Goal: Task Accomplishment & Management: Complete application form

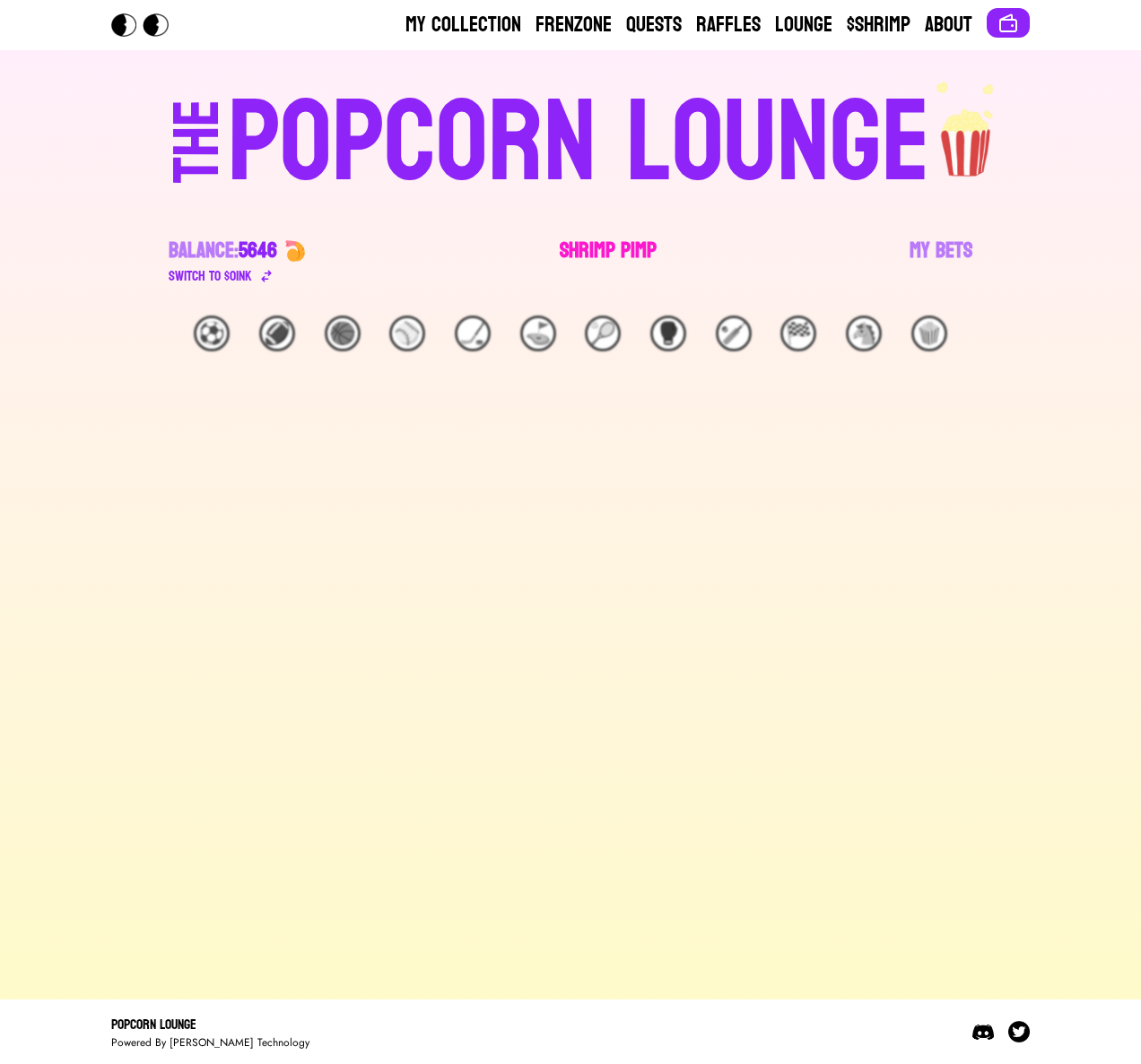
click at [577, 252] on link "Shrimp Pimp" at bounding box center [608, 262] width 97 height 50
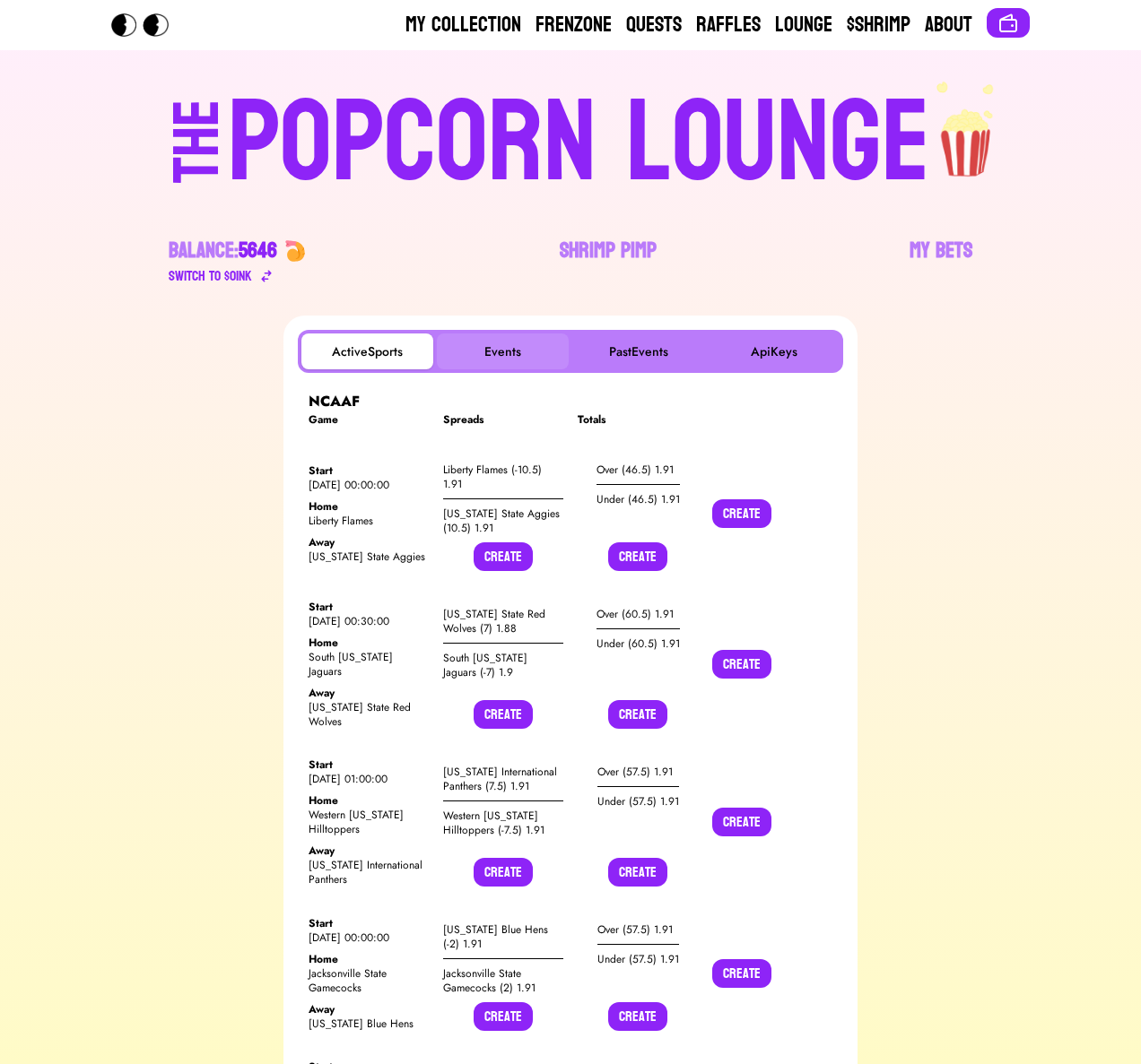
click at [482, 365] on button "Events" at bounding box center [503, 351] width 132 height 36
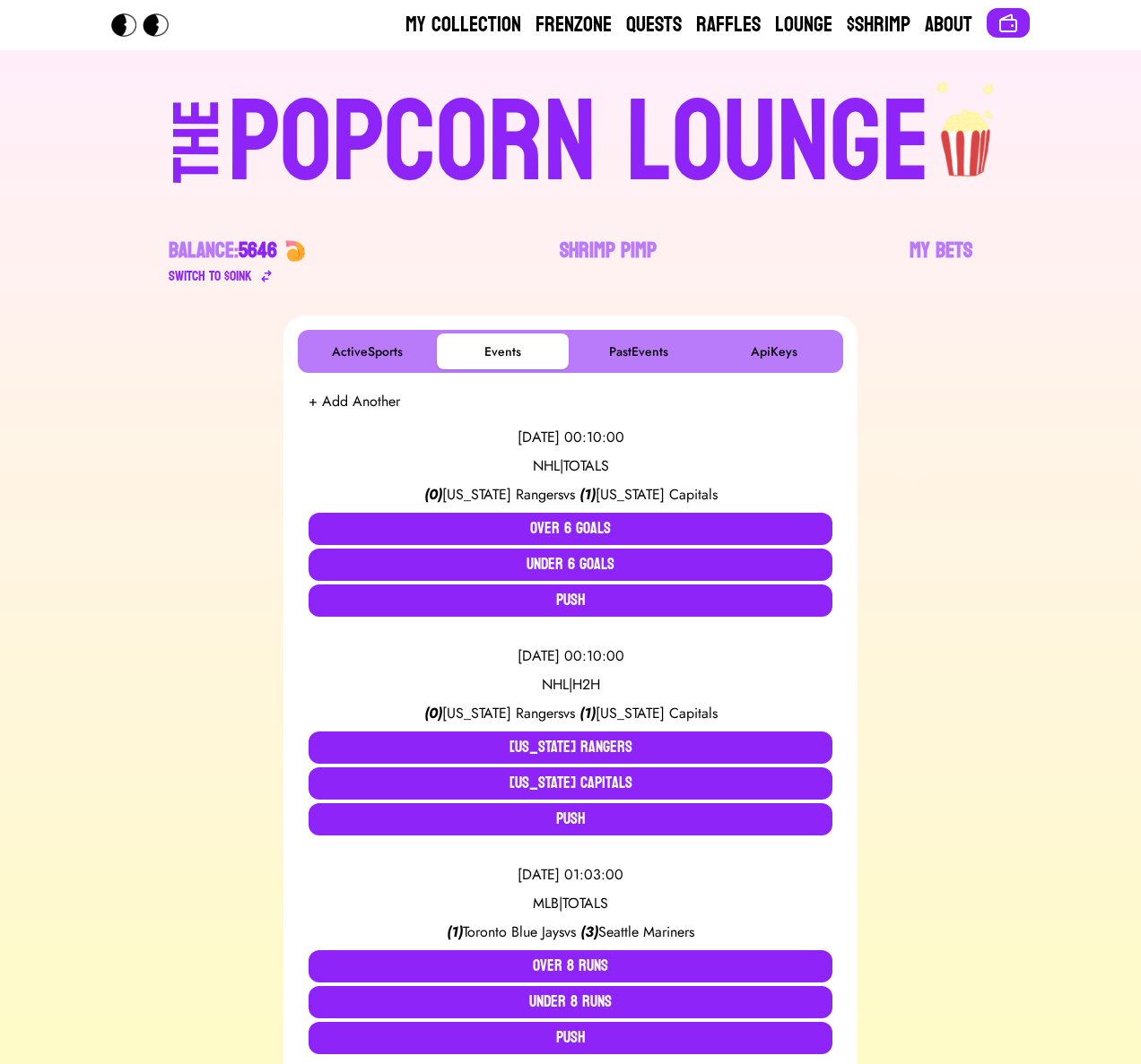
click at [364, 406] on button "+ Add Another" at bounding box center [354, 401] width 92 height 21
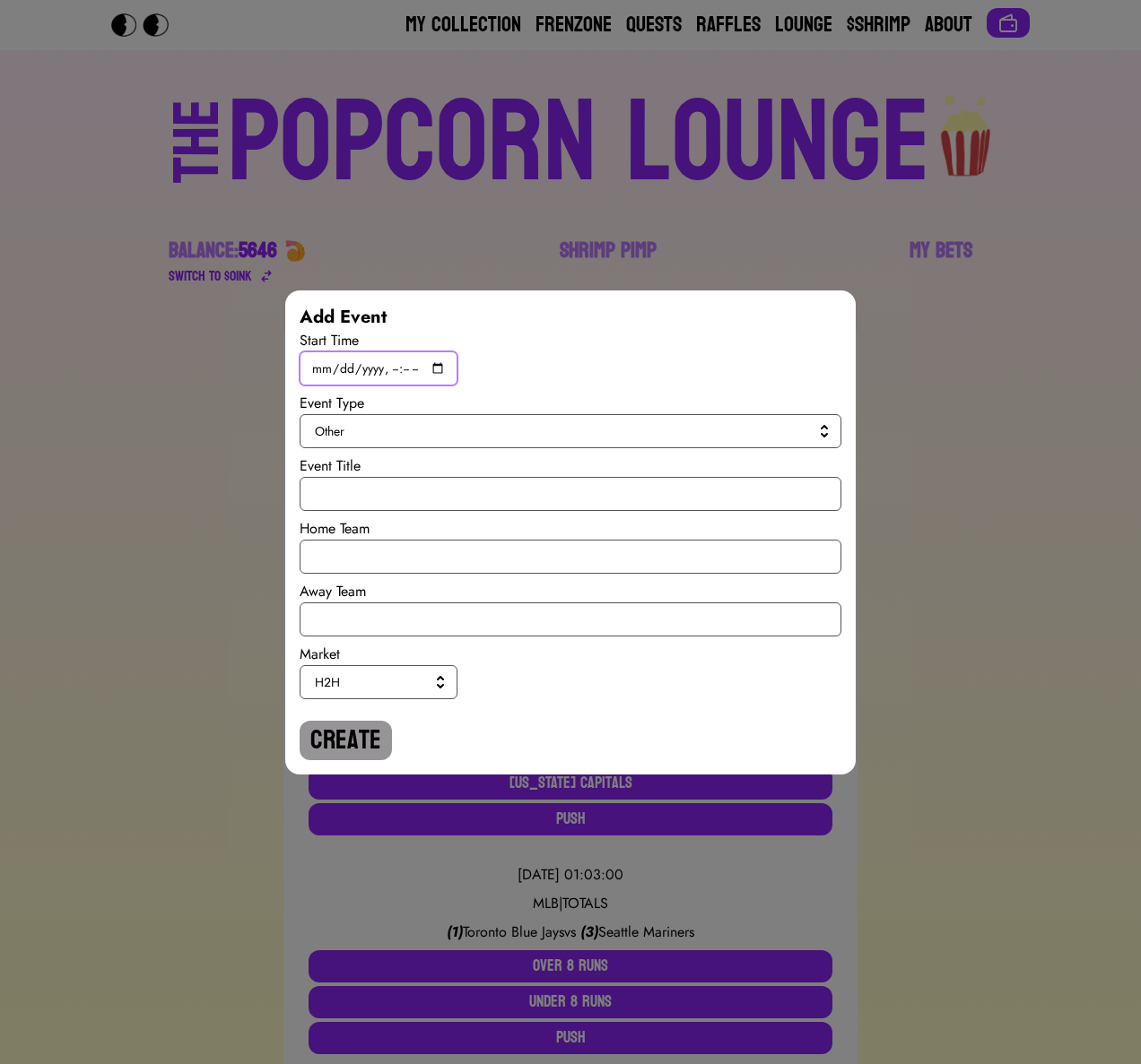
click at [436, 369] on input "datetime-local" at bounding box center [378, 369] width 157 height 34
type input "[DATE]T19:45"
click at [634, 441] on button "Other" at bounding box center [570, 431] width 542 height 34
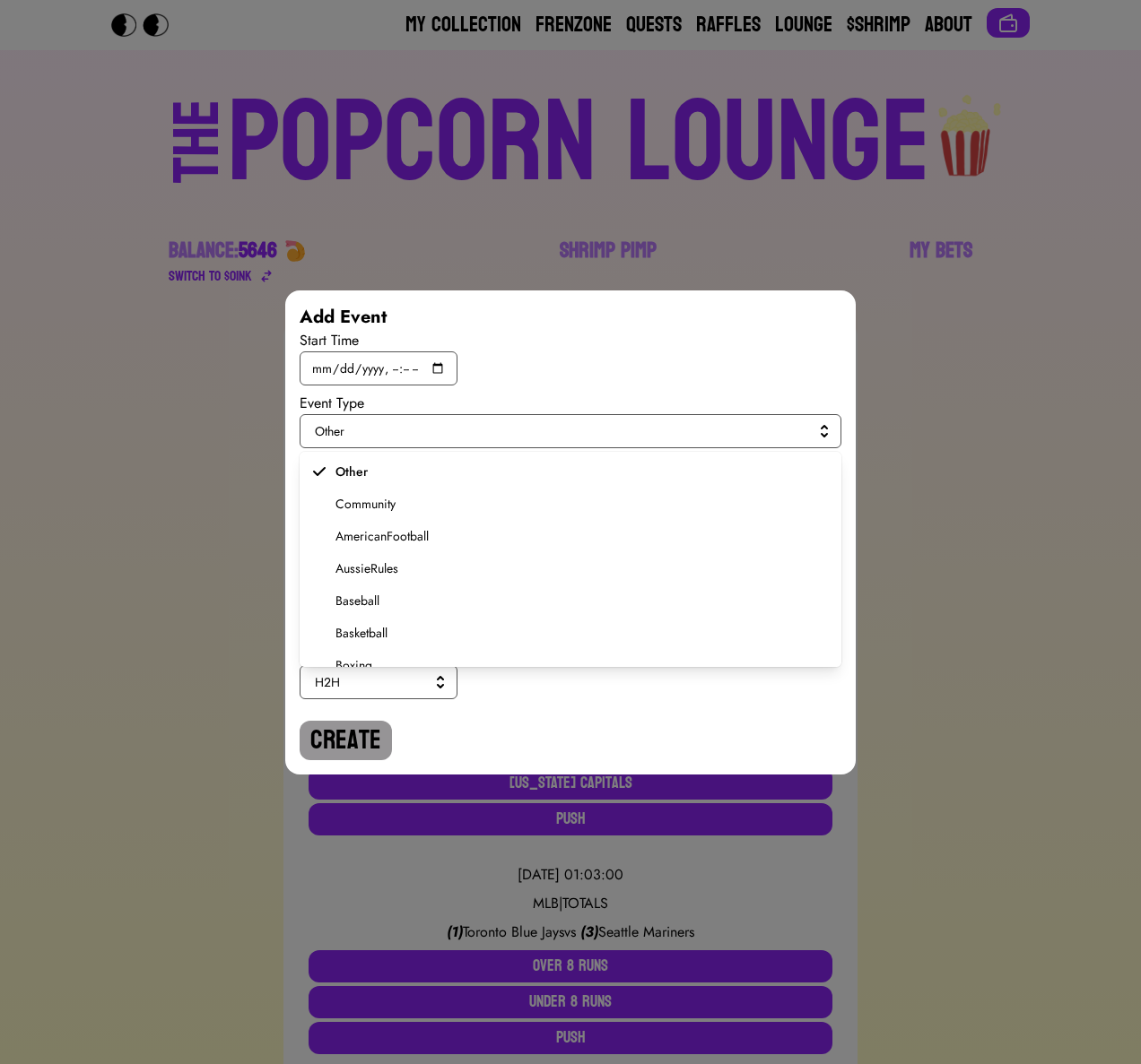
scroll to position [317, 0]
click at [347, 612] on span "Soccer" at bounding box center [581, 607] width 492 height 18
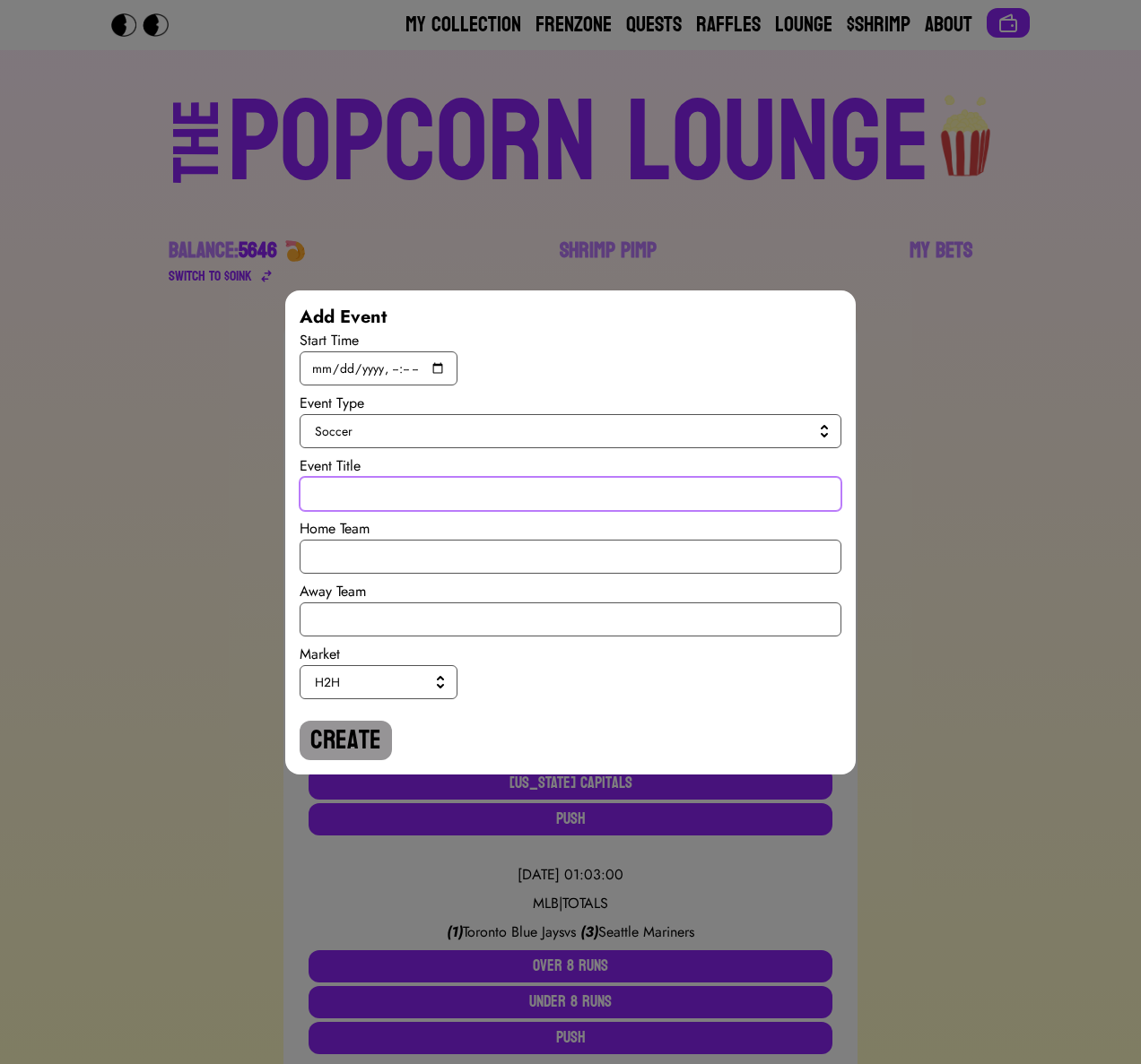
click at [353, 477] on input "text" at bounding box center [570, 494] width 542 height 34
click at [337, 494] on input "International Ruglies" at bounding box center [570, 494] width 542 height 34
type input "International Ruglies"
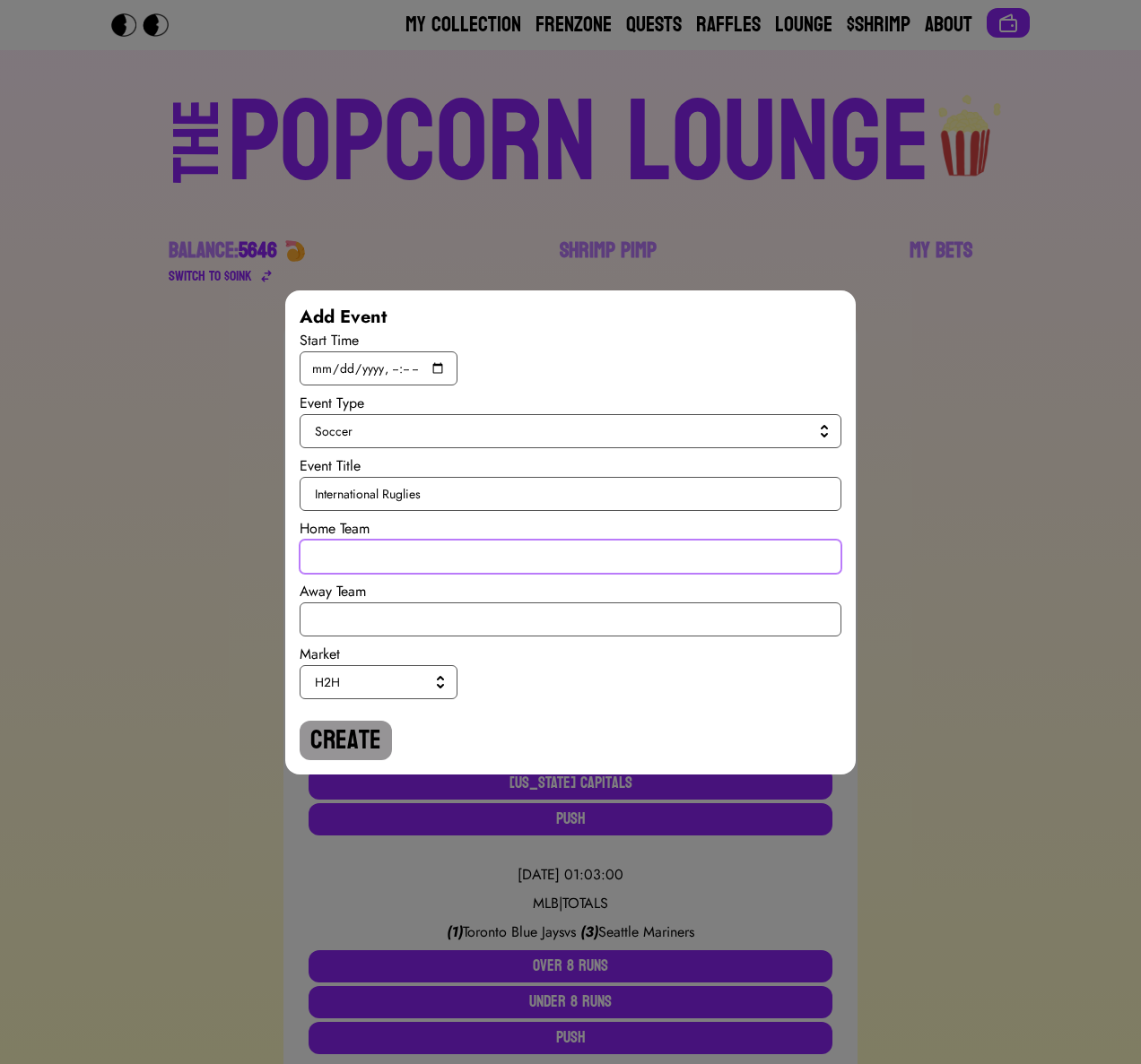
click at [346, 556] on input "text" at bounding box center [570, 557] width 542 height 34
type input "[GEOGRAPHIC_DATA]"
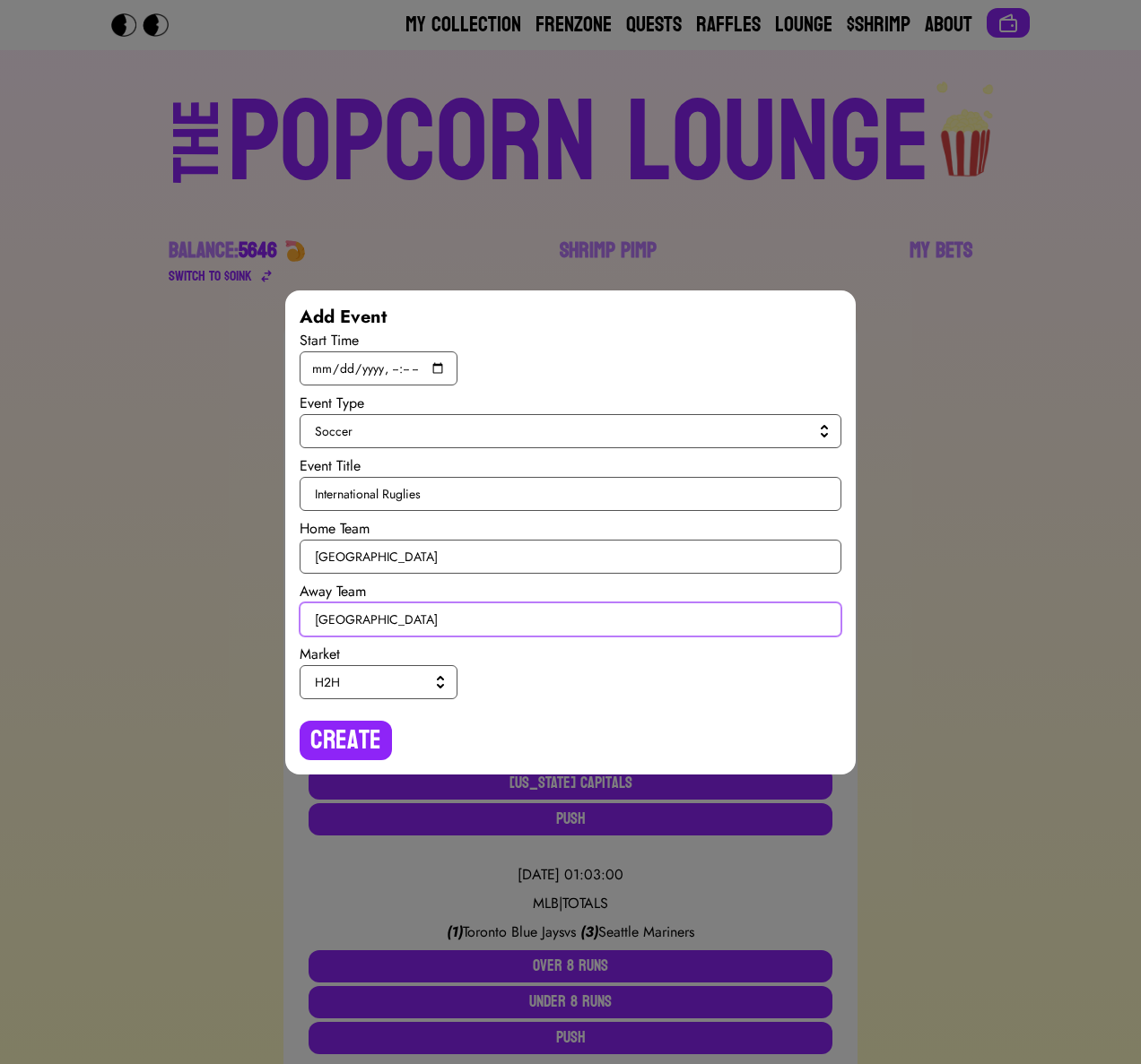
type input "[GEOGRAPHIC_DATA]"
click at [377, 680] on span "H2H" at bounding box center [375, 682] width 120 height 18
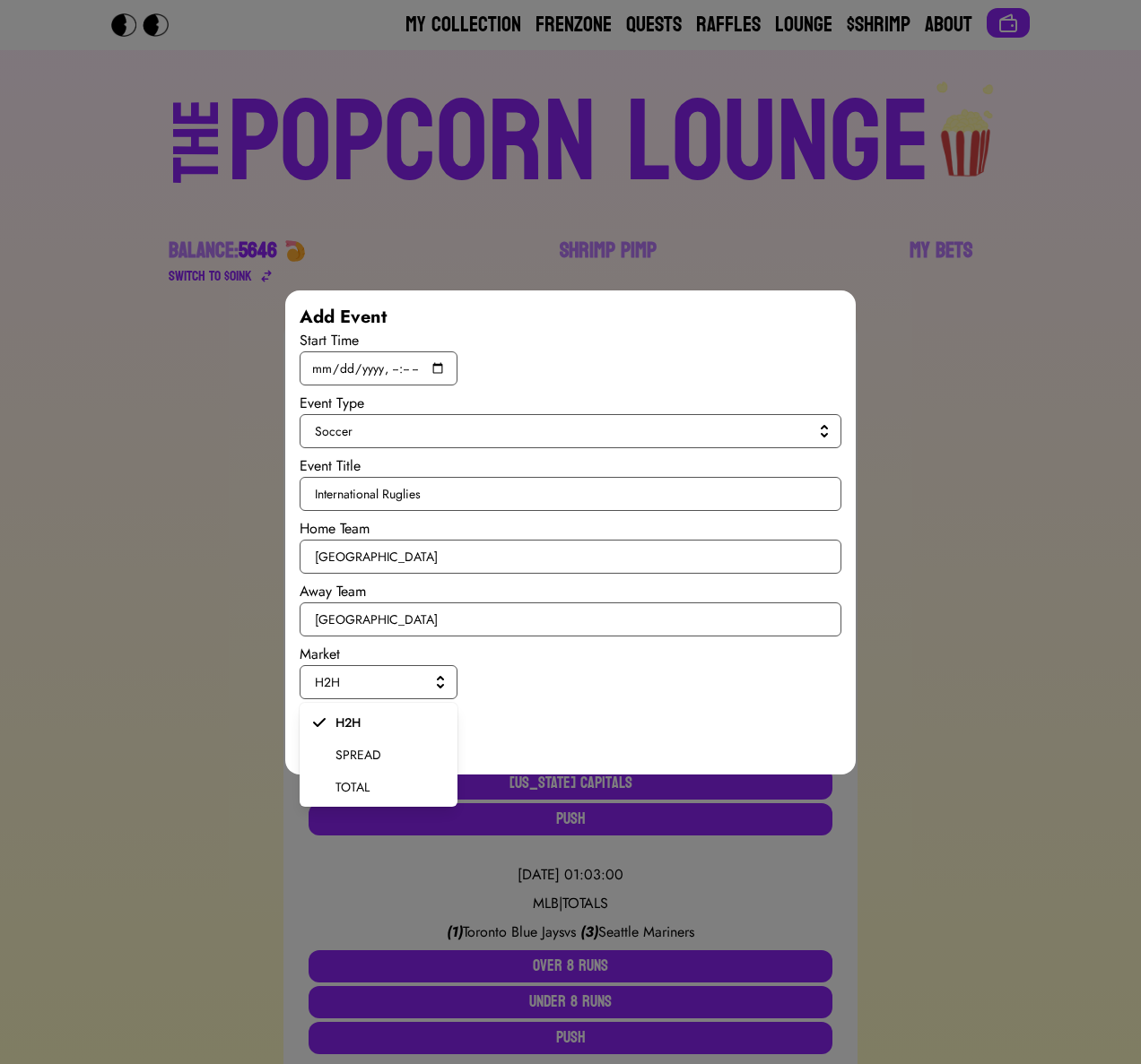
click at [371, 757] on span "SPREAD" at bounding box center [389, 755] width 107 height 18
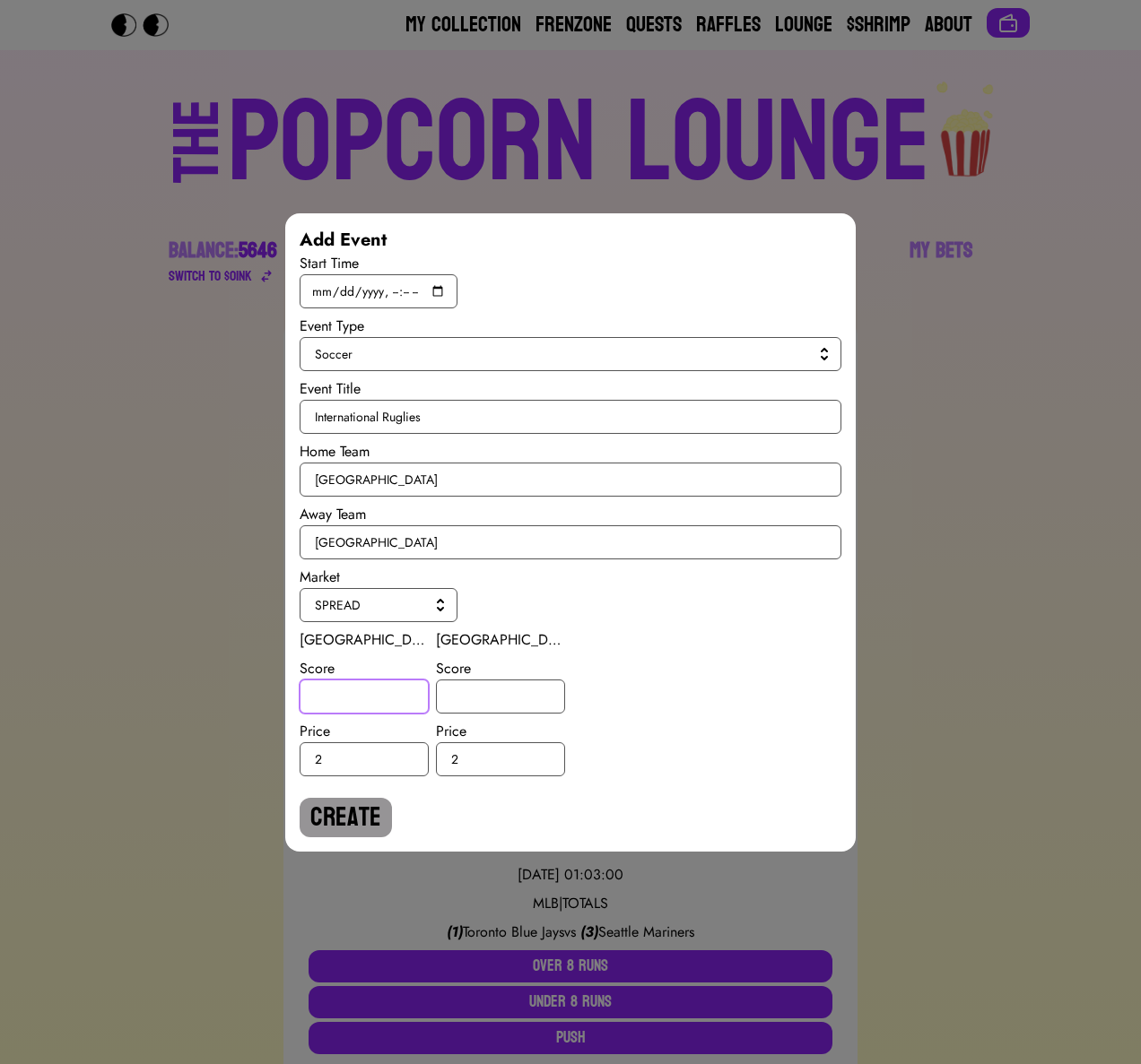
click at [334, 695] on input "number" at bounding box center [363, 696] width 129 height 34
type input "1.5"
type input "-1.5"
click at [351, 806] on button "Create" at bounding box center [345, 818] width 93 height 40
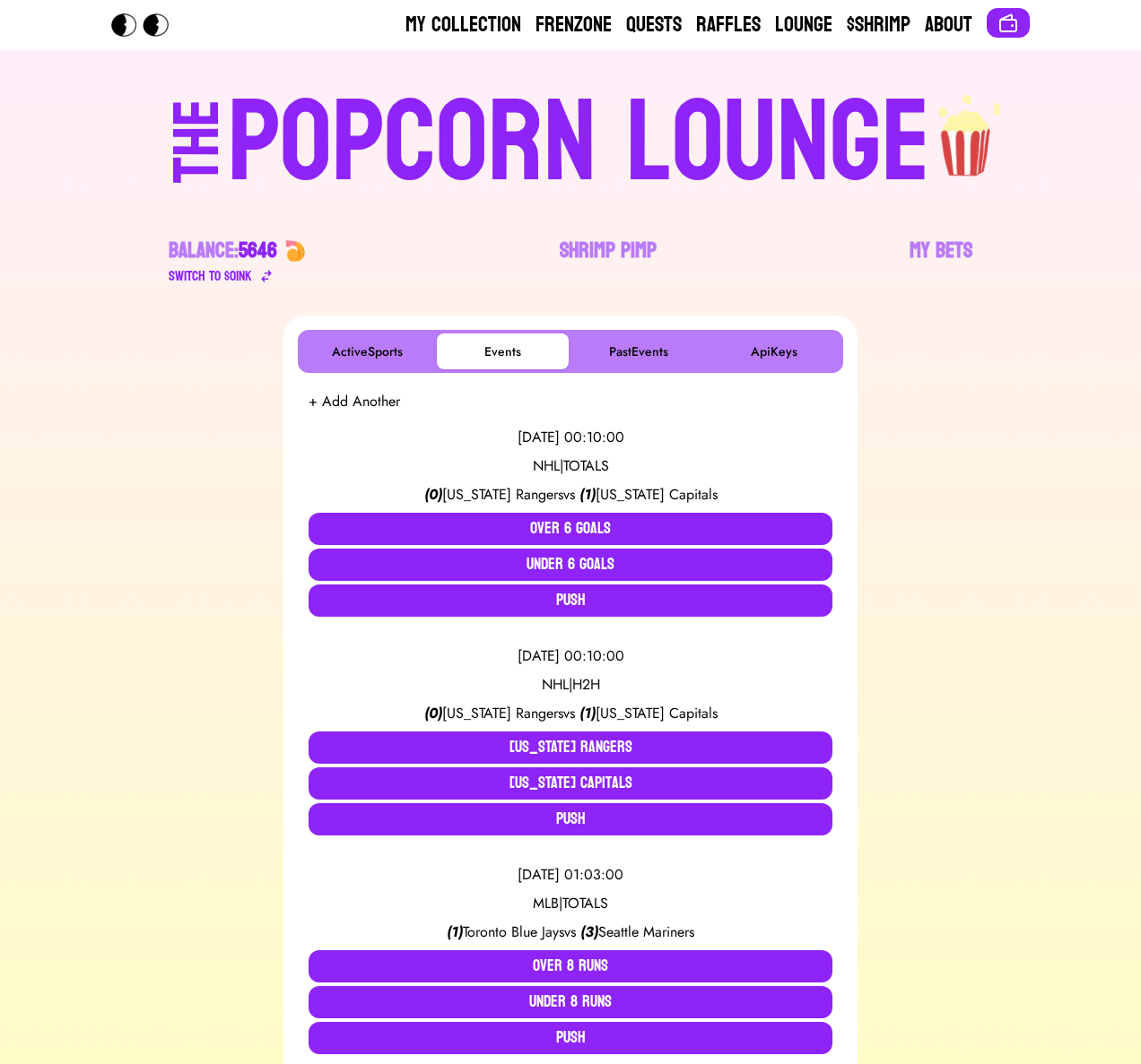
click at [348, 405] on button "+ Add Another" at bounding box center [354, 401] width 92 height 21
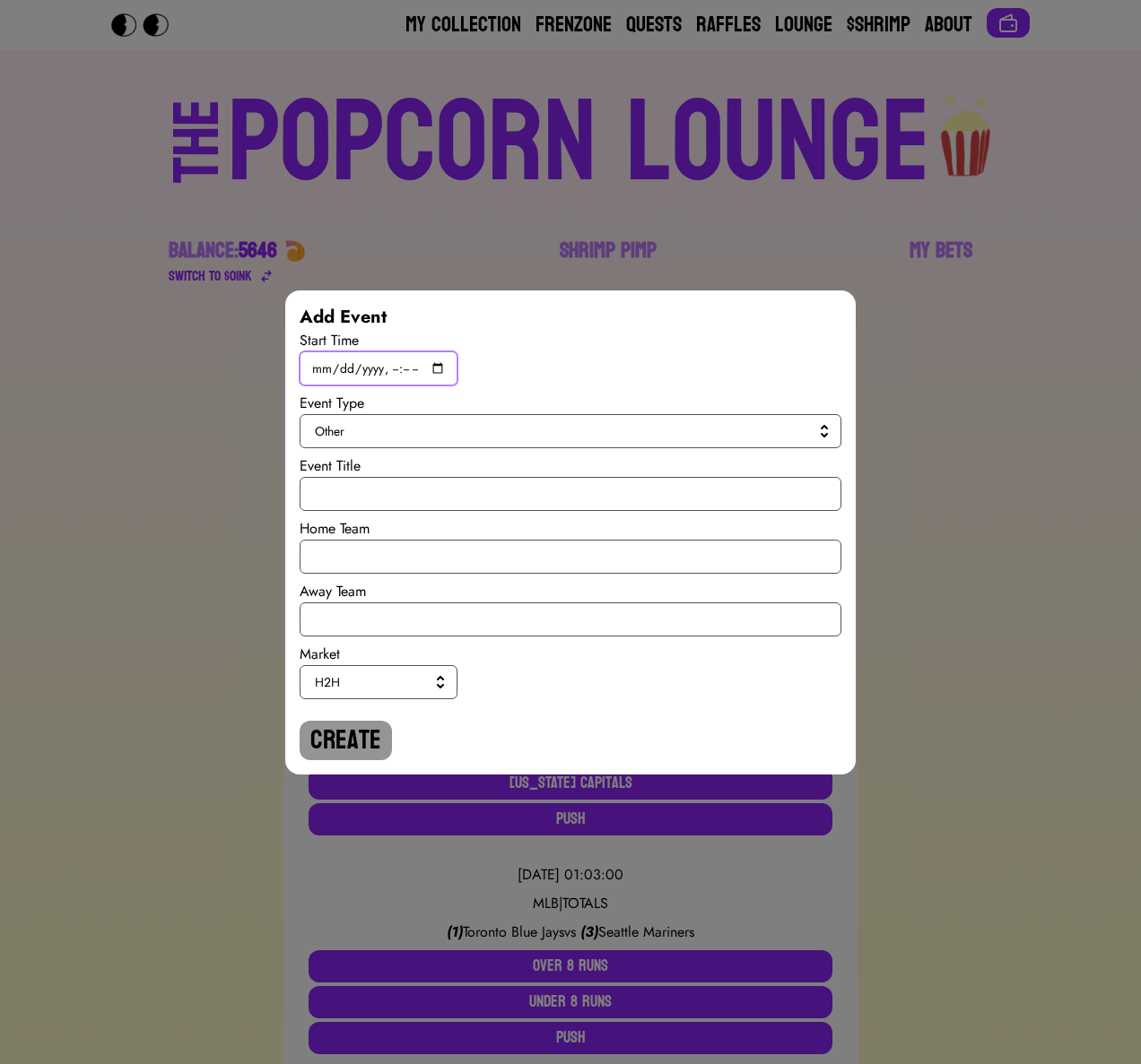
click at [442, 362] on input "datetime-local" at bounding box center [378, 369] width 157 height 34
type input "[DATE]T19:45"
click at [628, 434] on span "Other" at bounding box center [567, 431] width 504 height 18
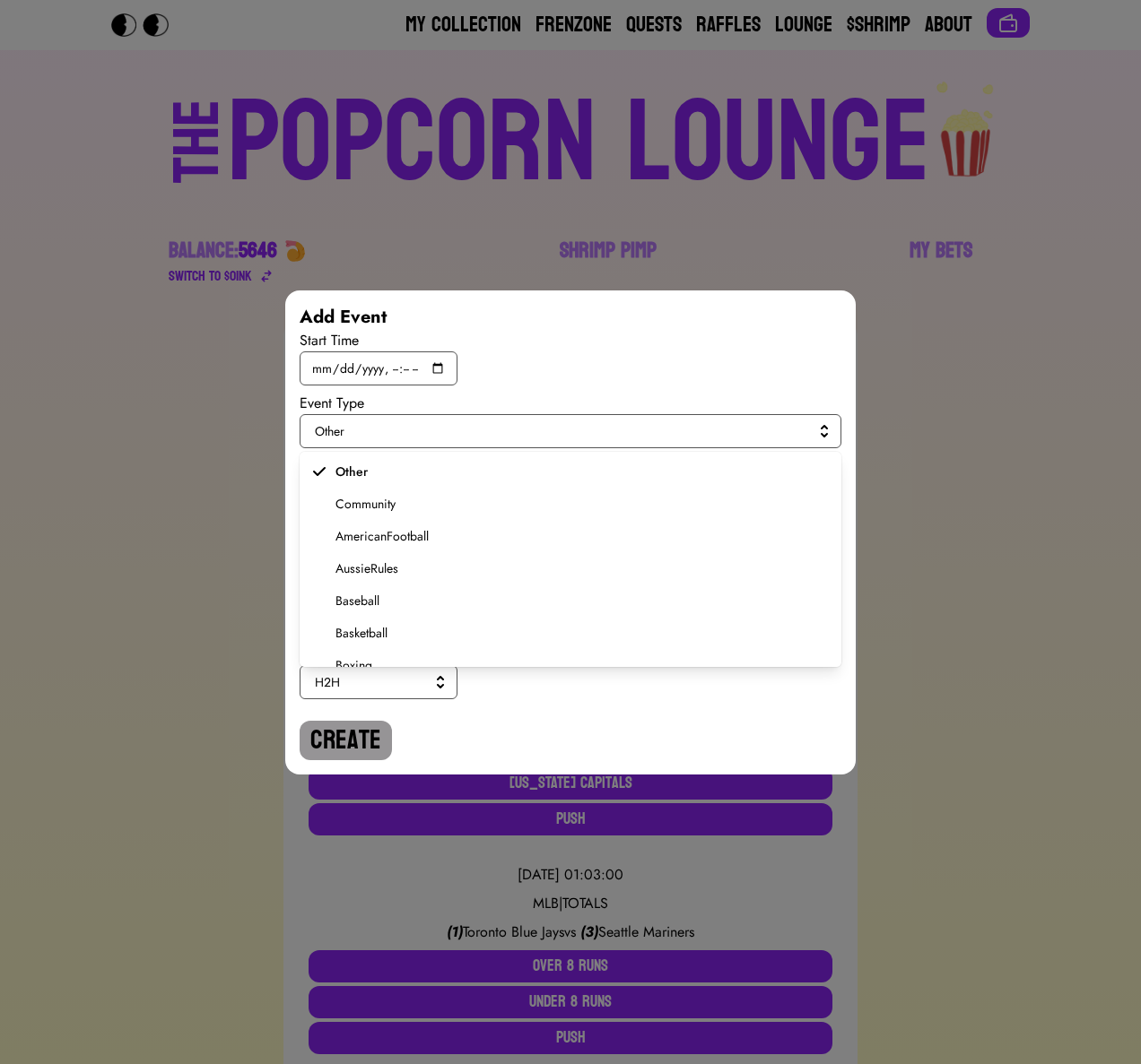
scroll to position [341, 0]
click at [348, 588] on span "Soccer" at bounding box center [581, 582] width 492 height 18
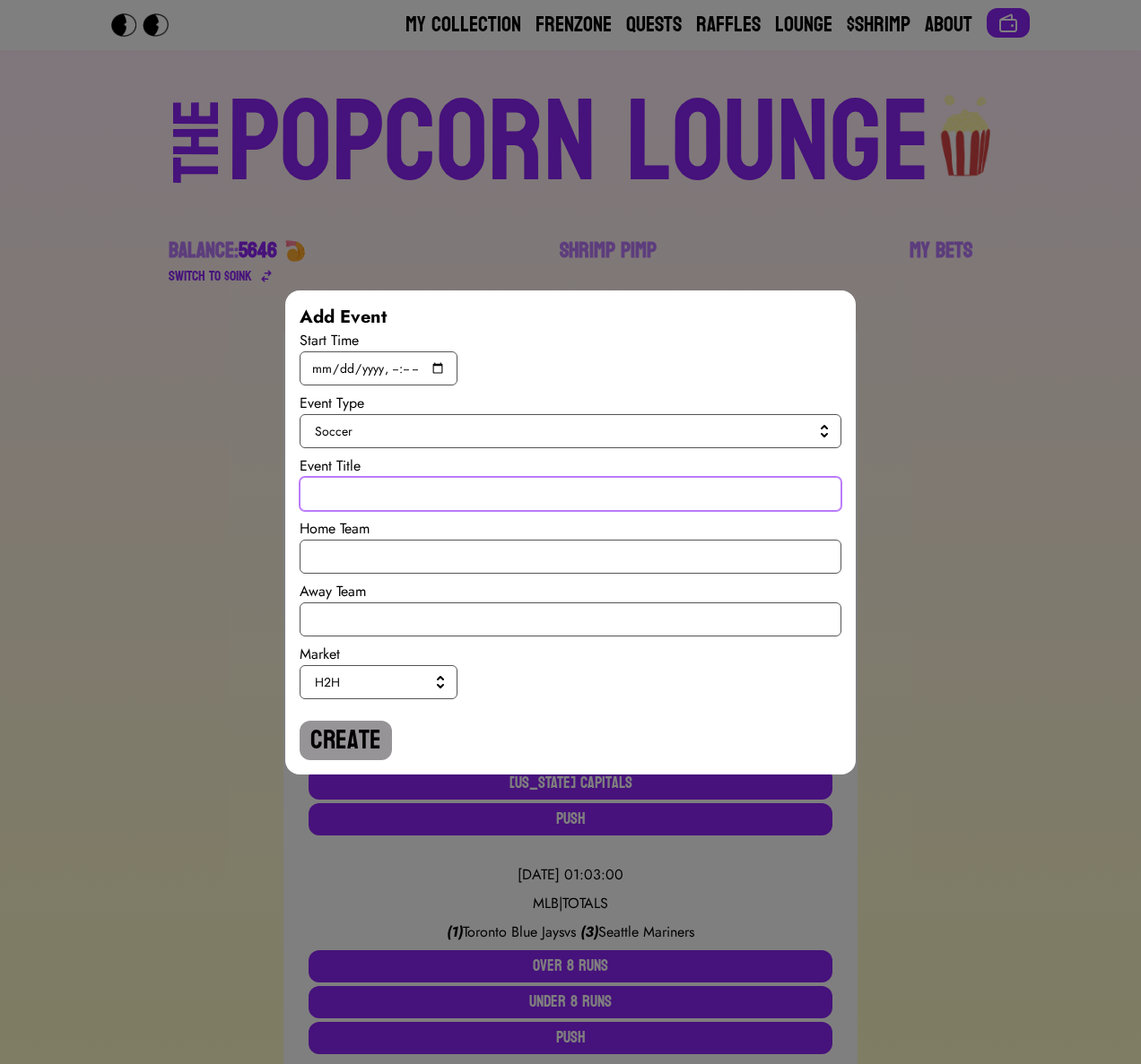
click at [355, 484] on input "text" at bounding box center [570, 494] width 542 height 34
paste input "International Ruglies"
type input "International Ruglies"
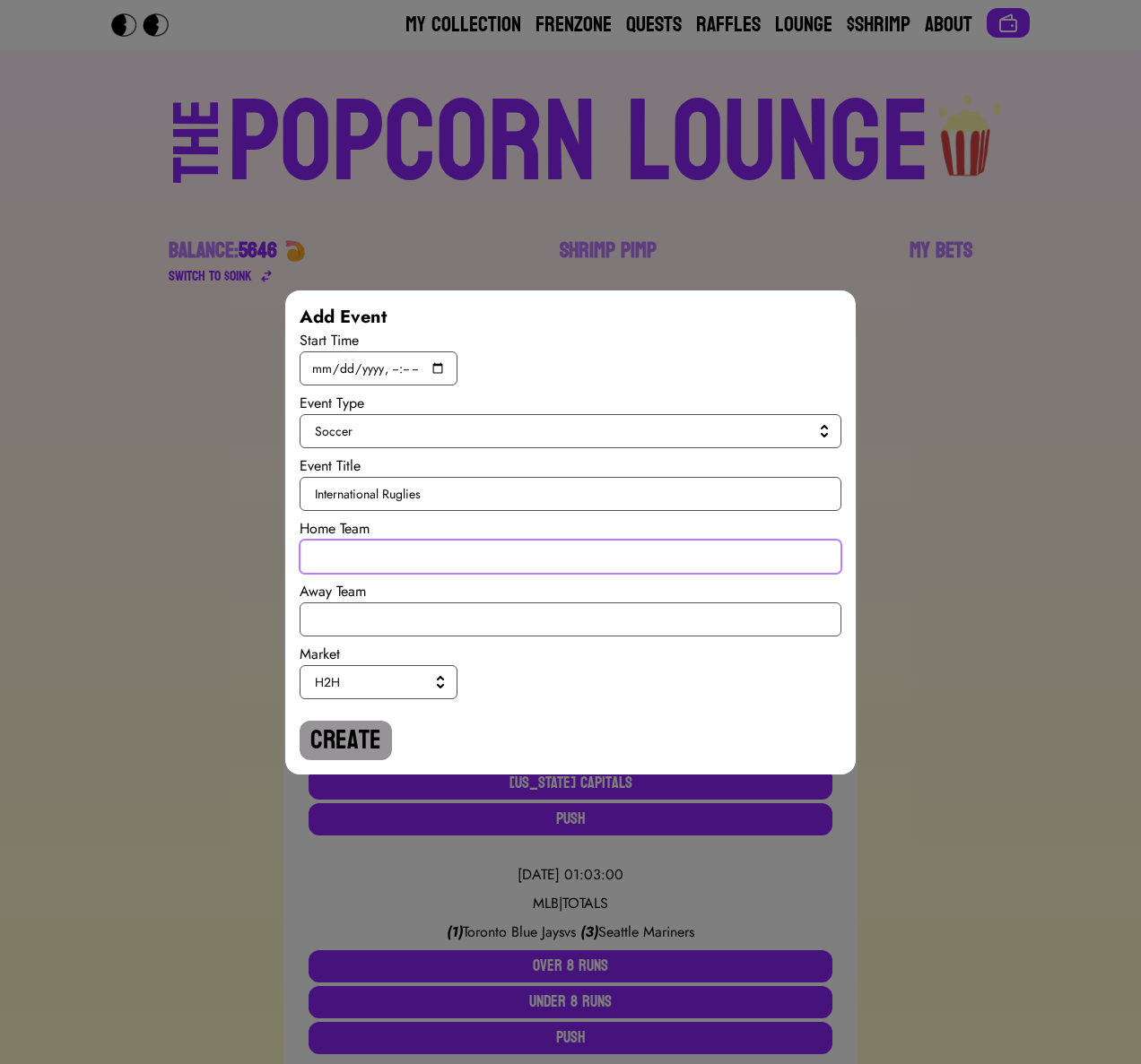
click at [357, 563] on input "text" at bounding box center [570, 557] width 542 height 34
type input "[GEOGRAPHIC_DATA]"
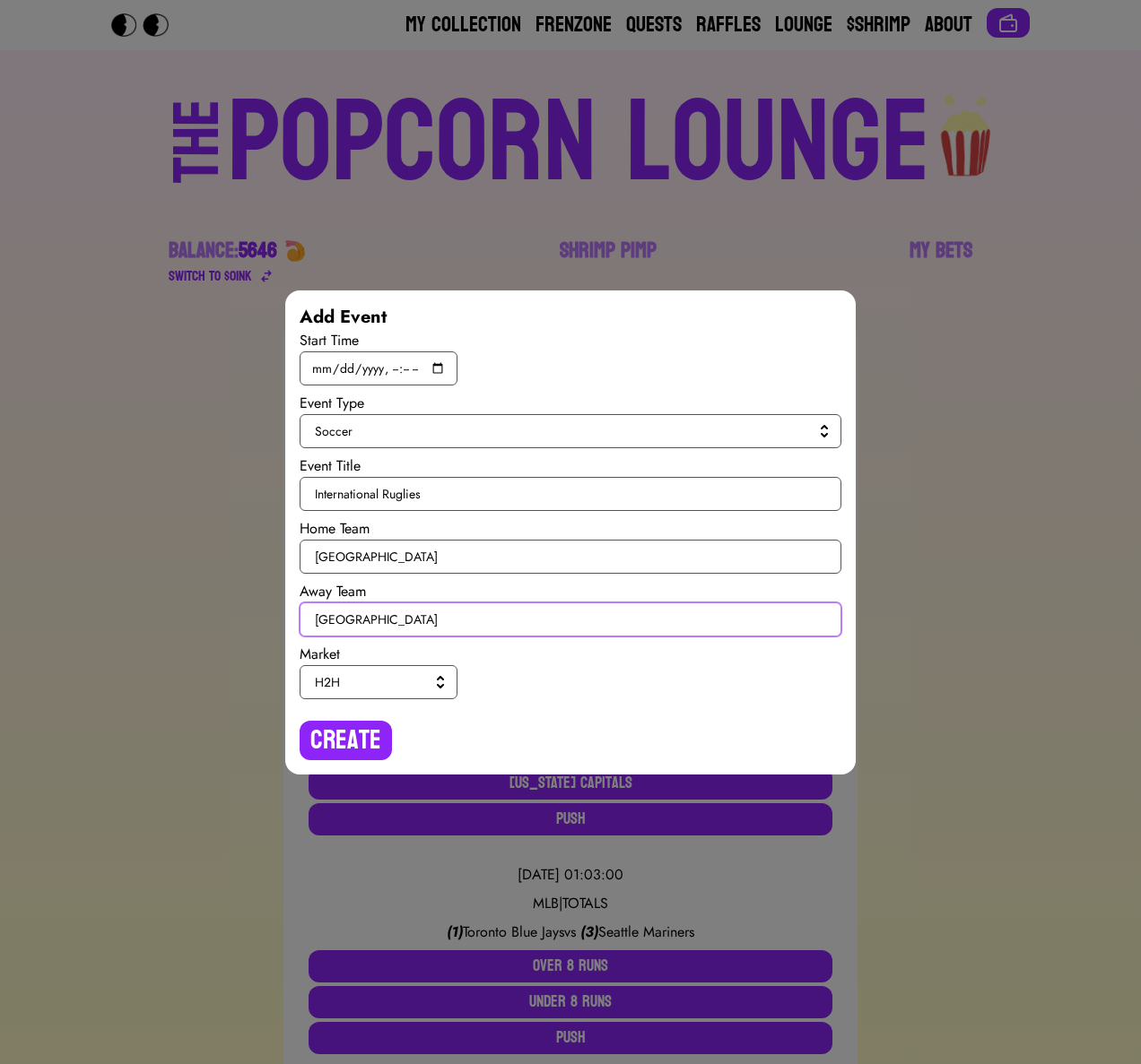
type input "[GEOGRAPHIC_DATA]"
click at [338, 681] on span "H2H" at bounding box center [375, 682] width 120 height 18
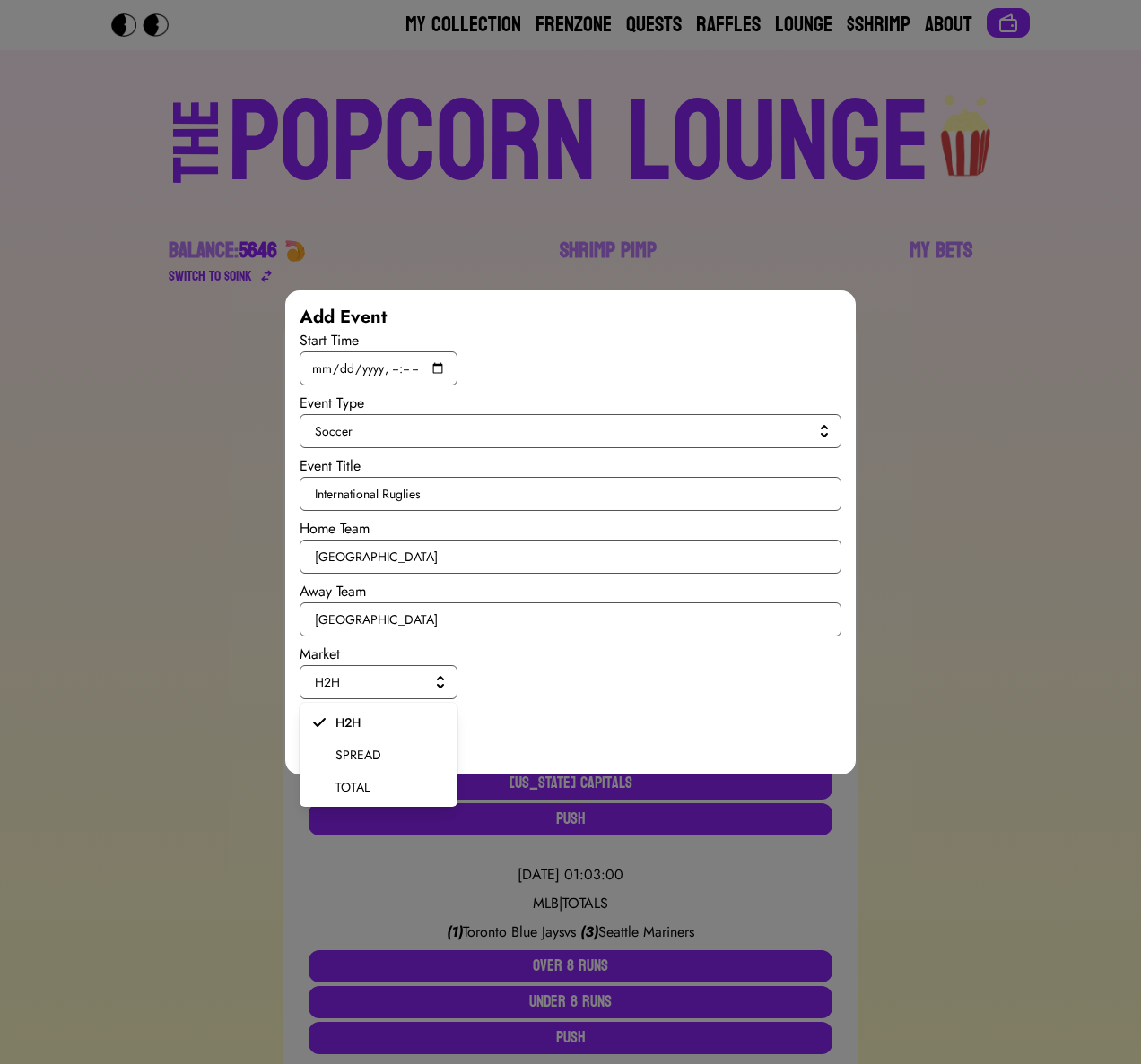
click at [348, 757] on span "SPREAD" at bounding box center [389, 755] width 107 height 18
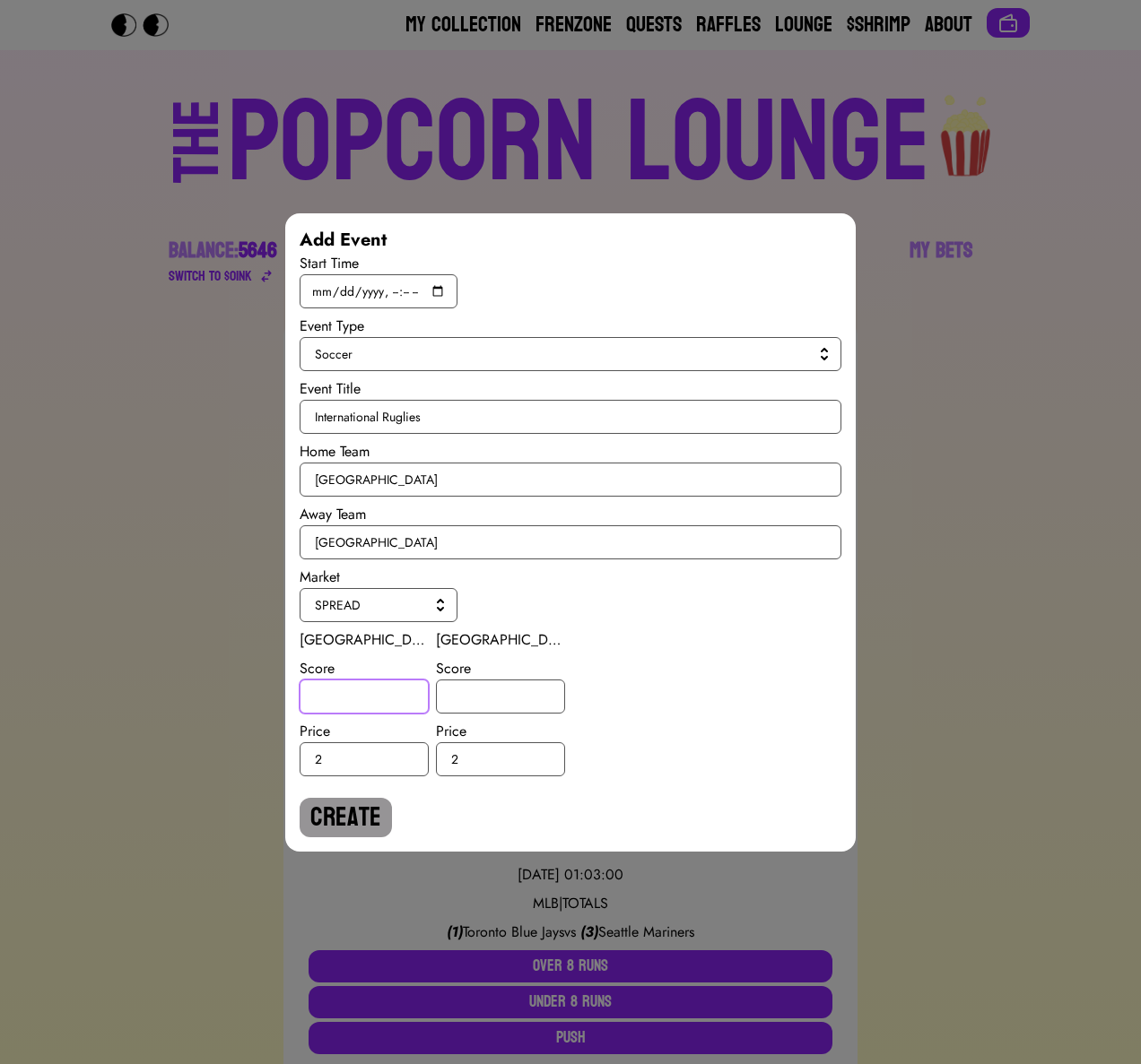
click at [344, 699] on input "number" at bounding box center [363, 696] width 129 height 34
type input "-1"
type input "1"
click at [345, 805] on button "Create" at bounding box center [345, 818] width 93 height 40
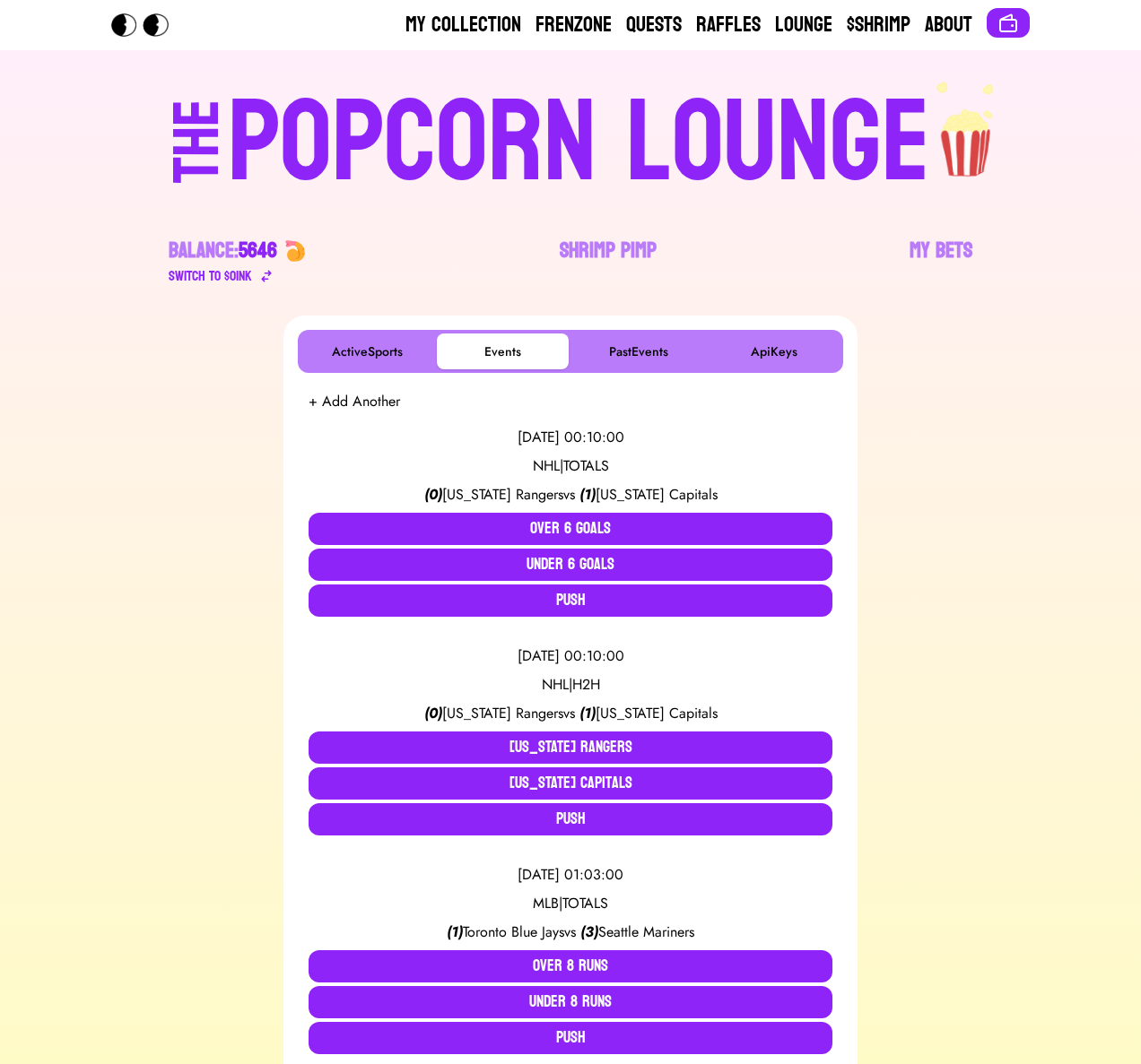
click at [353, 406] on button "+ Add Another" at bounding box center [354, 401] width 92 height 21
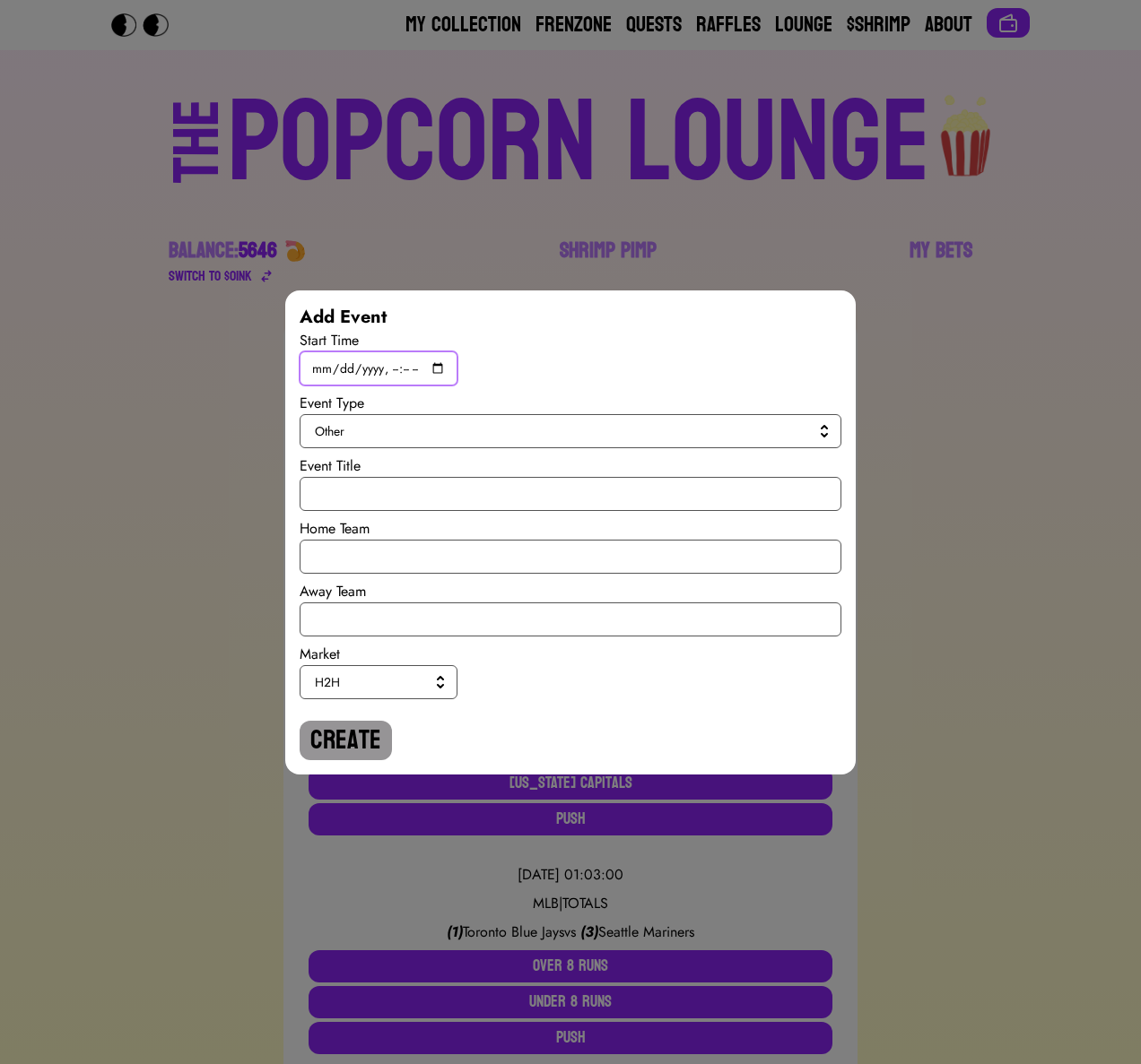
click at [441, 368] on input "datetime-local" at bounding box center [378, 369] width 157 height 34
type input "[DATE]T19:45"
click at [636, 432] on span "Other" at bounding box center [567, 431] width 504 height 18
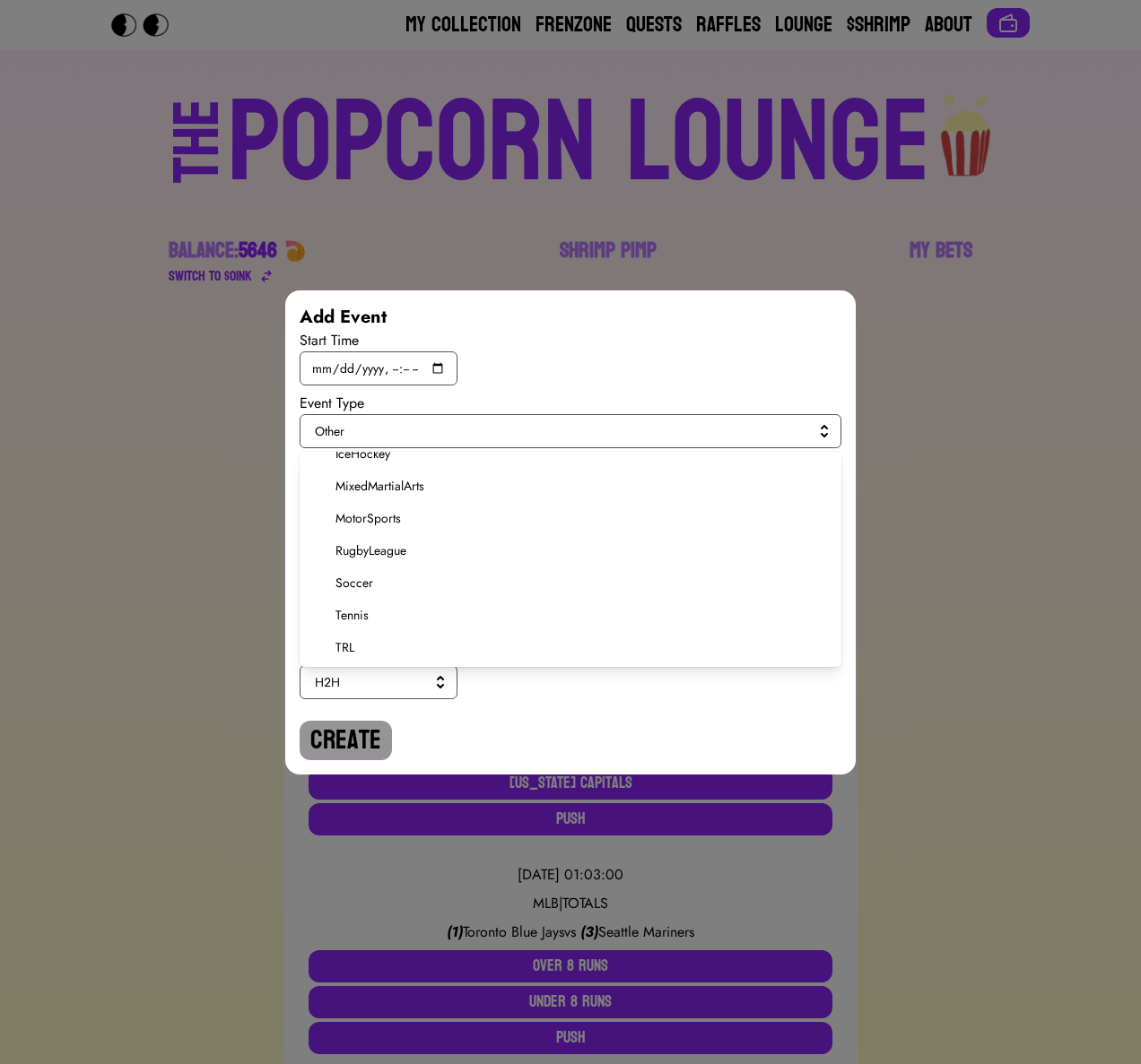
click at [369, 585] on span "Soccer" at bounding box center [581, 582] width 492 height 18
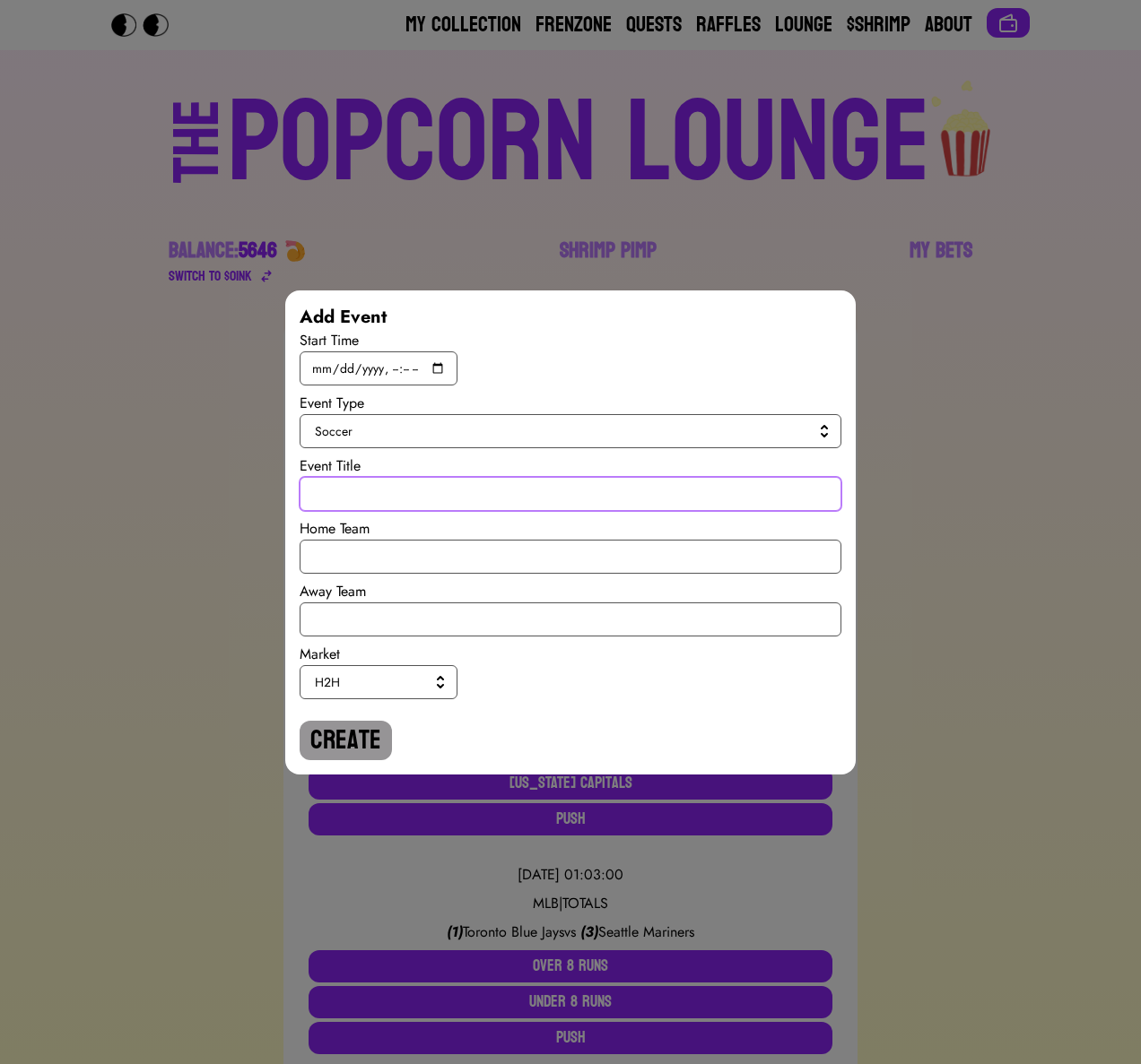
click at [352, 495] on input "text" at bounding box center [570, 494] width 542 height 34
paste input "International Ruglies"
type input "International Ruglies"
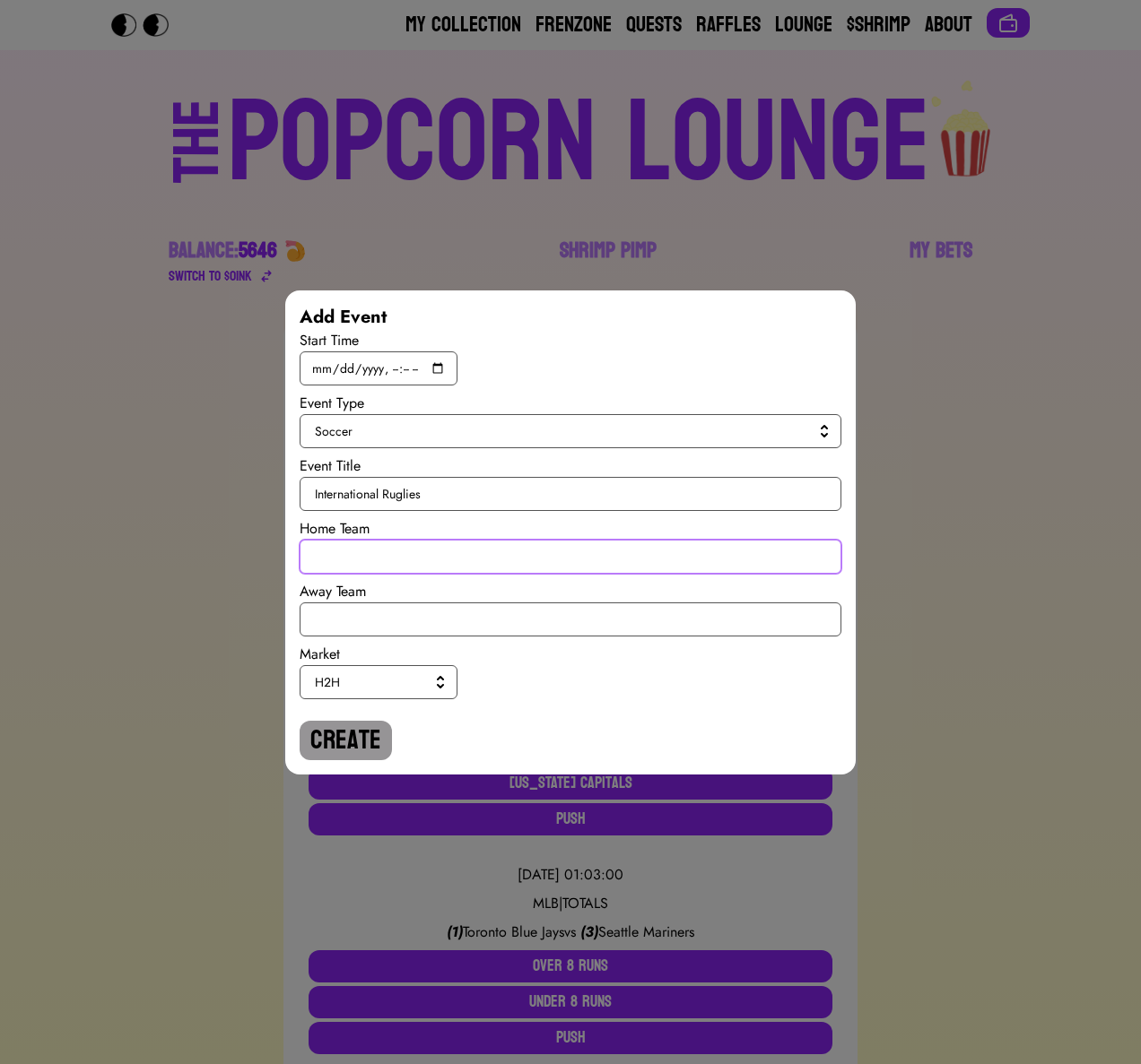
click at [360, 550] on input "text" at bounding box center [570, 557] width 542 height 34
type input "[GEOGRAPHIC_DATA]"
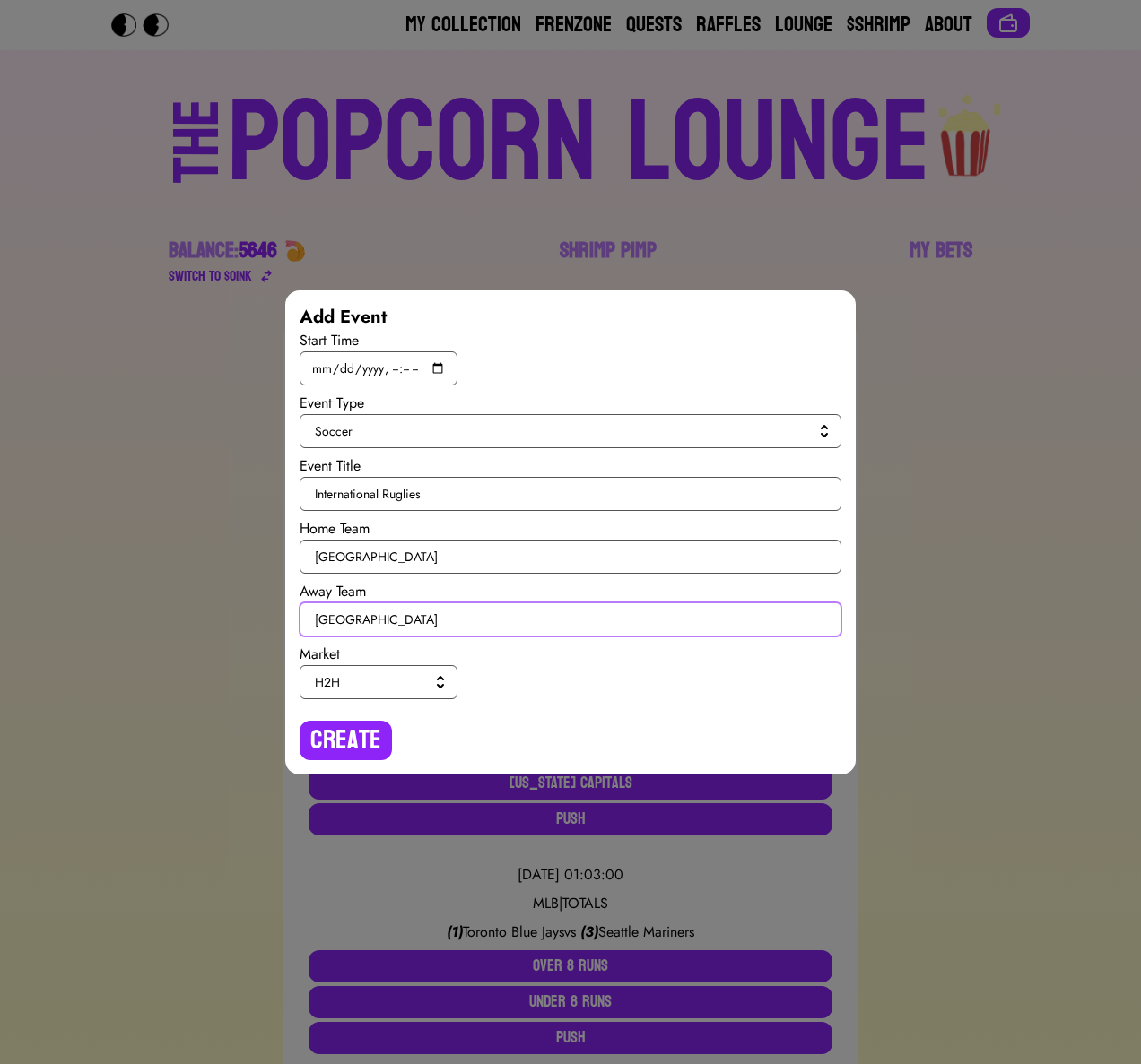
type input "[GEOGRAPHIC_DATA]"
click at [347, 682] on span "H2H" at bounding box center [375, 682] width 120 height 18
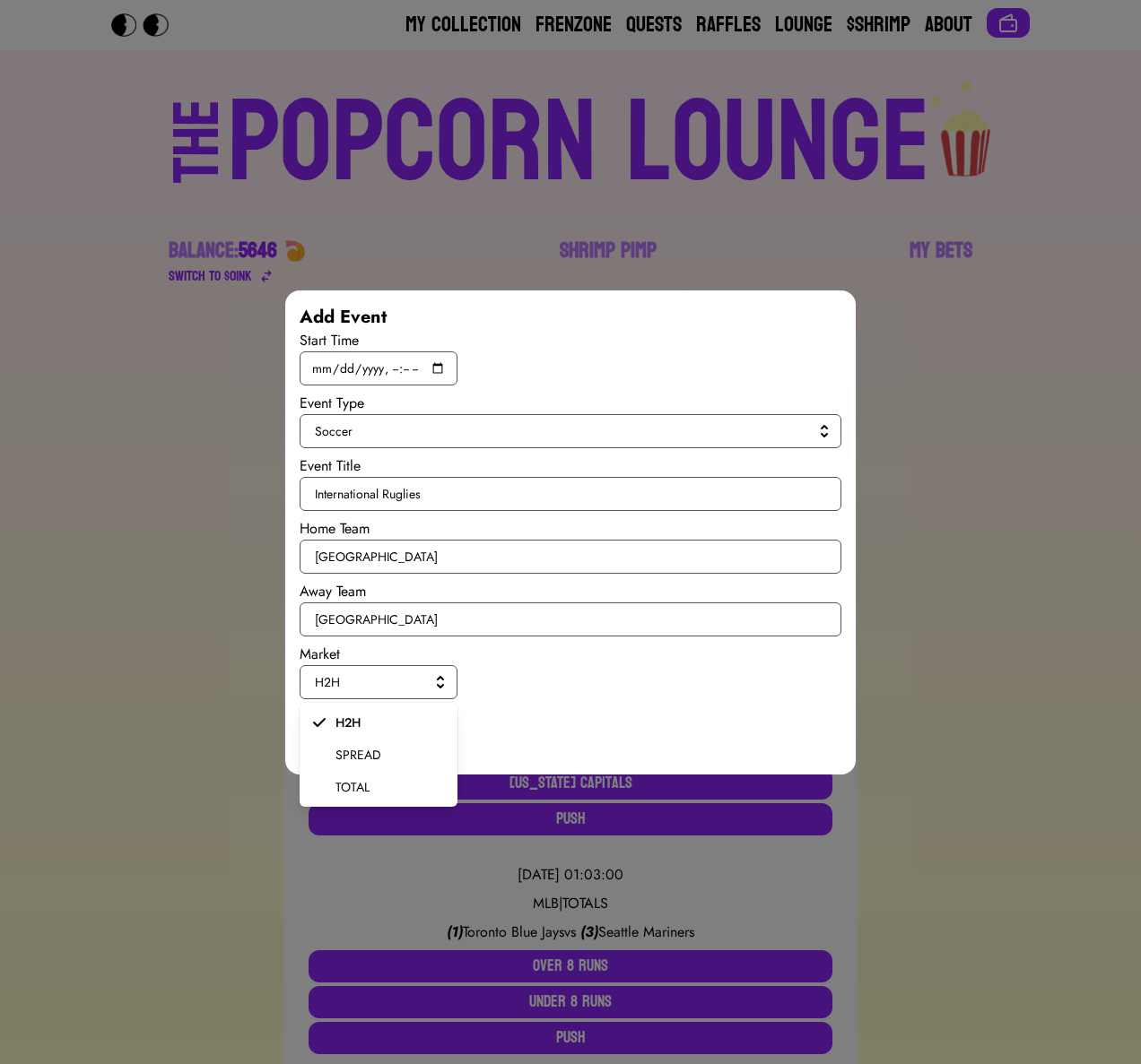
click at [348, 756] on span "SPREAD" at bounding box center [389, 755] width 107 height 18
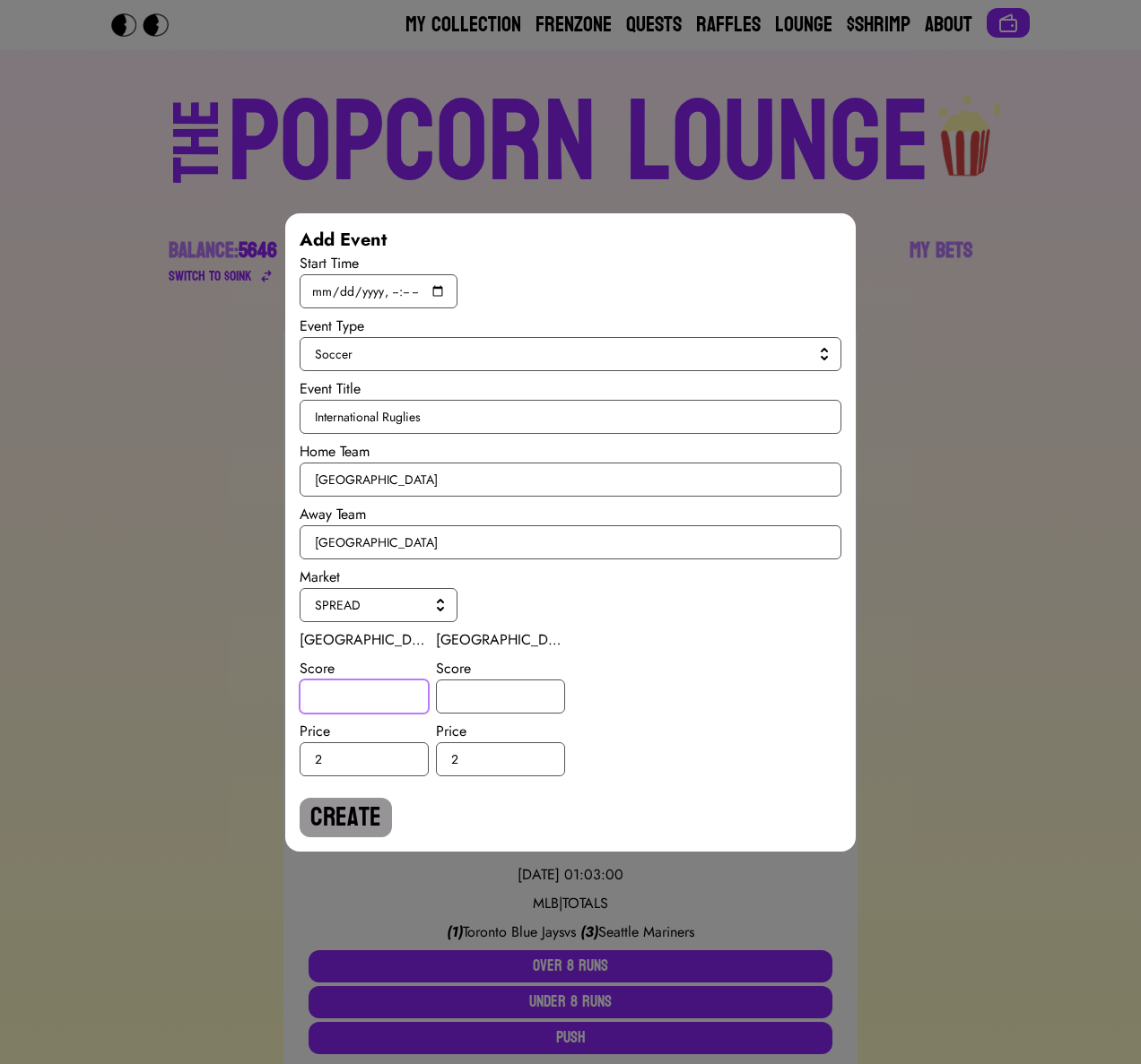
click at [345, 700] on input "number" at bounding box center [363, 696] width 129 height 34
type input "1"
type input "-1"
click at [342, 814] on button "Create" at bounding box center [345, 818] width 93 height 40
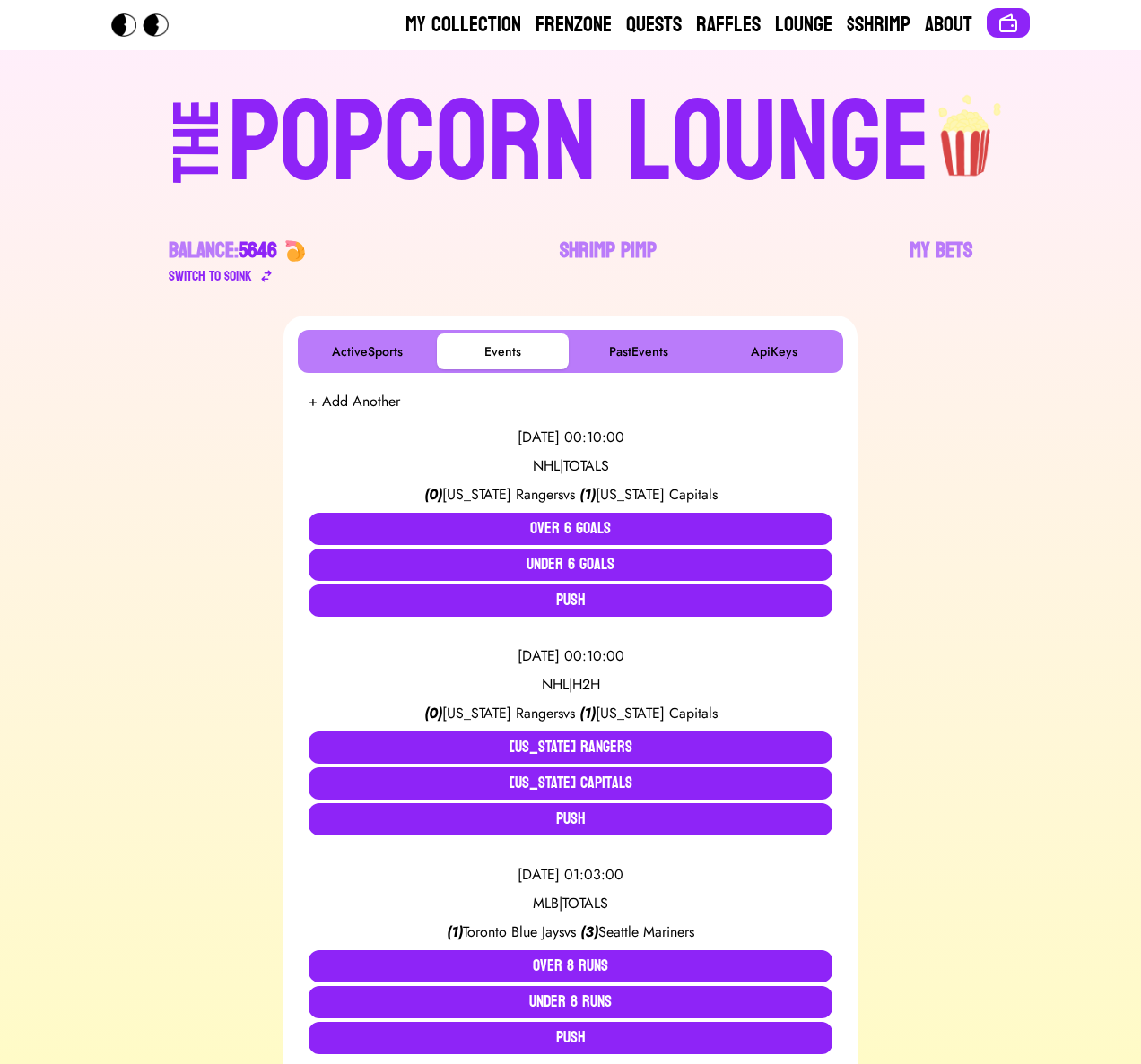
click at [386, 400] on button "+ Add Another" at bounding box center [354, 401] width 92 height 21
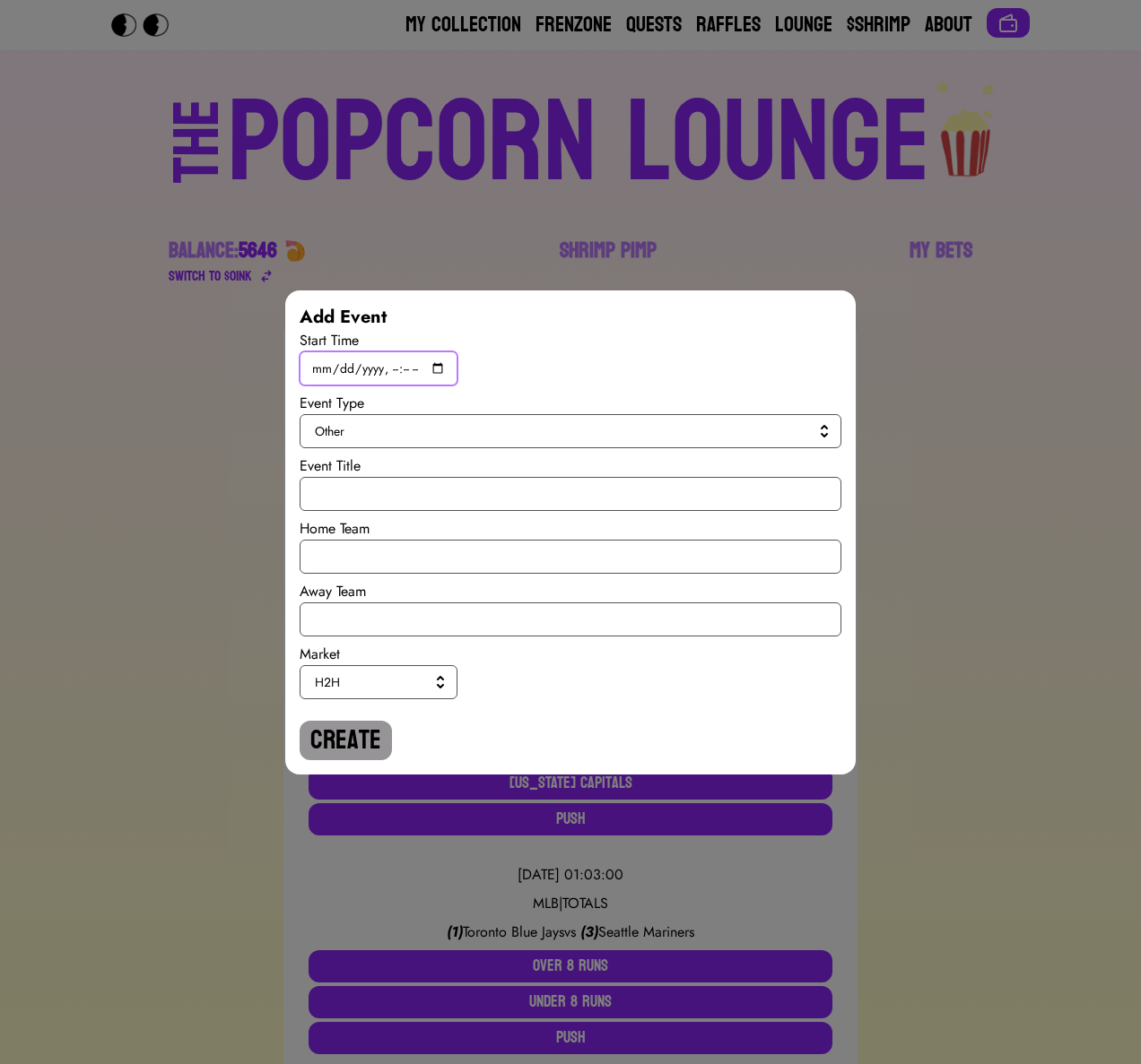
click at [424, 369] on input "datetime-local" at bounding box center [378, 369] width 157 height 34
click at [439, 363] on input "datetime-local" at bounding box center [378, 369] width 157 height 34
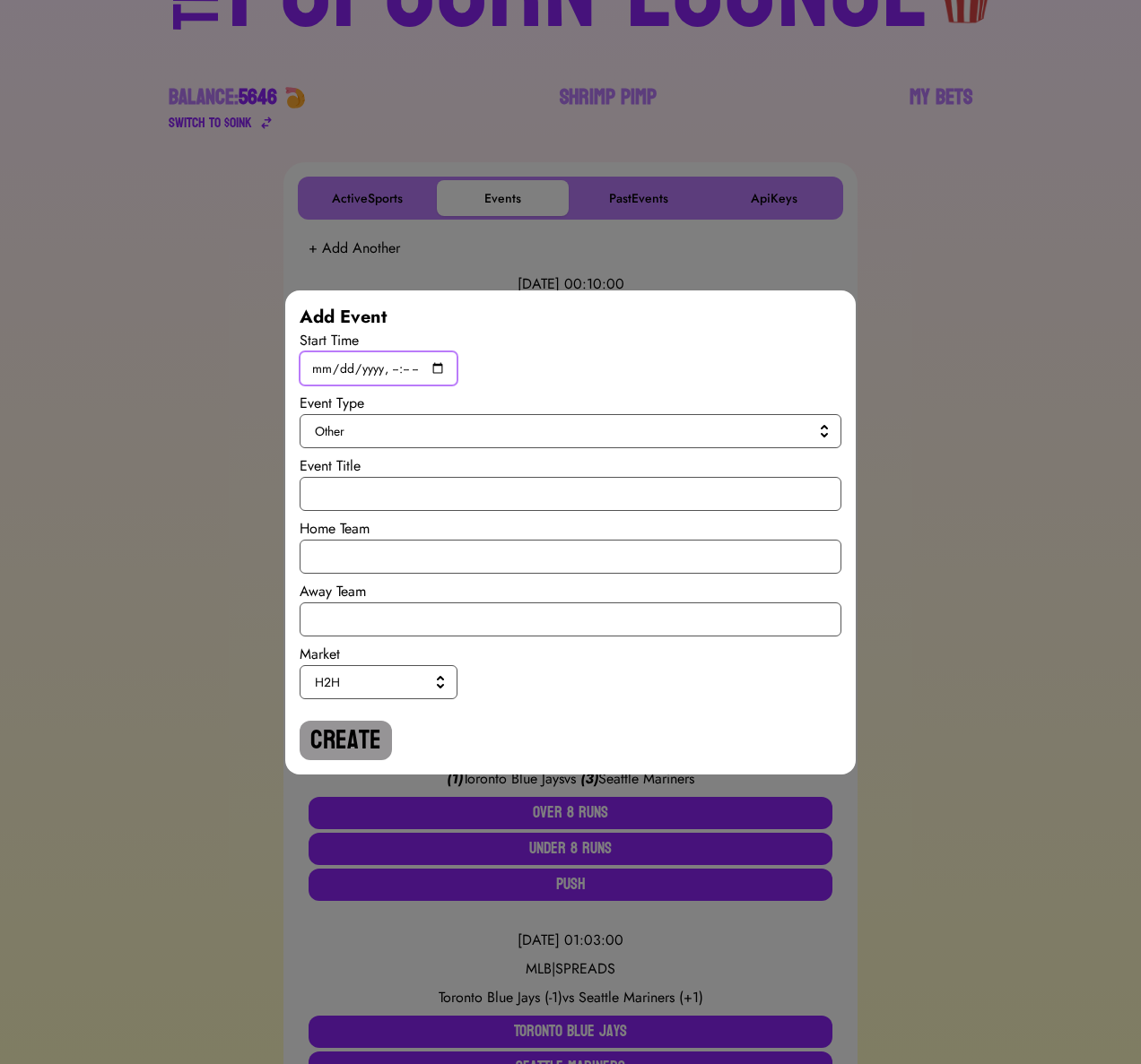
scroll to position [169, 0]
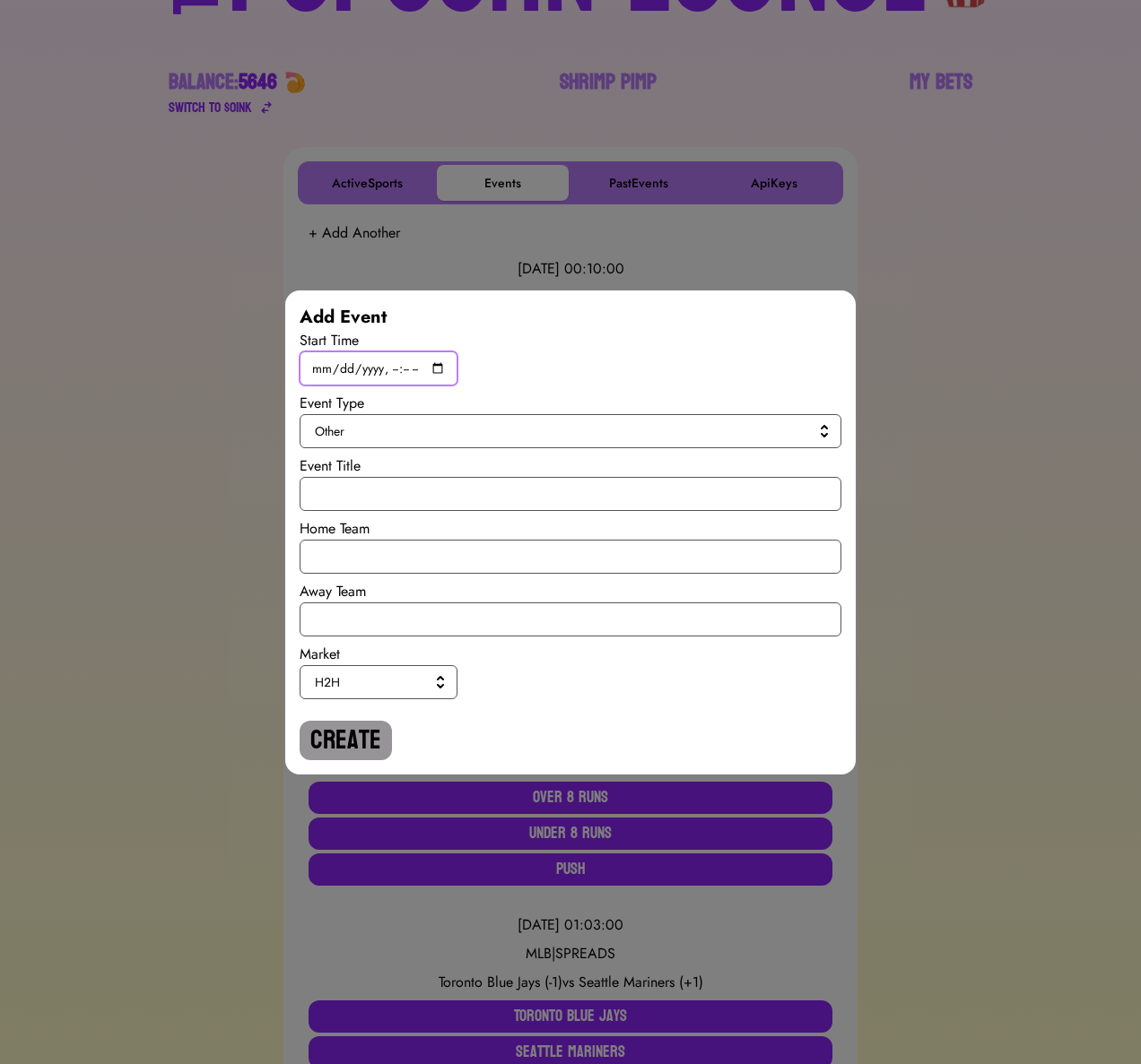
click at [441, 375] on input "datetime-local" at bounding box center [378, 369] width 157 height 34
type input "[DATE]T19:45"
click at [640, 410] on div "Event Type" at bounding box center [570, 403] width 542 height 21
click at [458, 444] on button "Other" at bounding box center [570, 431] width 542 height 34
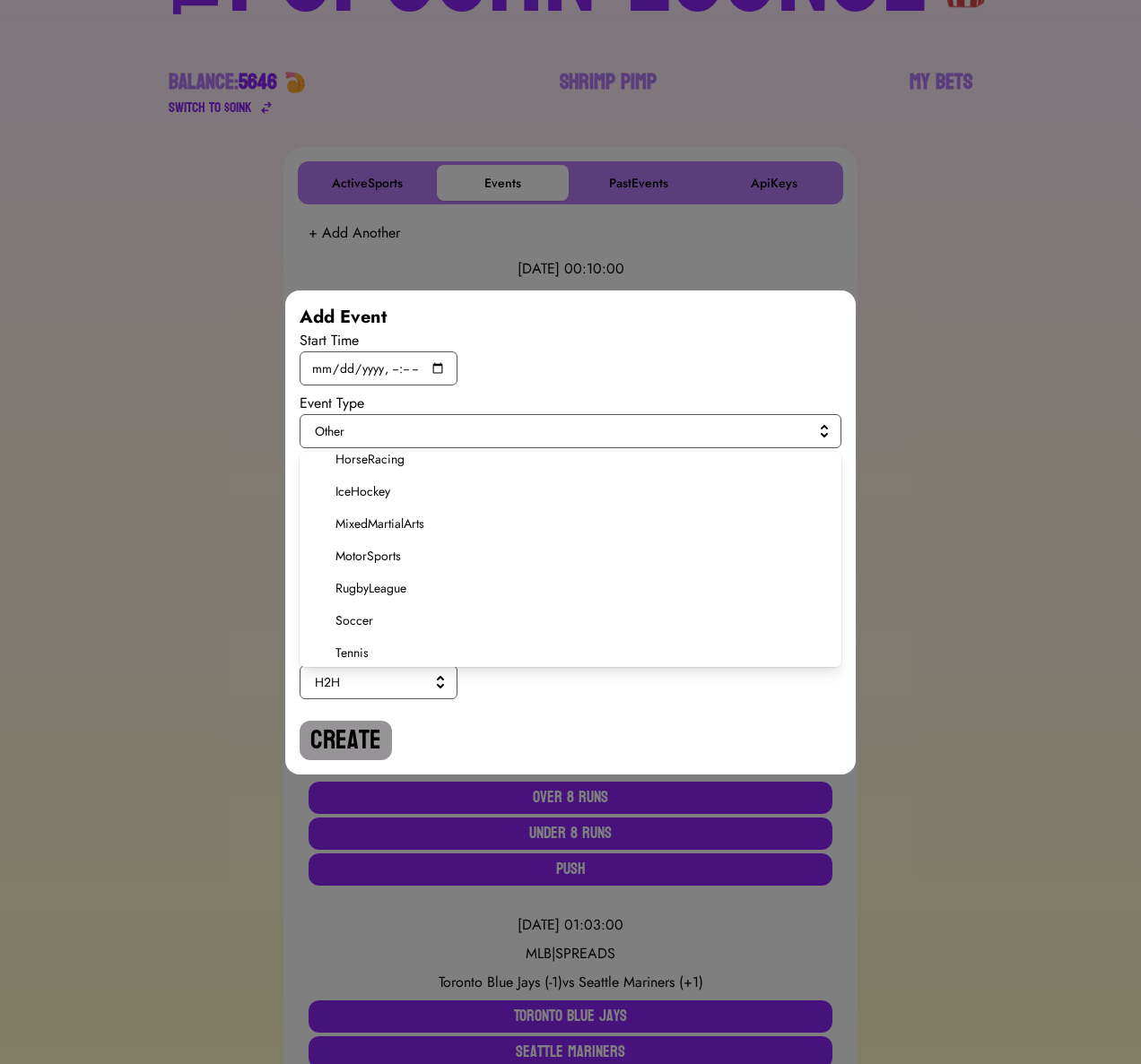
scroll to position [341, 0]
click at [357, 575] on span "Soccer" at bounding box center [581, 582] width 492 height 18
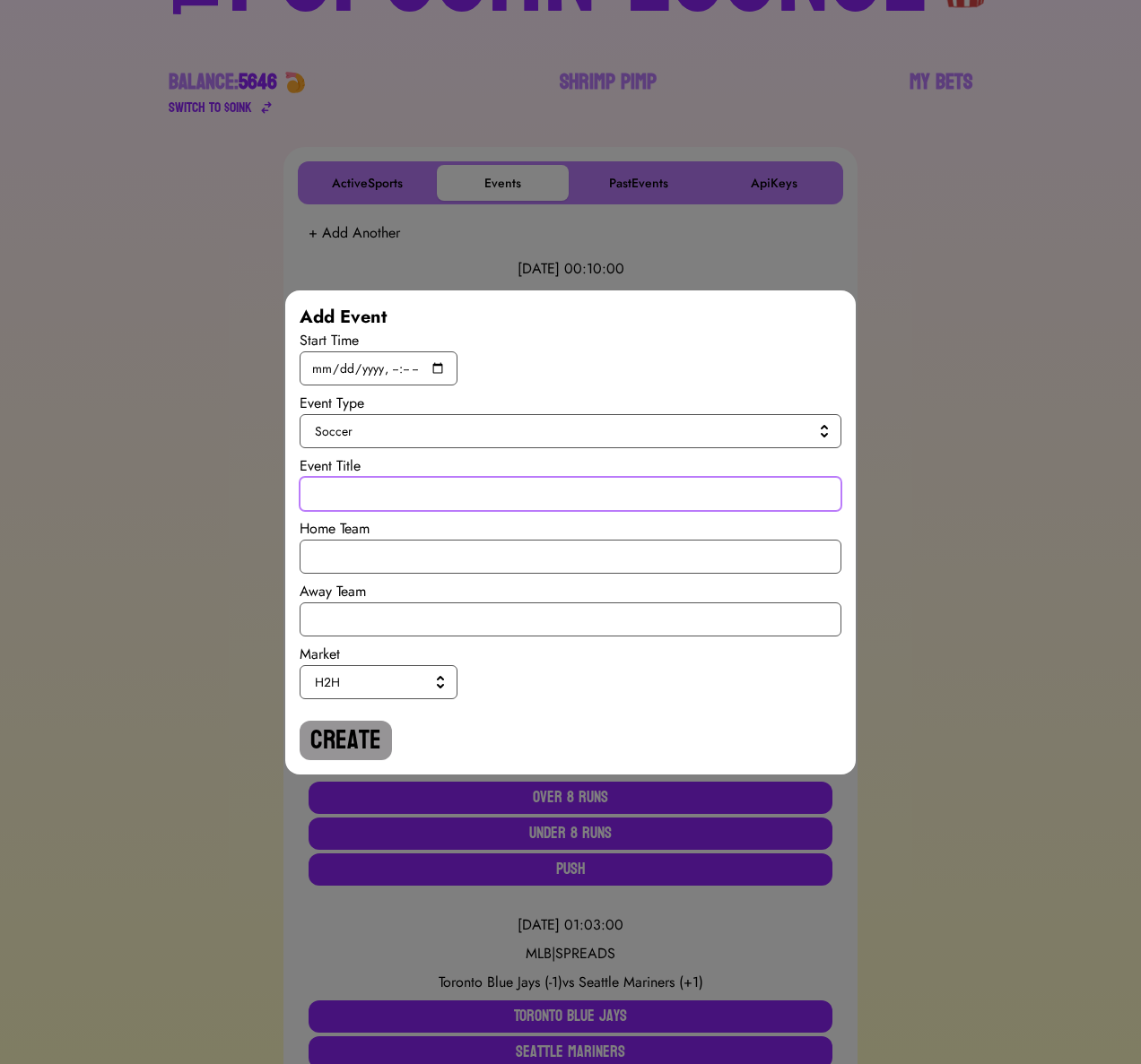
click at [359, 503] on input "text" at bounding box center [570, 494] width 542 height 34
paste input "International Ruglies"
type input "International Ruglies"
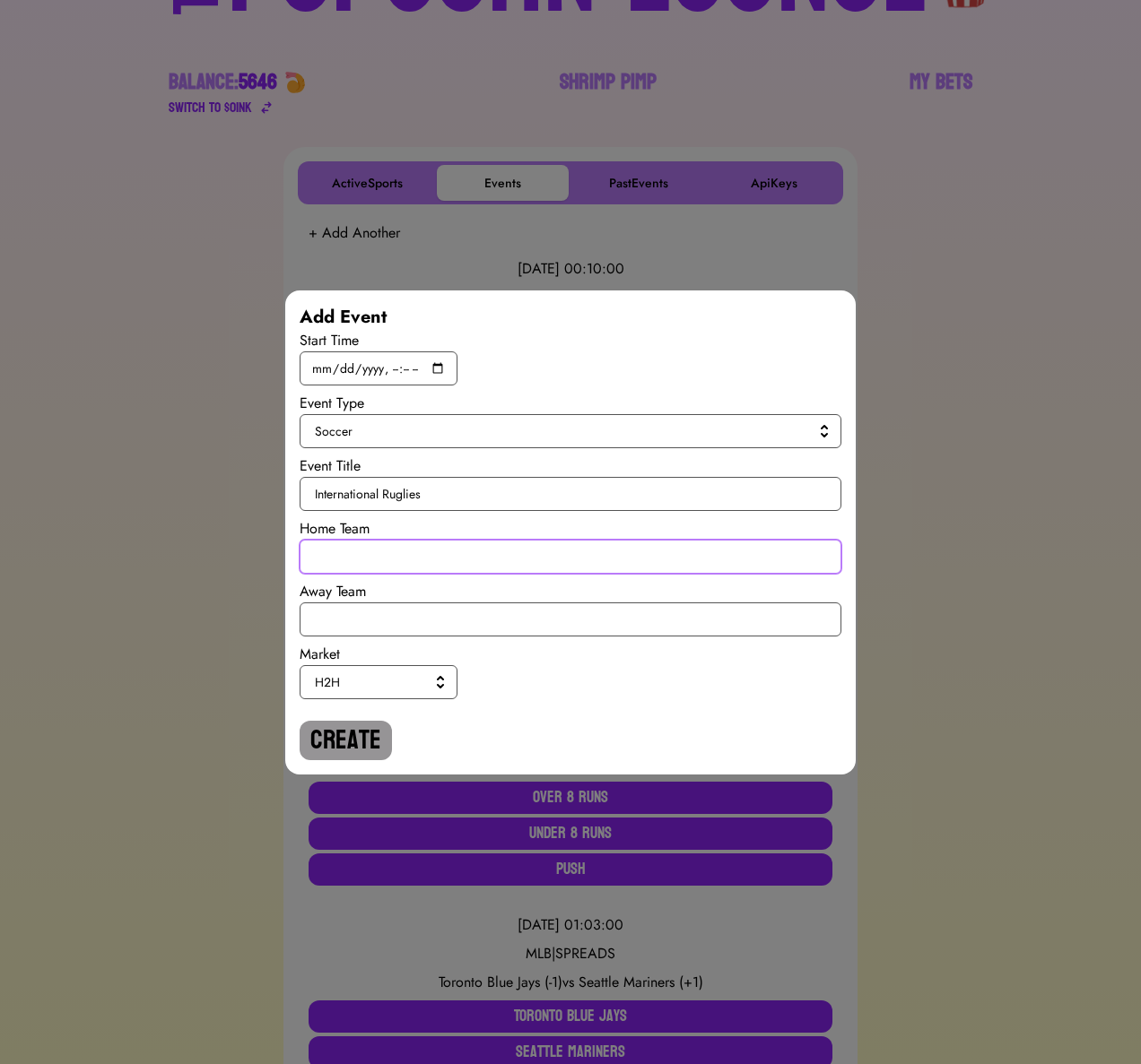
click at [360, 552] on input "text" at bounding box center [570, 557] width 542 height 34
type input "l"
type input "s"
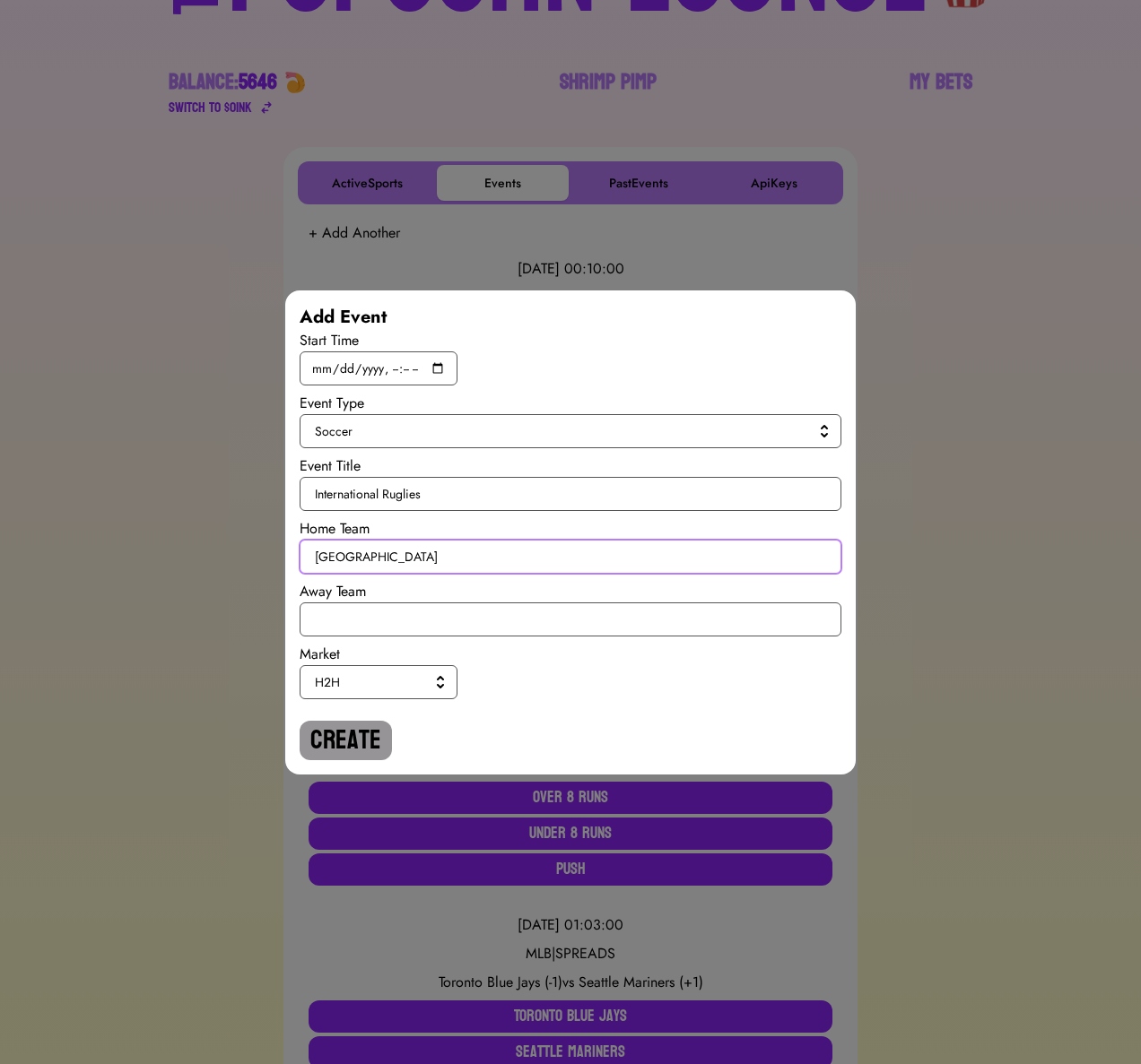
type input "[GEOGRAPHIC_DATA]"
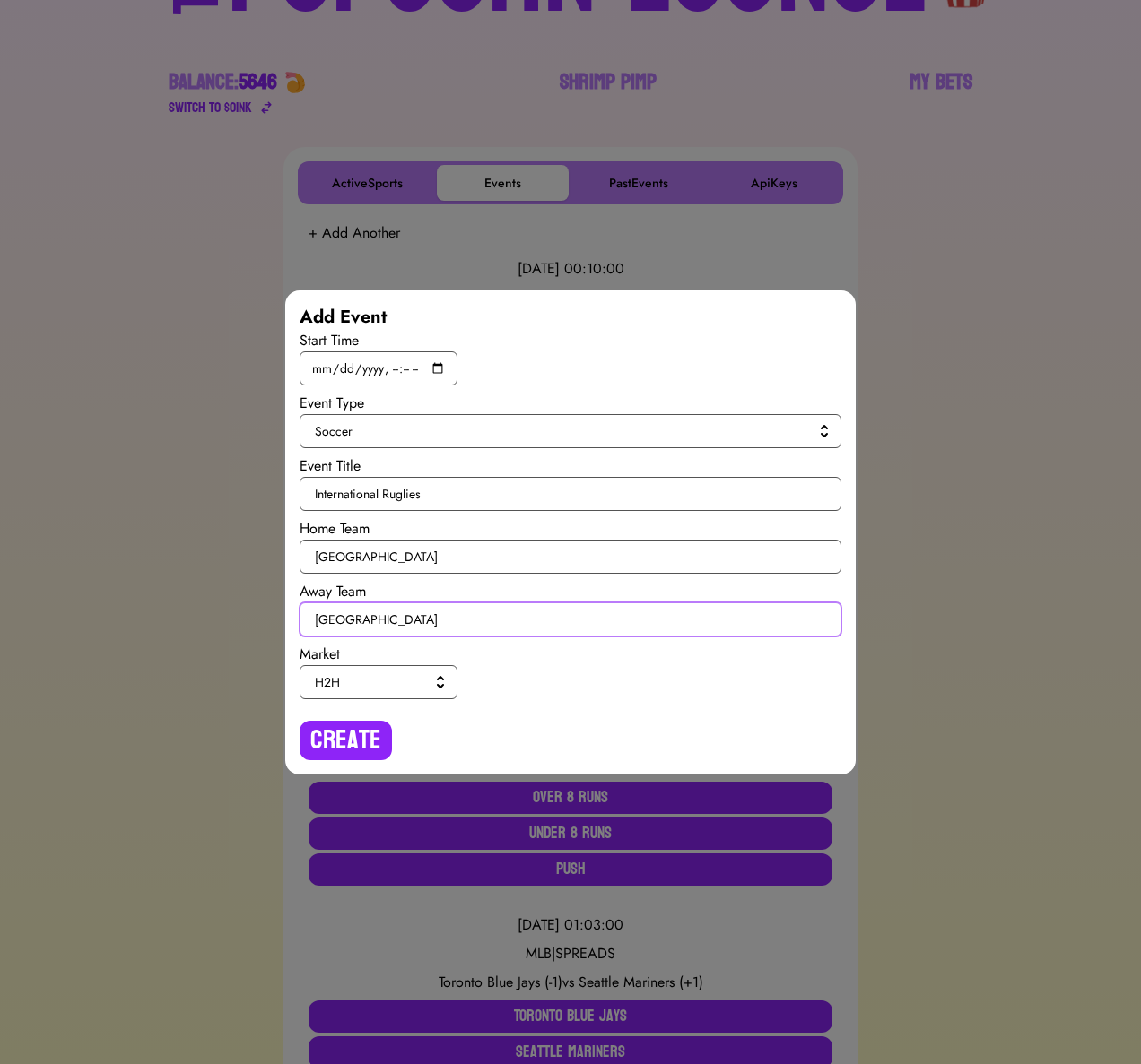
type input "[GEOGRAPHIC_DATA]"
click at [414, 670] on button "H2H" at bounding box center [378, 682] width 157 height 34
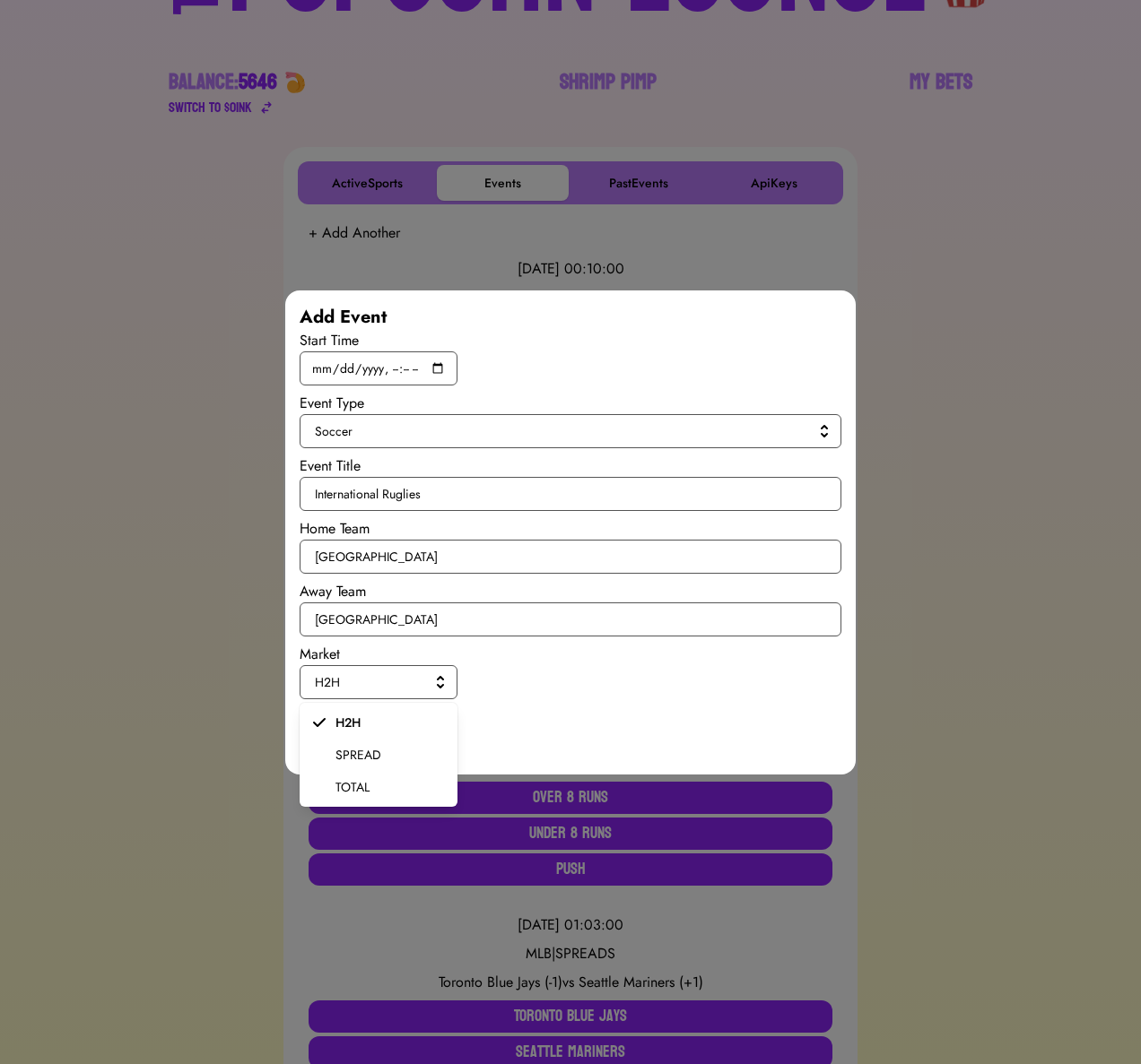
click at [382, 746] on span "SPREAD" at bounding box center [389, 755] width 107 height 18
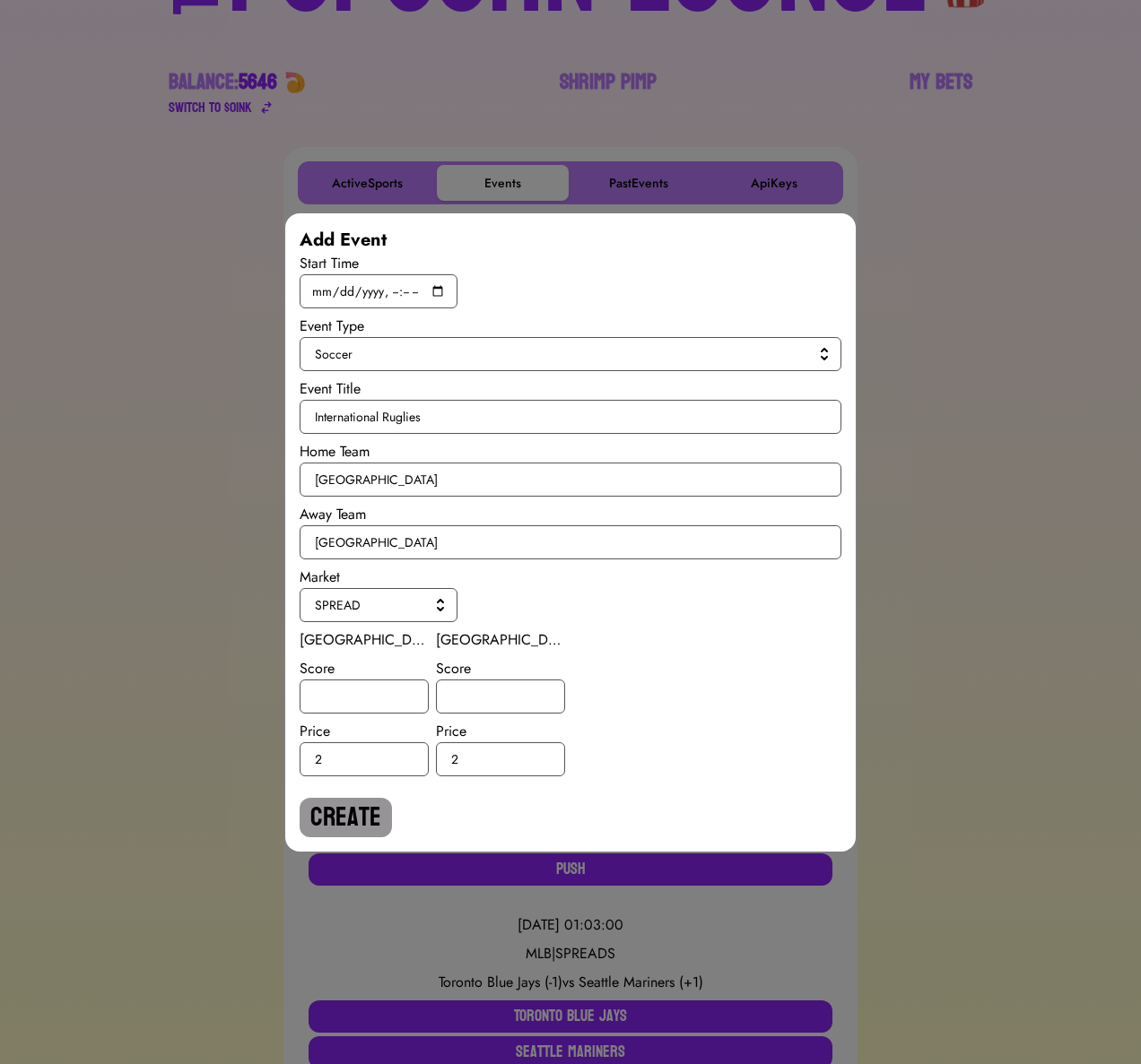
click at [358, 715] on div "Slovakia Score Price 2" at bounding box center [363, 703] width 129 height 147
click at [358, 700] on input "number" at bounding box center [363, 696] width 129 height 34
type input "-1"
type input "1"
click at [345, 827] on button "Create" at bounding box center [345, 818] width 93 height 40
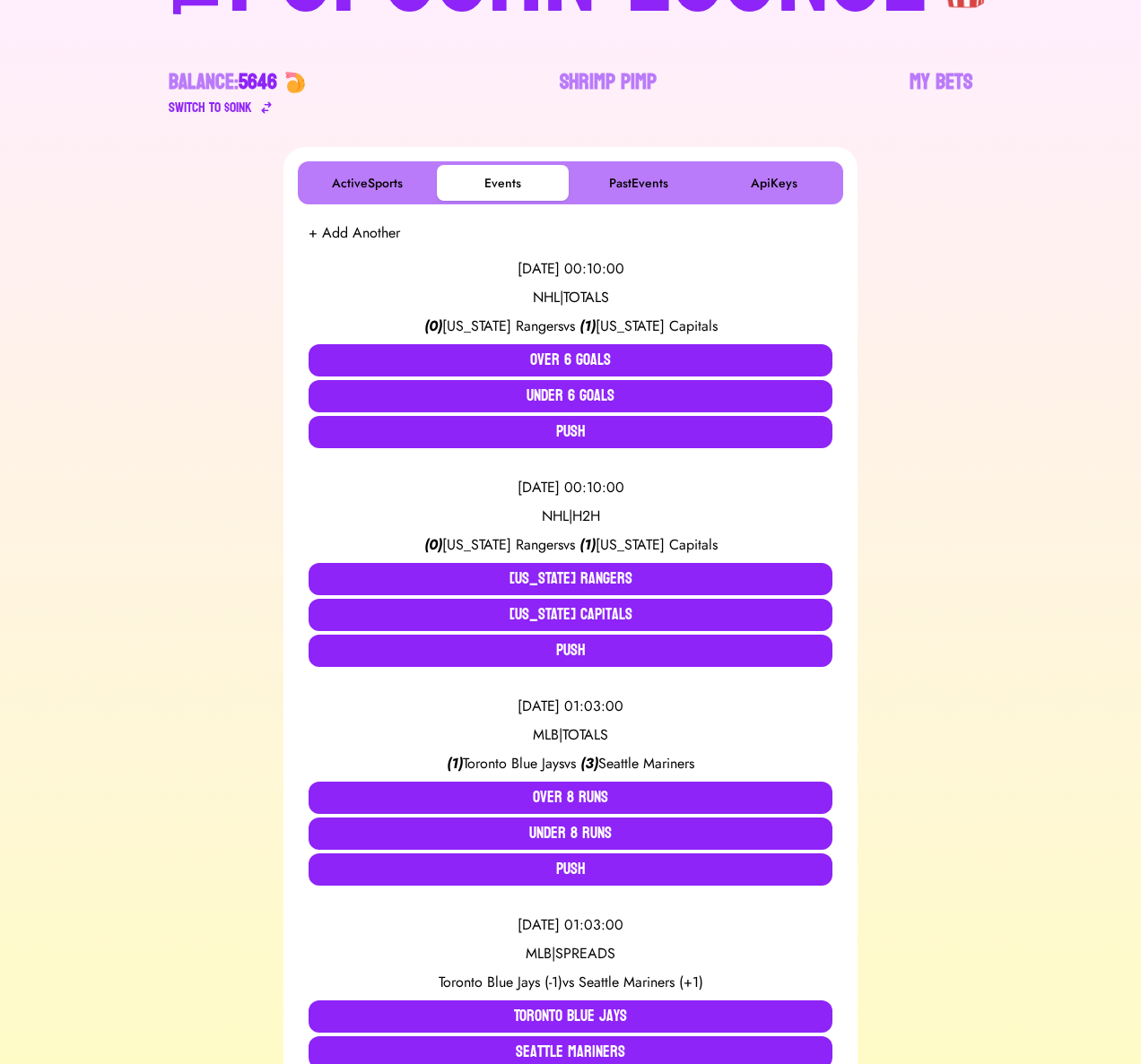
click at [378, 227] on button "+ Add Another" at bounding box center [354, 232] width 92 height 21
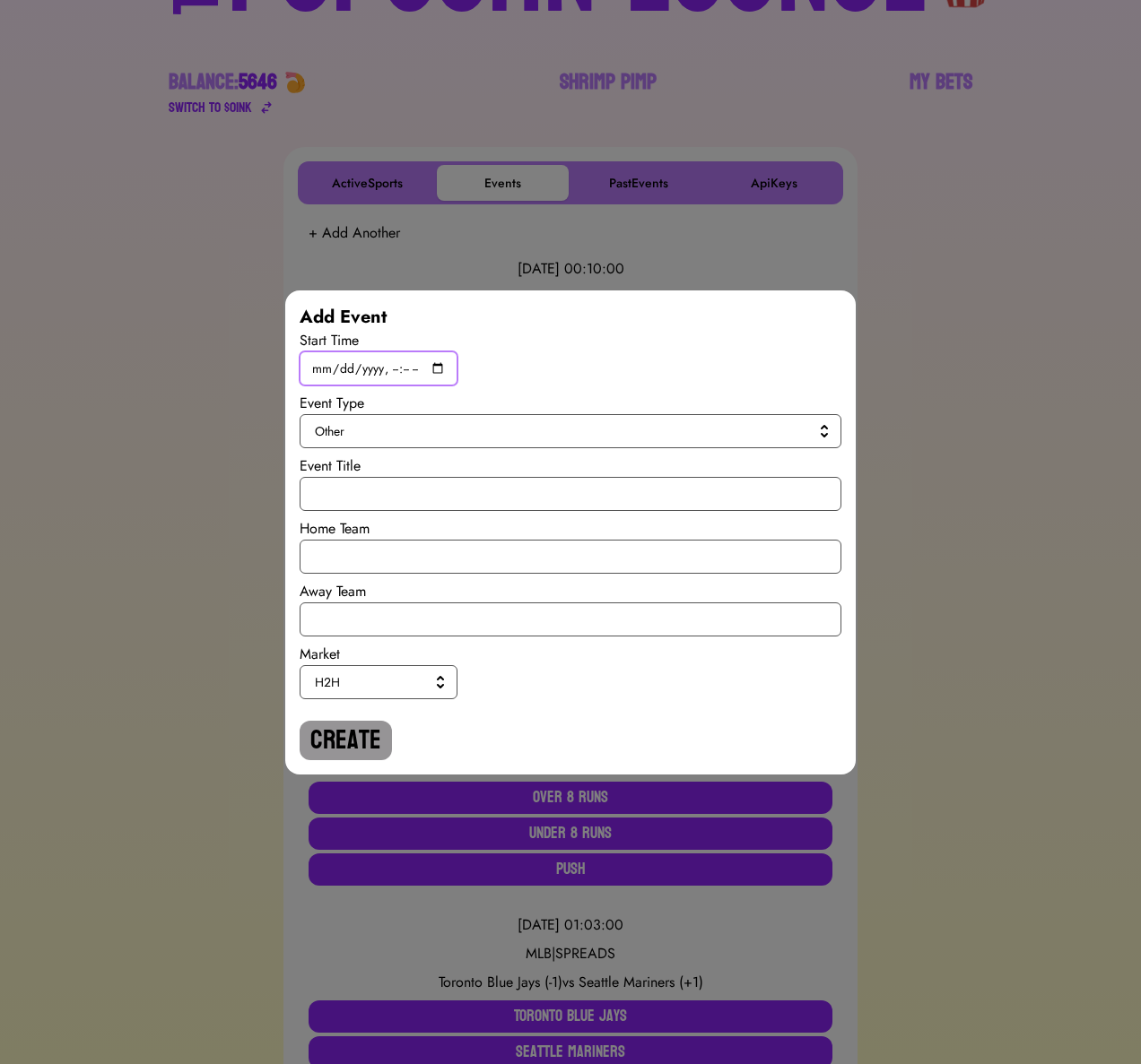
click at [435, 367] on input "datetime-local" at bounding box center [378, 369] width 157 height 34
type input "[DATE]T19:45"
click at [649, 434] on span "Other" at bounding box center [567, 431] width 504 height 18
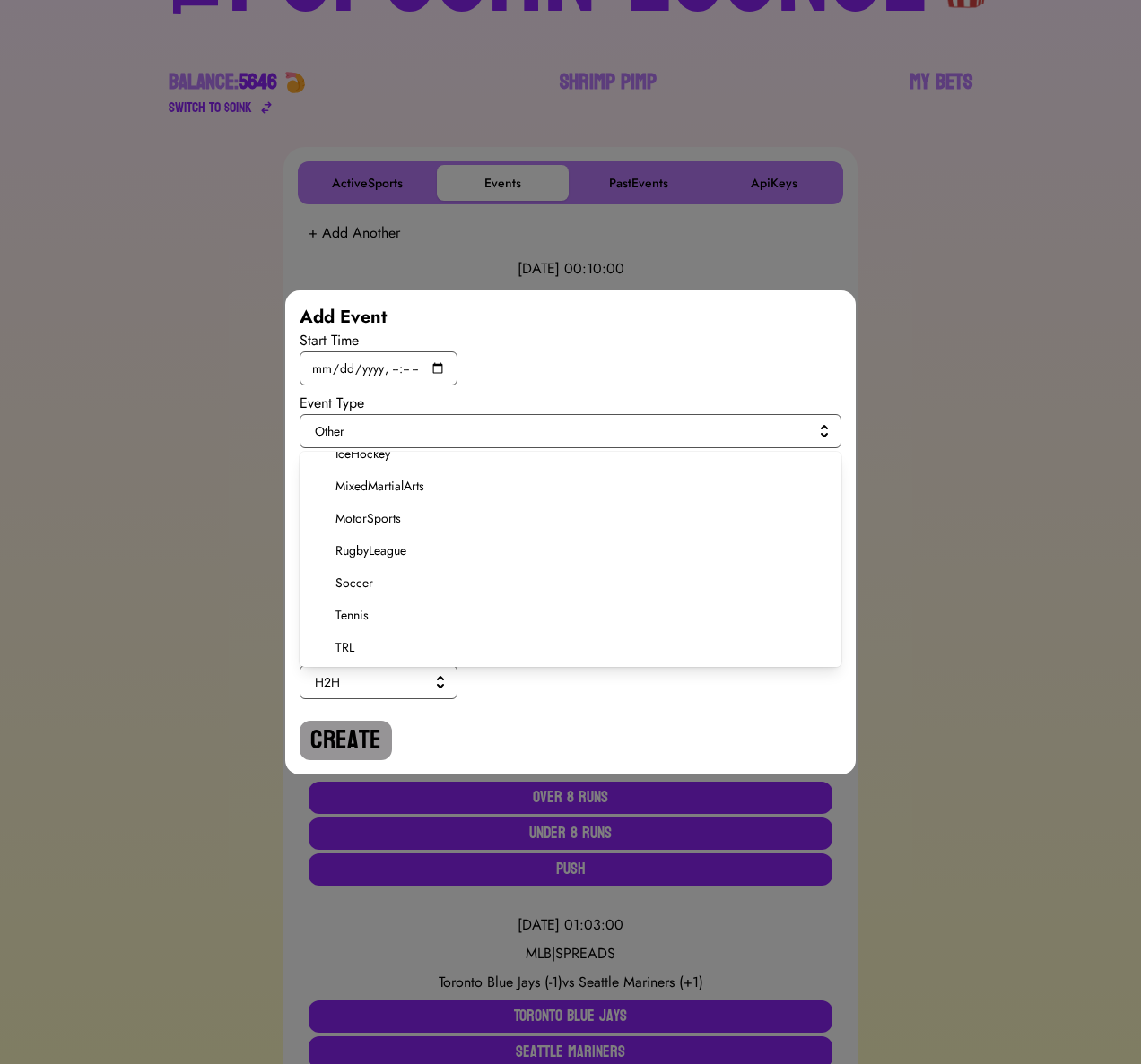
click at [364, 576] on span "Soccer" at bounding box center [581, 582] width 492 height 18
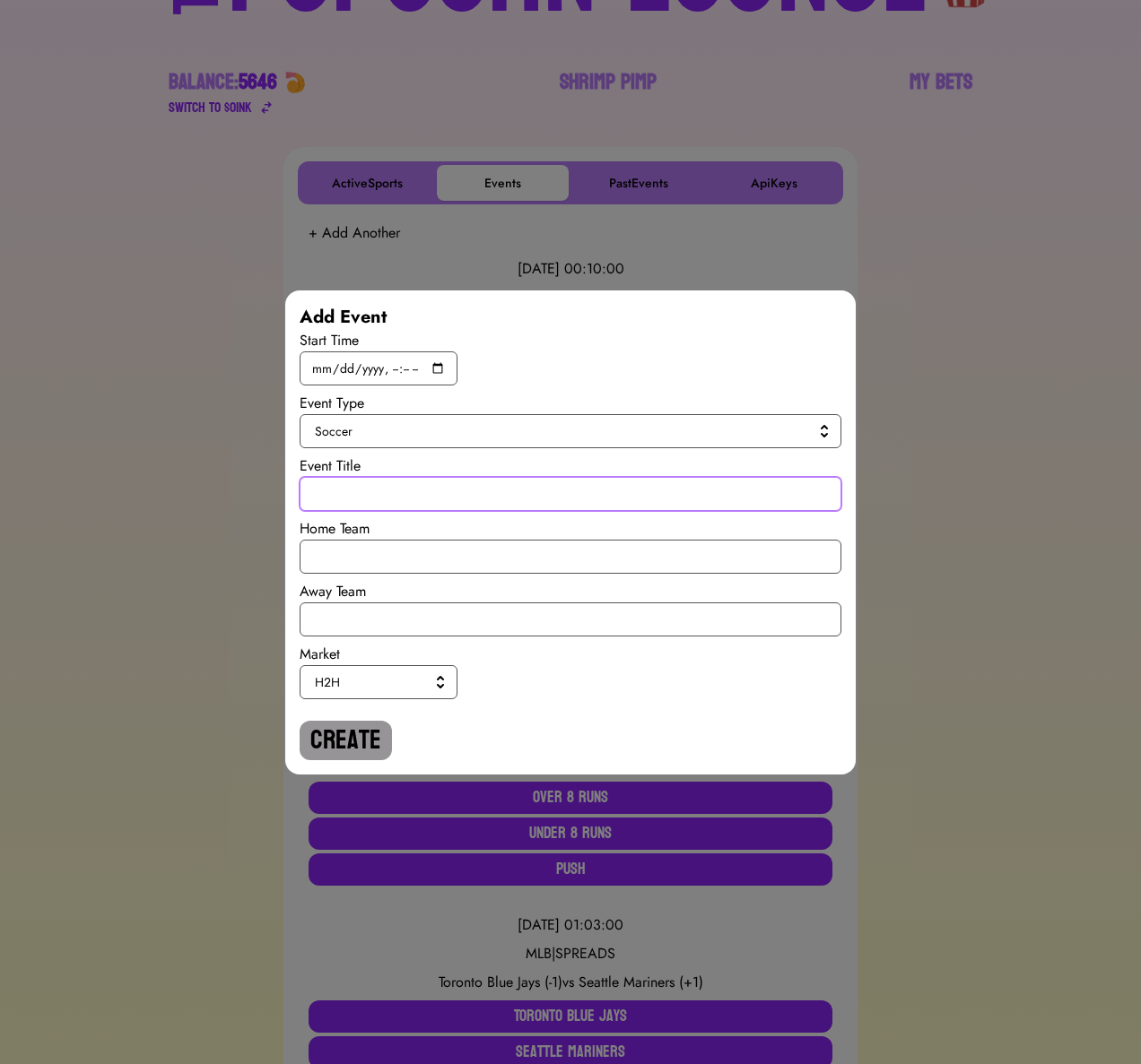
click at [382, 491] on input "text" at bounding box center [570, 494] width 542 height 34
paste input "International Ruglies"
type input "International Ruglies"
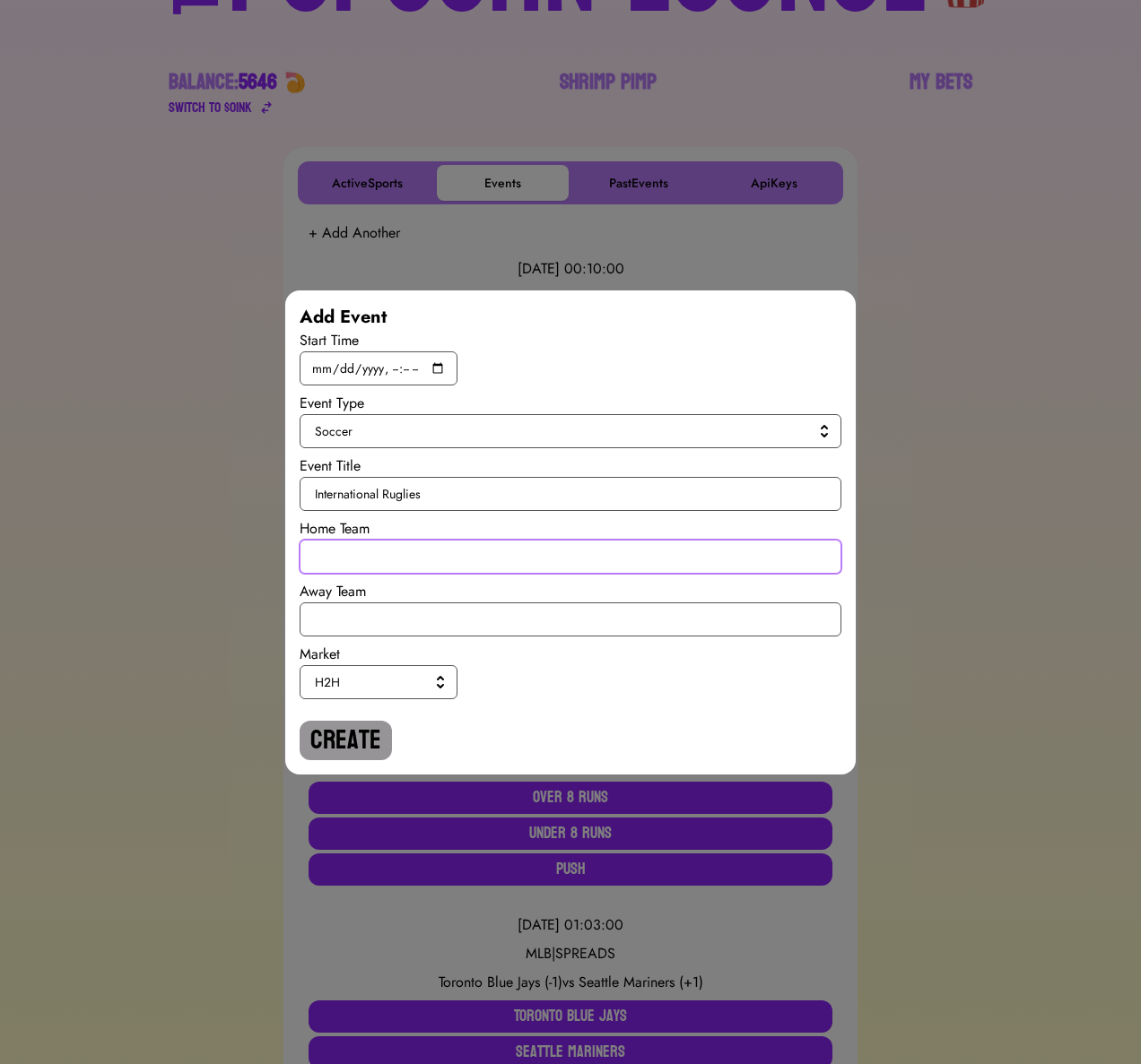
click at [380, 563] on input "text" at bounding box center [570, 557] width 542 height 34
type input "[GEOGRAPHIC_DATA]"
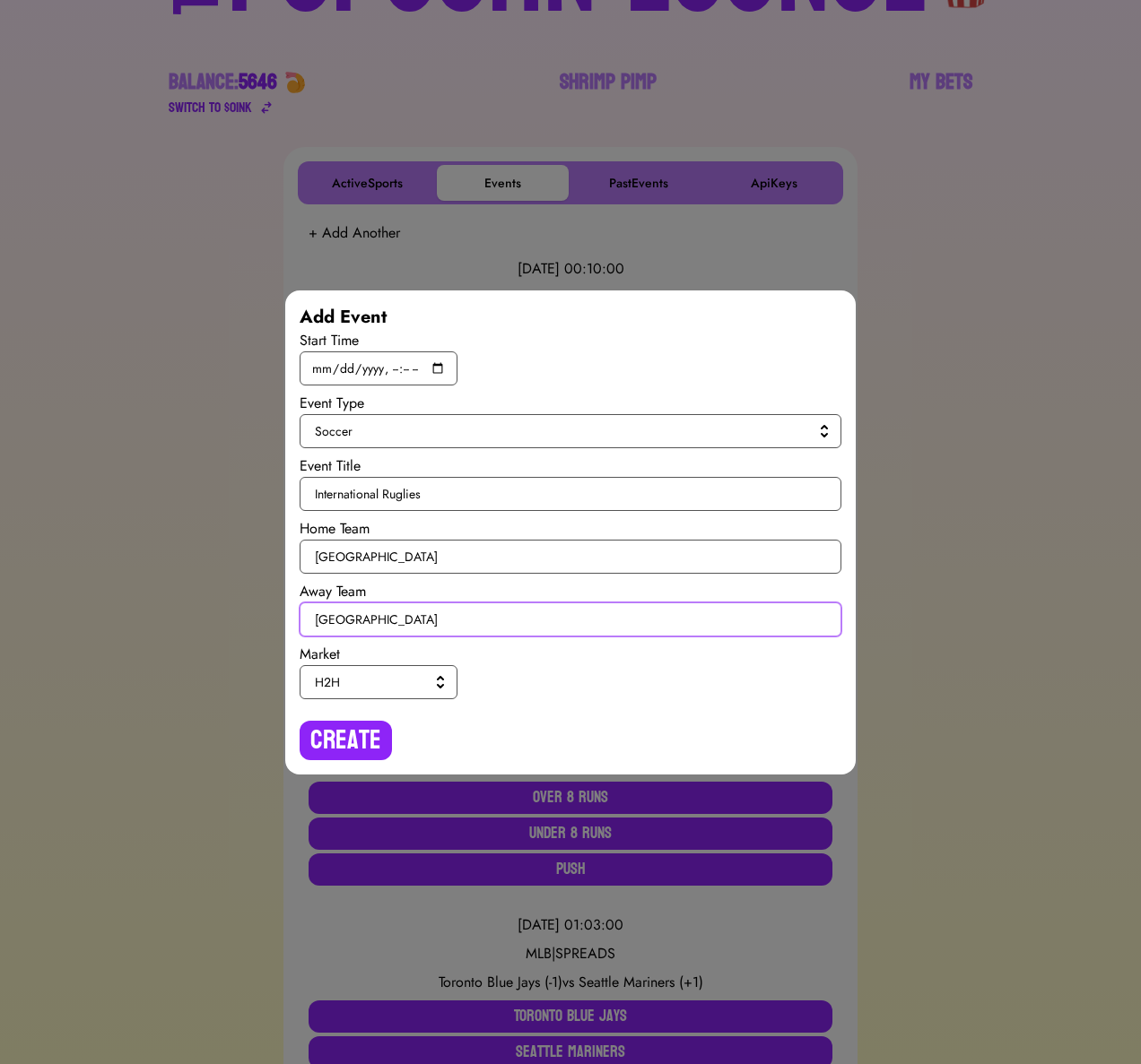
type input "[GEOGRAPHIC_DATA]"
click at [374, 670] on button "H2H" at bounding box center [378, 682] width 157 height 34
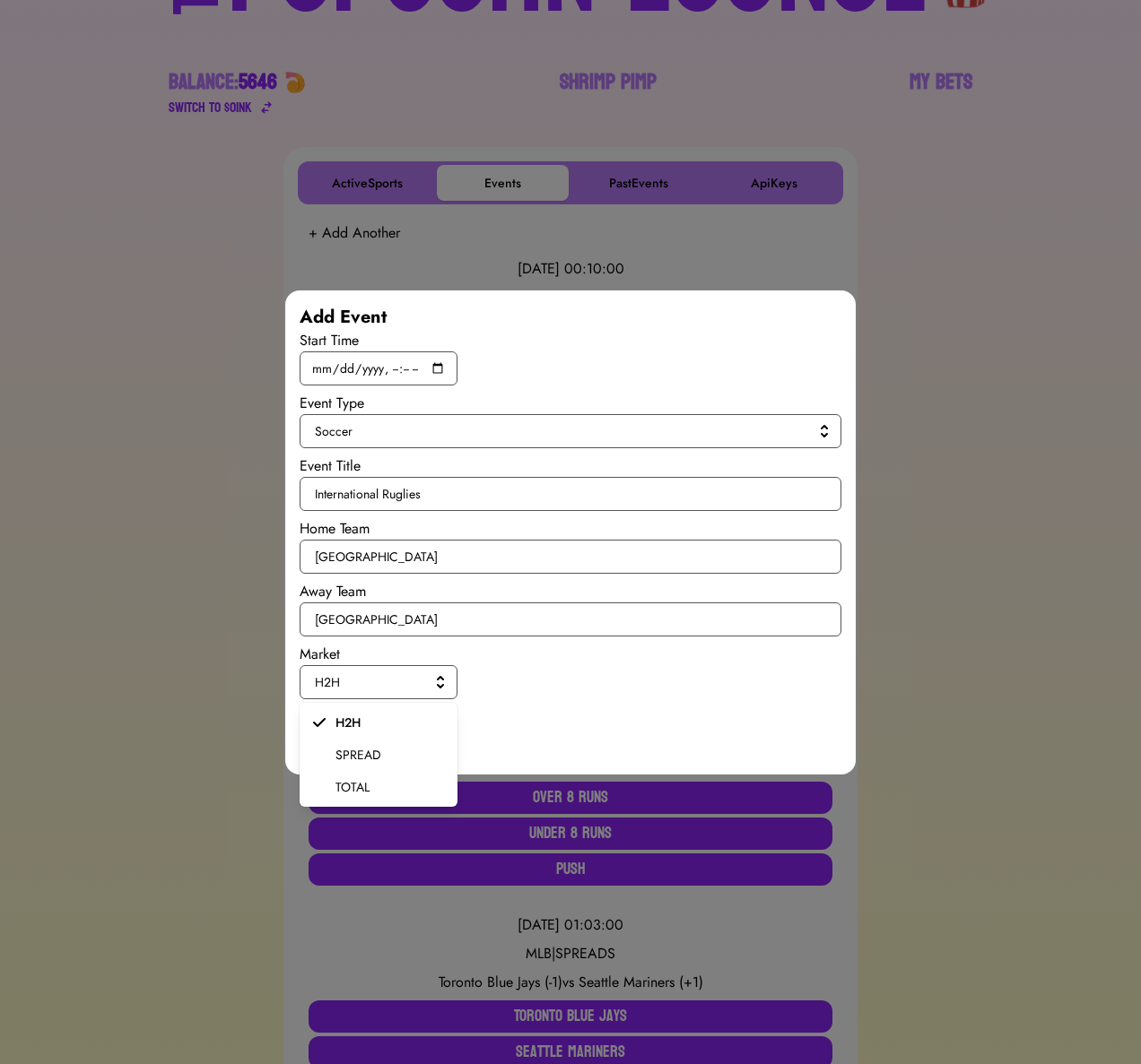
click at [368, 746] on span "SPREAD" at bounding box center [389, 755] width 107 height 18
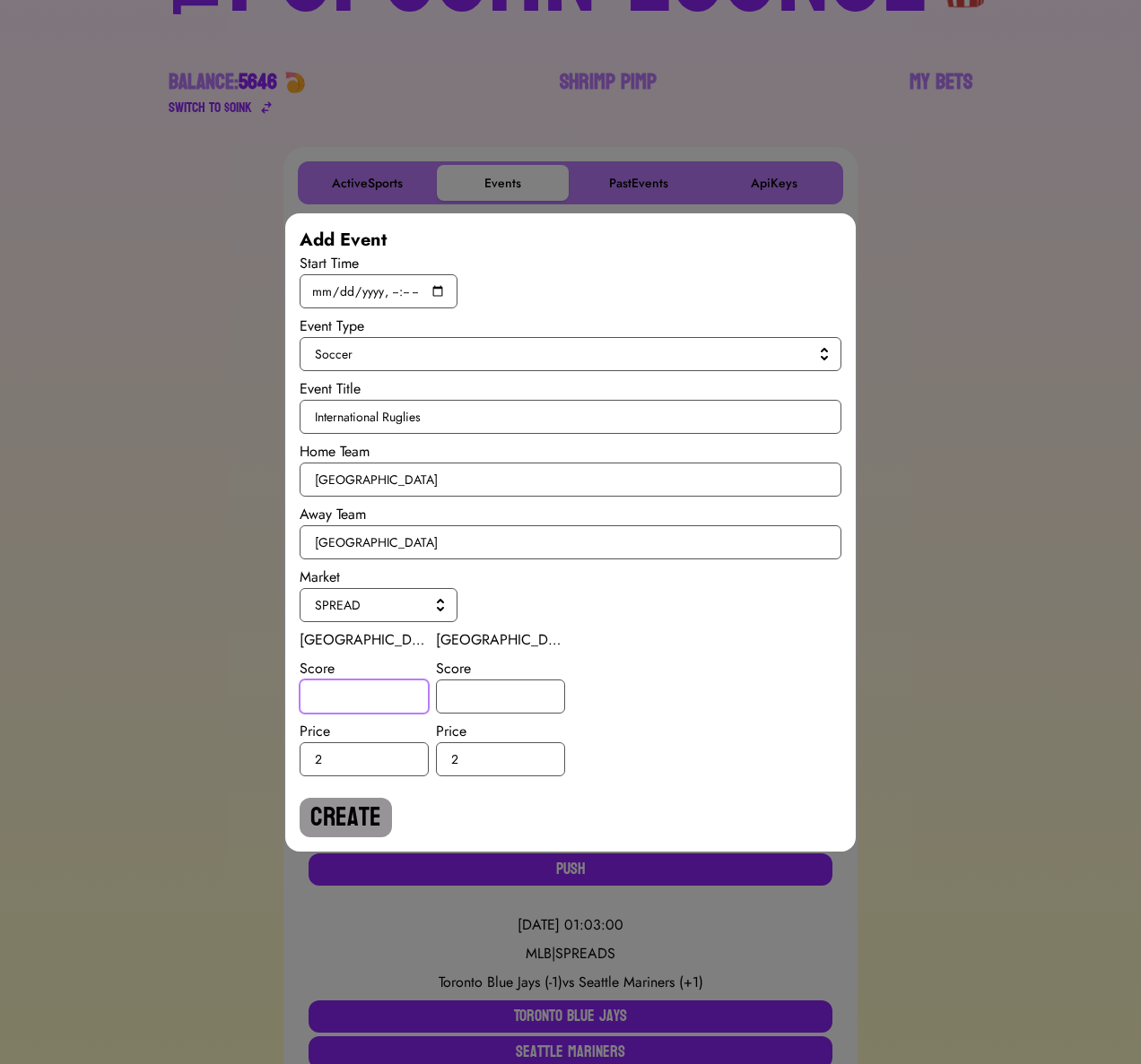
click at [366, 685] on input "number" at bounding box center [363, 696] width 129 height 34
type input "0.5"
type input "-0.5"
click at [352, 802] on button "Create" at bounding box center [345, 818] width 93 height 40
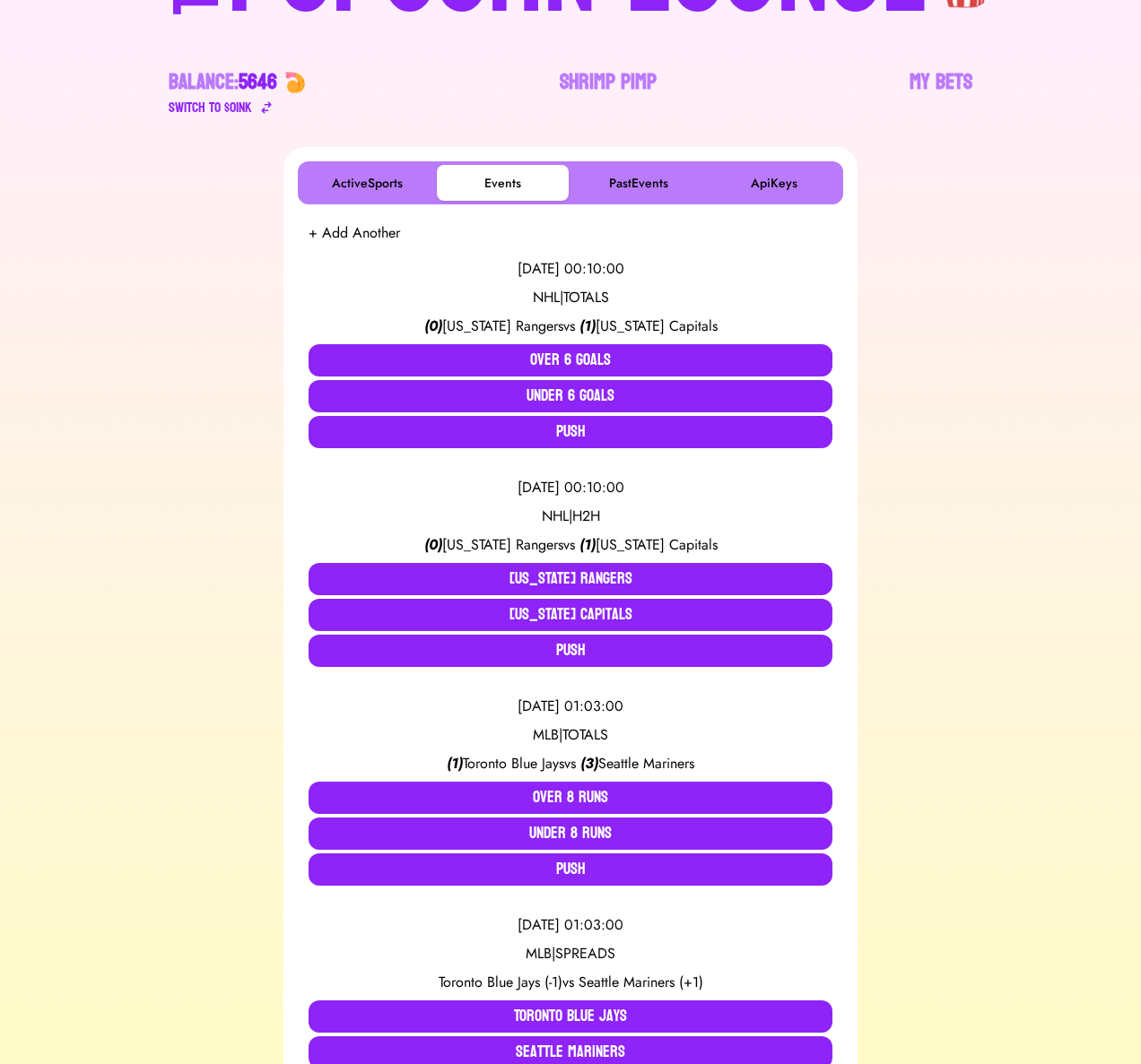
click at [348, 236] on button "+ Add Another" at bounding box center [354, 232] width 92 height 21
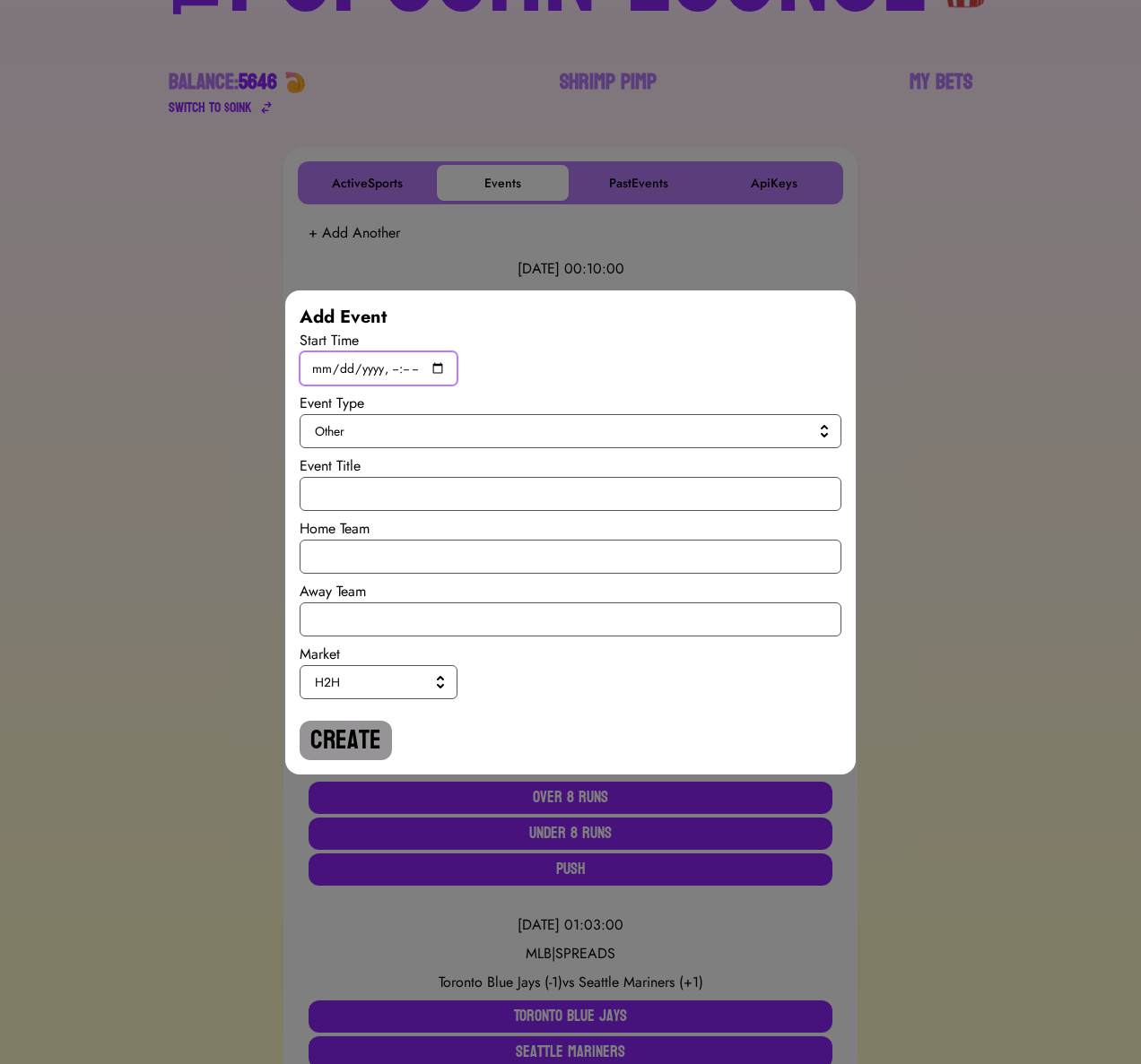
click at [433, 361] on input "datetime-local" at bounding box center [378, 369] width 157 height 34
type input "[DATE]T19:45"
click at [616, 432] on span "Other" at bounding box center [567, 431] width 504 height 18
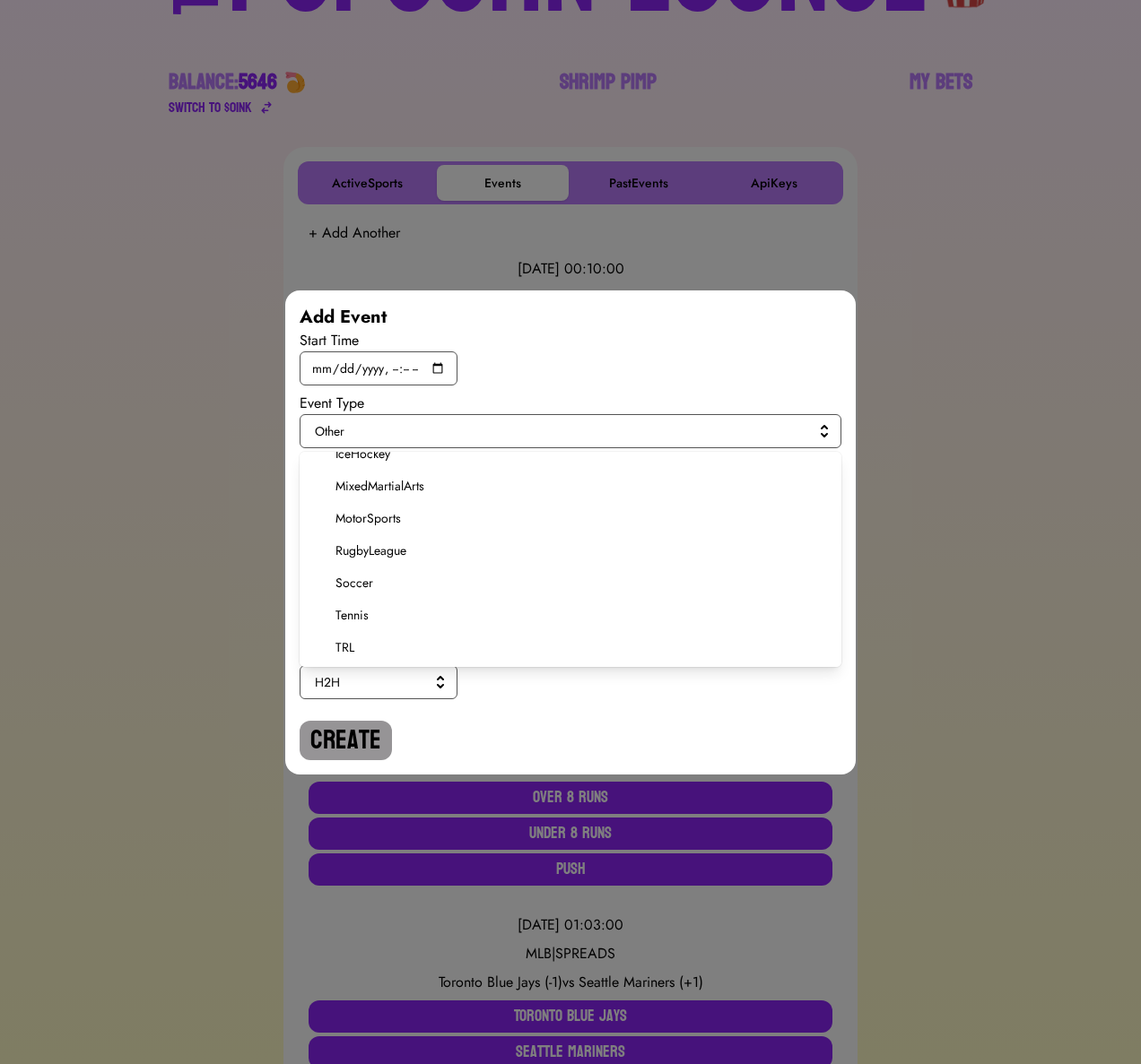
click at [366, 580] on span "Soccer" at bounding box center [581, 582] width 492 height 18
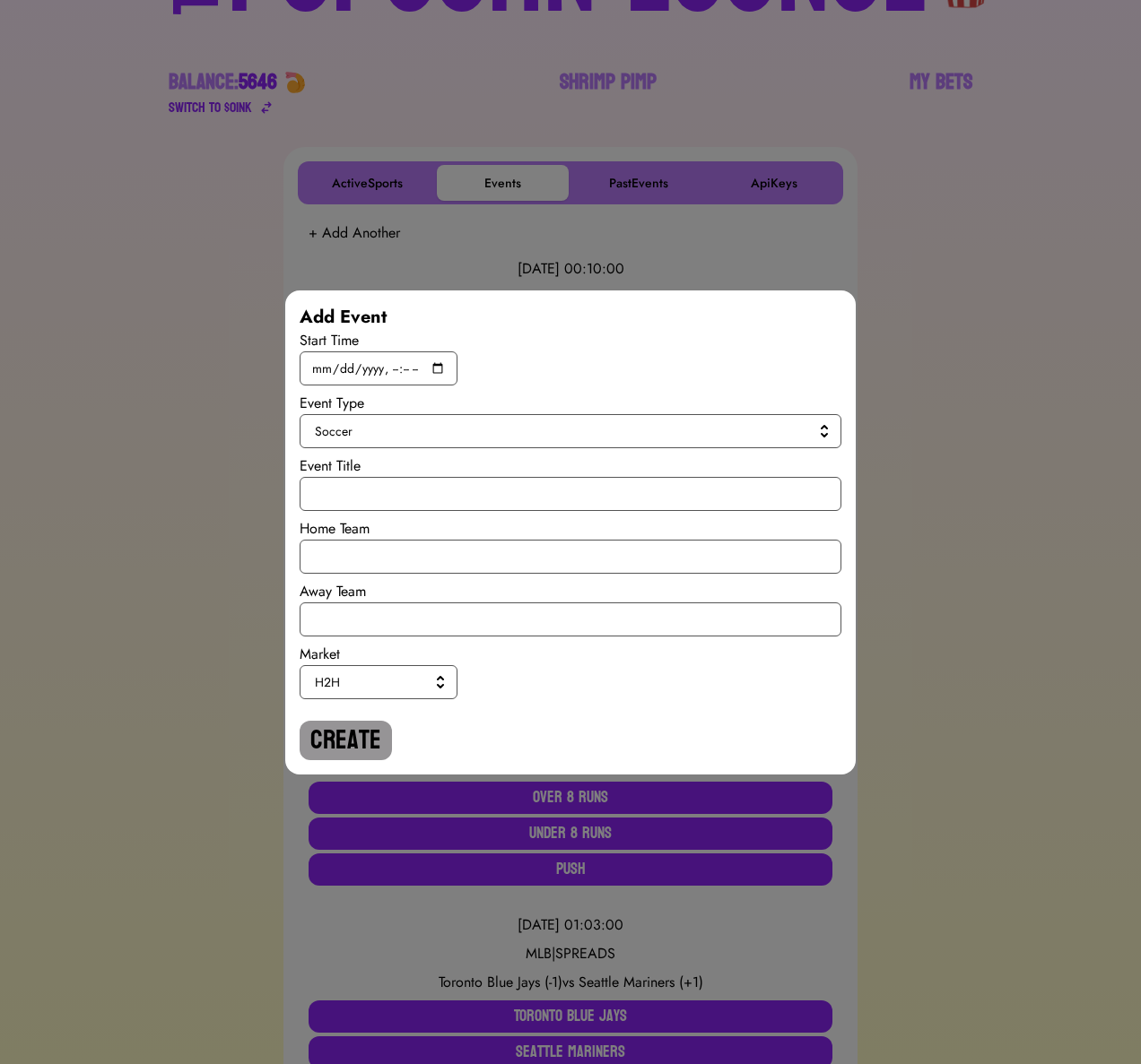
click at [372, 511] on div "Start Time Event Type Soccer Event Title Home Team Away Team Market H2H Create" at bounding box center [570, 545] width 542 height 431
click at [372, 497] on input "text" at bounding box center [570, 494] width 542 height 34
paste input "International Ruglies"
type input "International Ruglies"
click at [377, 553] on input "text" at bounding box center [570, 557] width 542 height 34
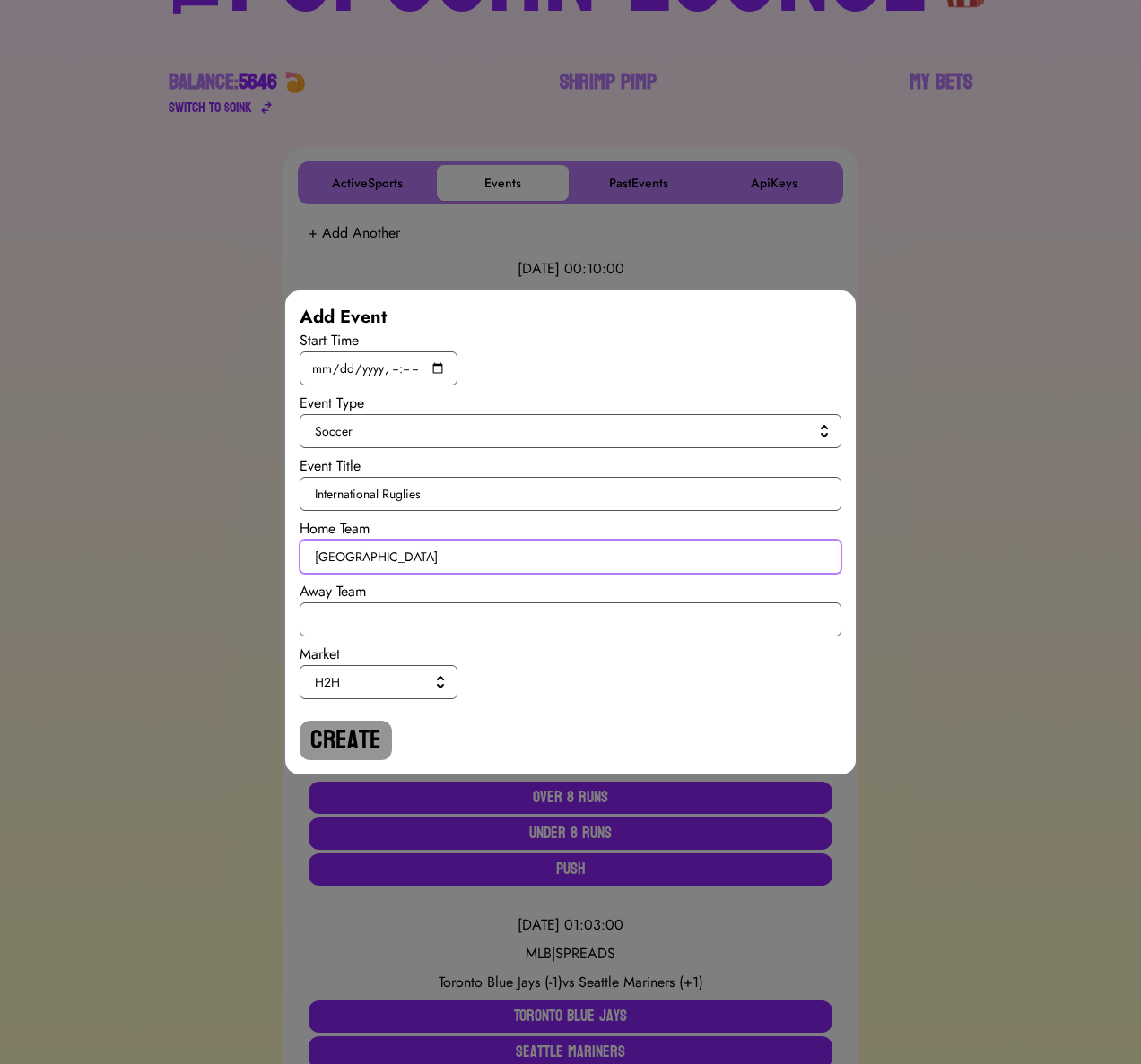
type input "[GEOGRAPHIC_DATA]"
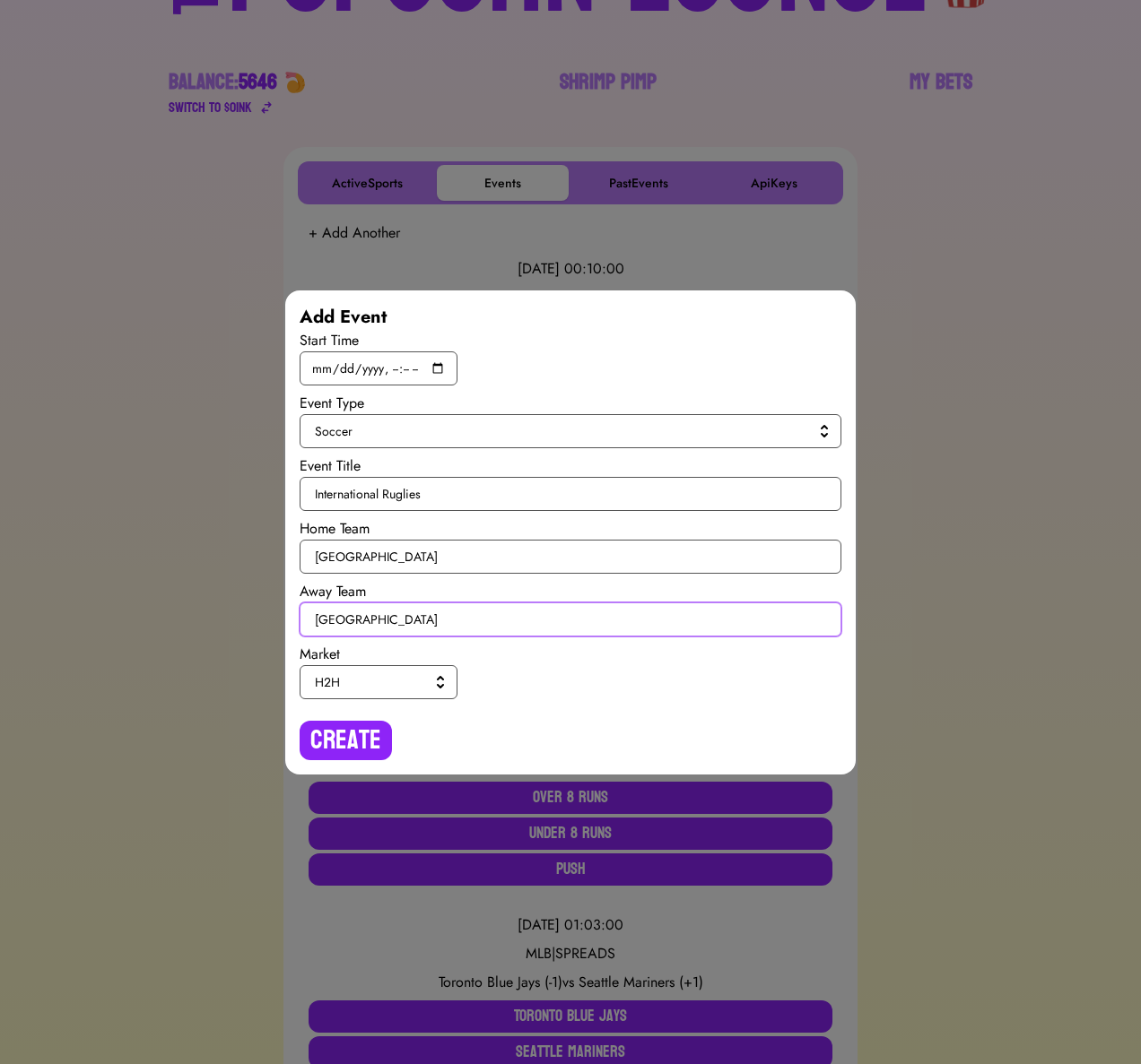
type input "[GEOGRAPHIC_DATA]"
click at [378, 663] on div "Market" at bounding box center [570, 654] width 542 height 21
click at [372, 678] on span "H2H" at bounding box center [375, 682] width 120 height 18
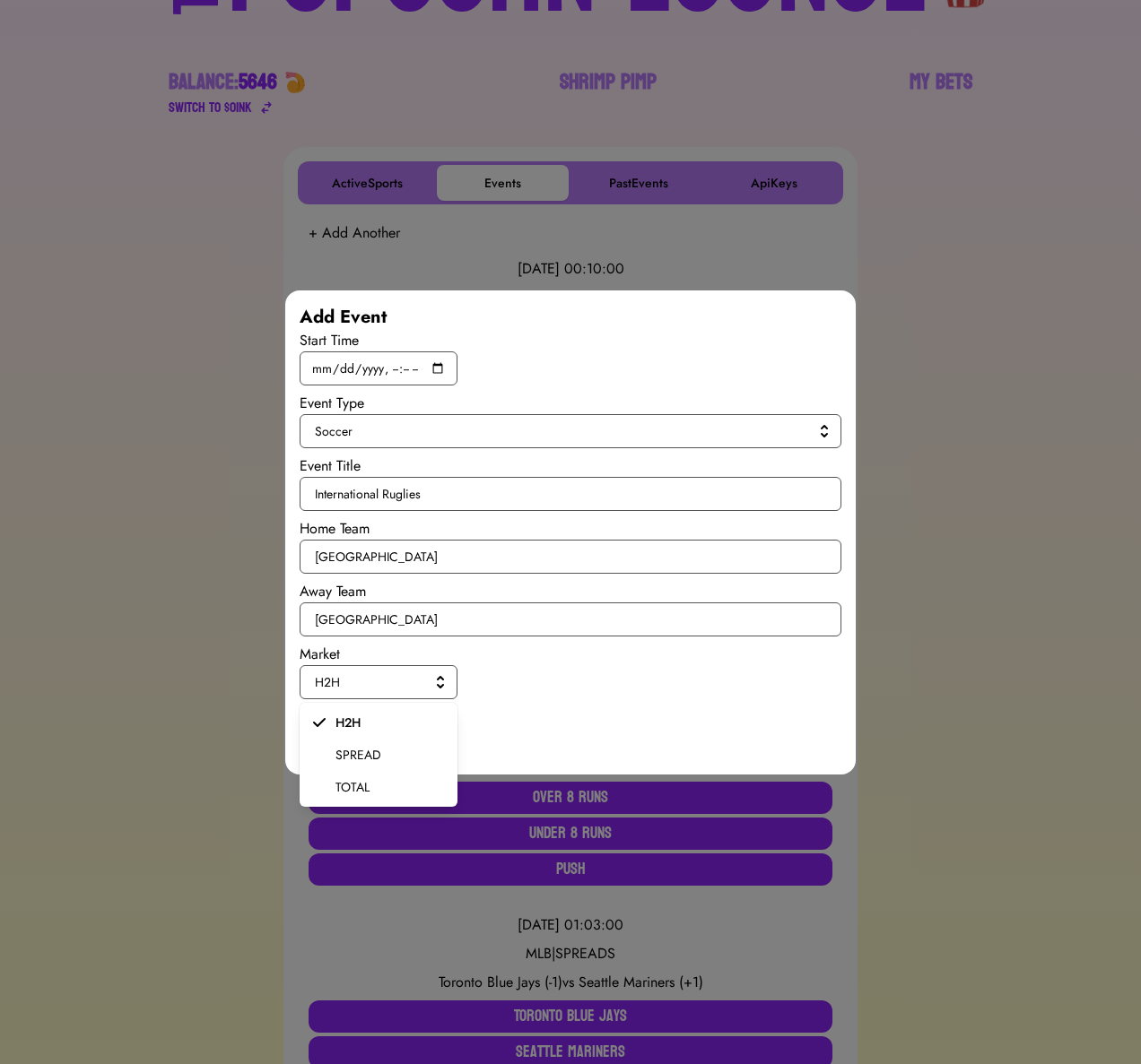
click at [359, 753] on span "SPREAD" at bounding box center [389, 755] width 107 height 18
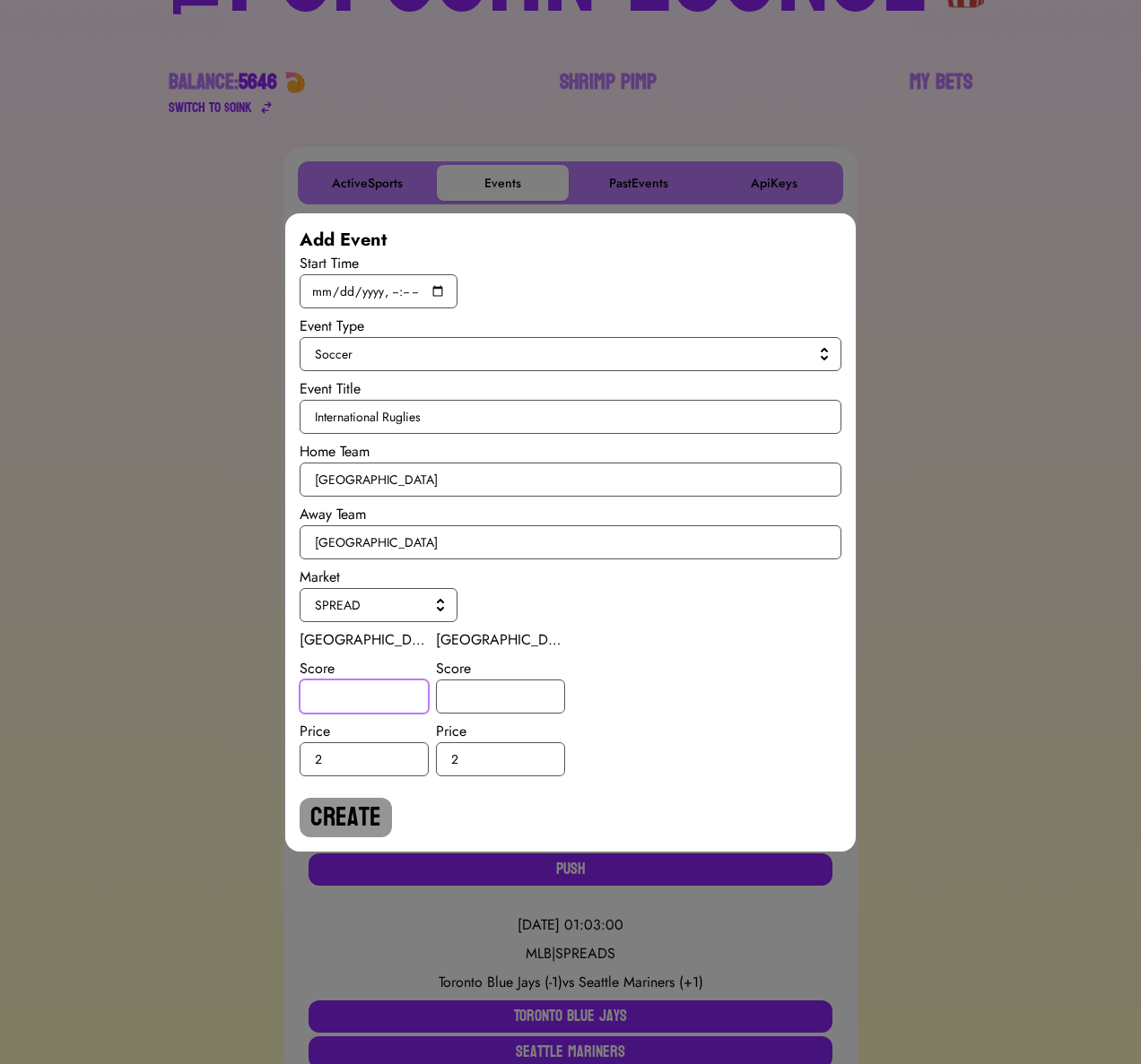
click at [345, 707] on input "number" at bounding box center [363, 696] width 129 height 34
type input "-1.5"
type input "1.5"
click at [376, 815] on button "Create" at bounding box center [345, 818] width 93 height 40
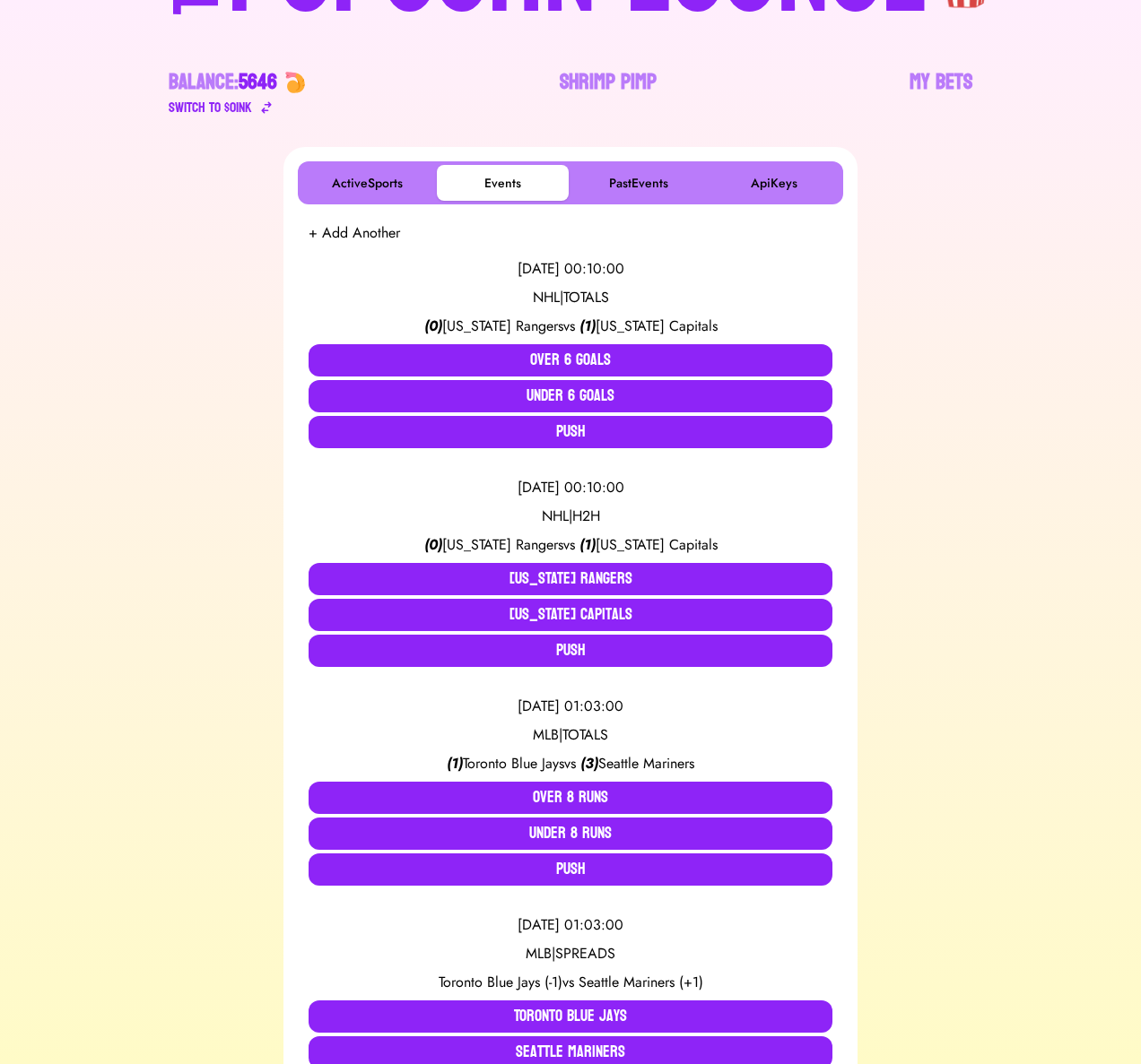
click at [358, 238] on button "+ Add Another" at bounding box center [354, 232] width 92 height 21
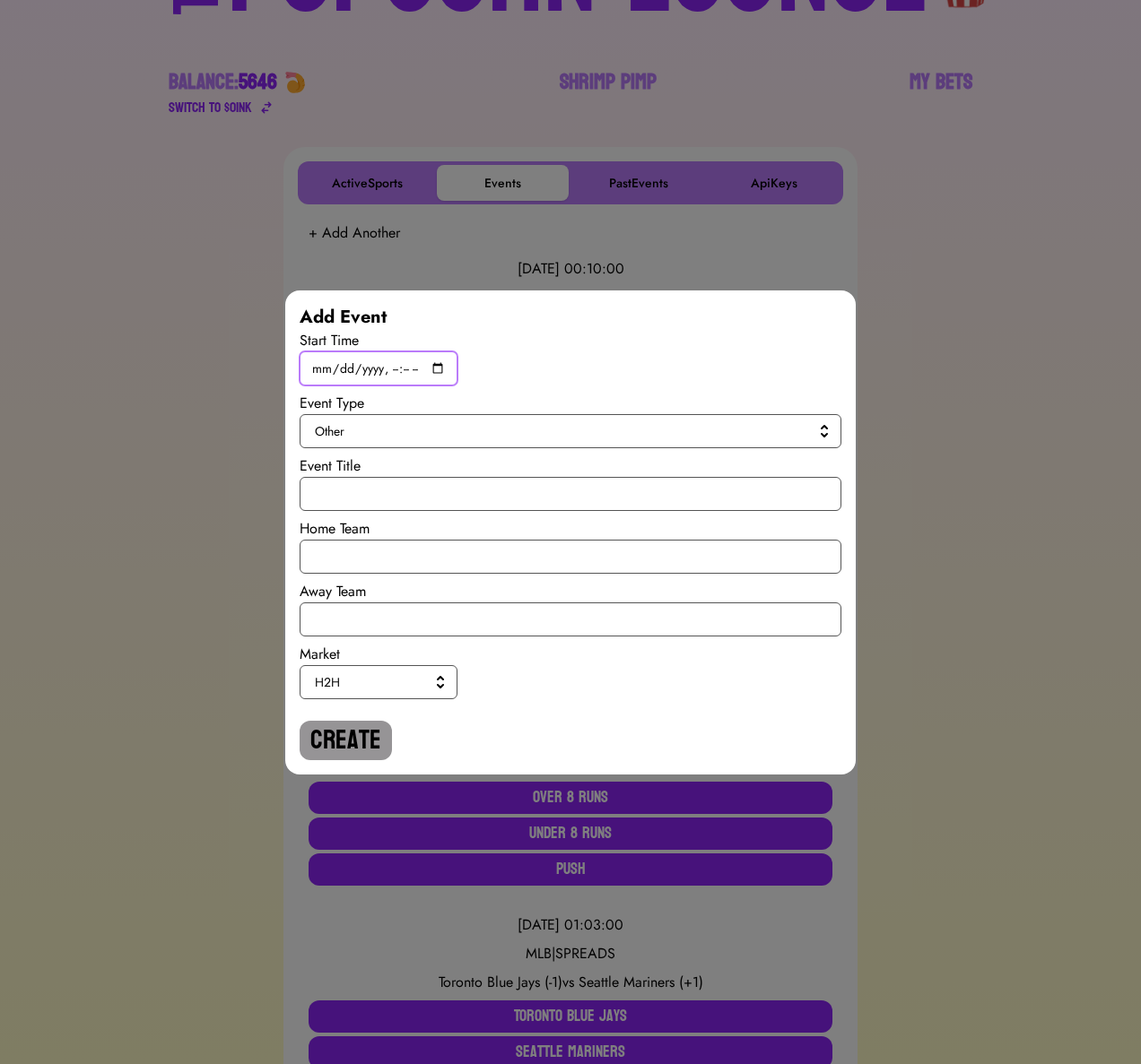
click at [436, 369] on input "datetime-local" at bounding box center [378, 369] width 157 height 34
type input "[DATE]T19:45"
click at [624, 435] on span "Other" at bounding box center [567, 431] width 504 height 18
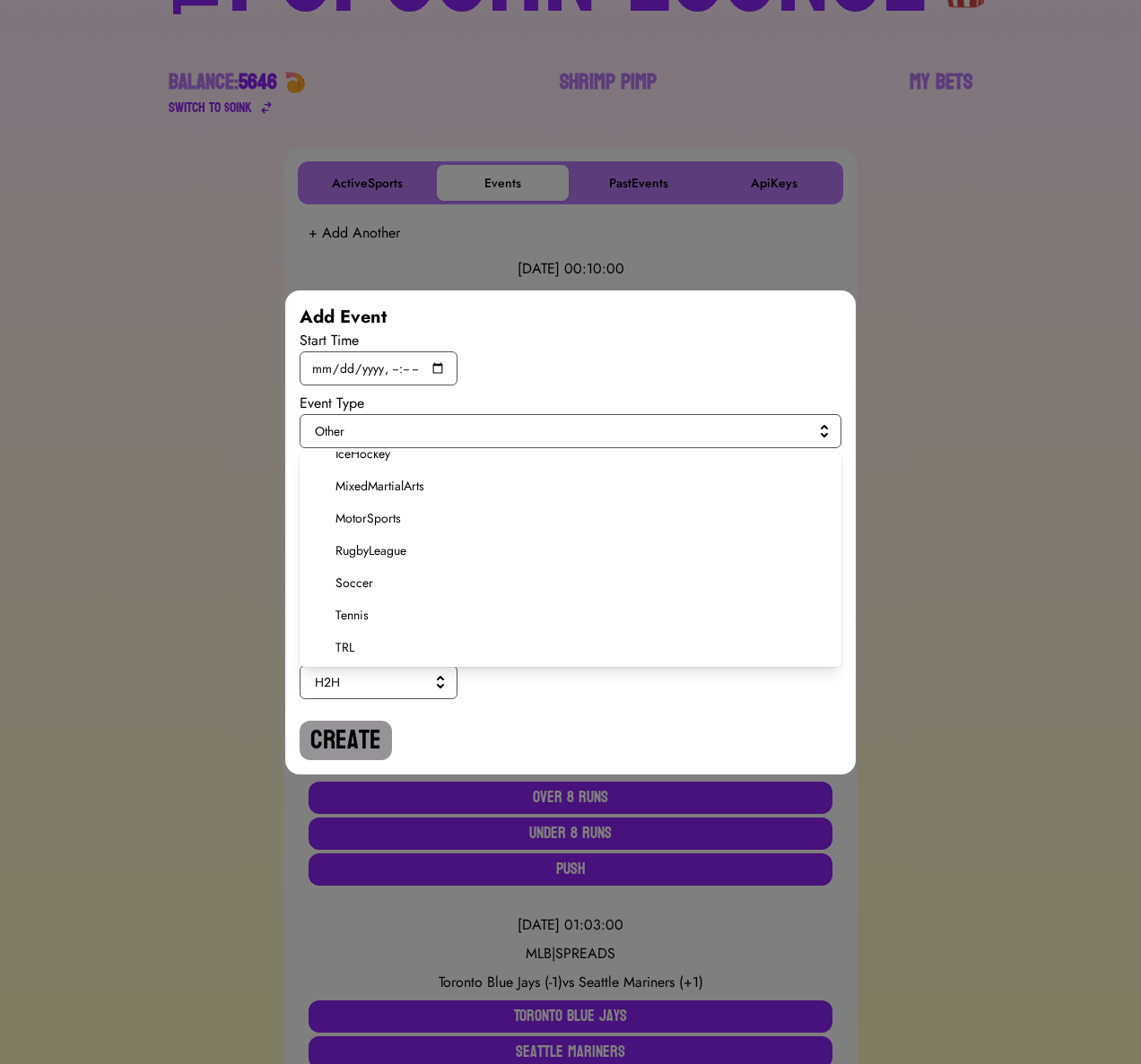
click at [364, 583] on span "Soccer" at bounding box center [581, 582] width 492 height 18
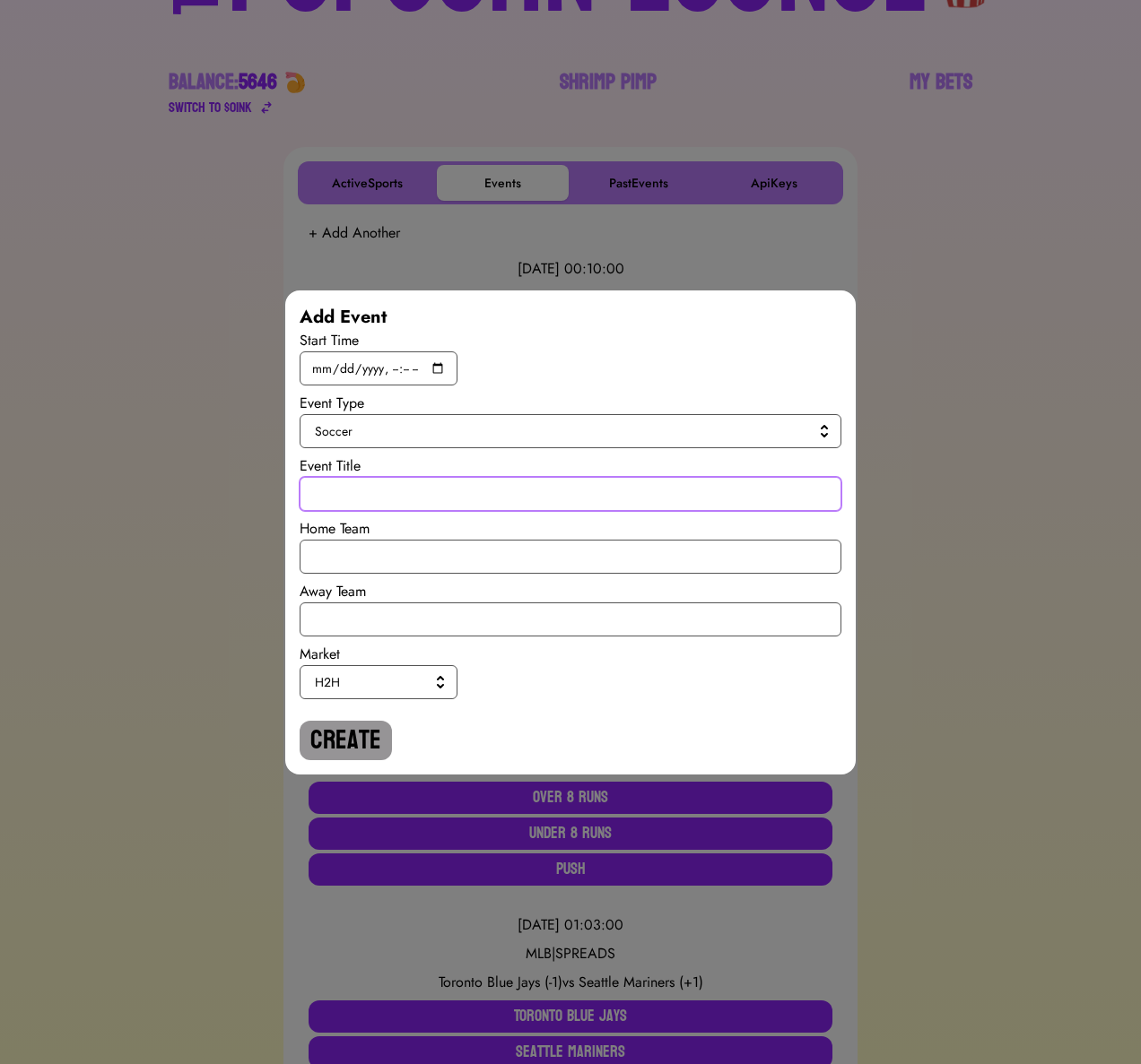
click at [366, 509] on input "text" at bounding box center [570, 494] width 542 height 34
paste input "International Ruglies"
type input "International Ruglies"
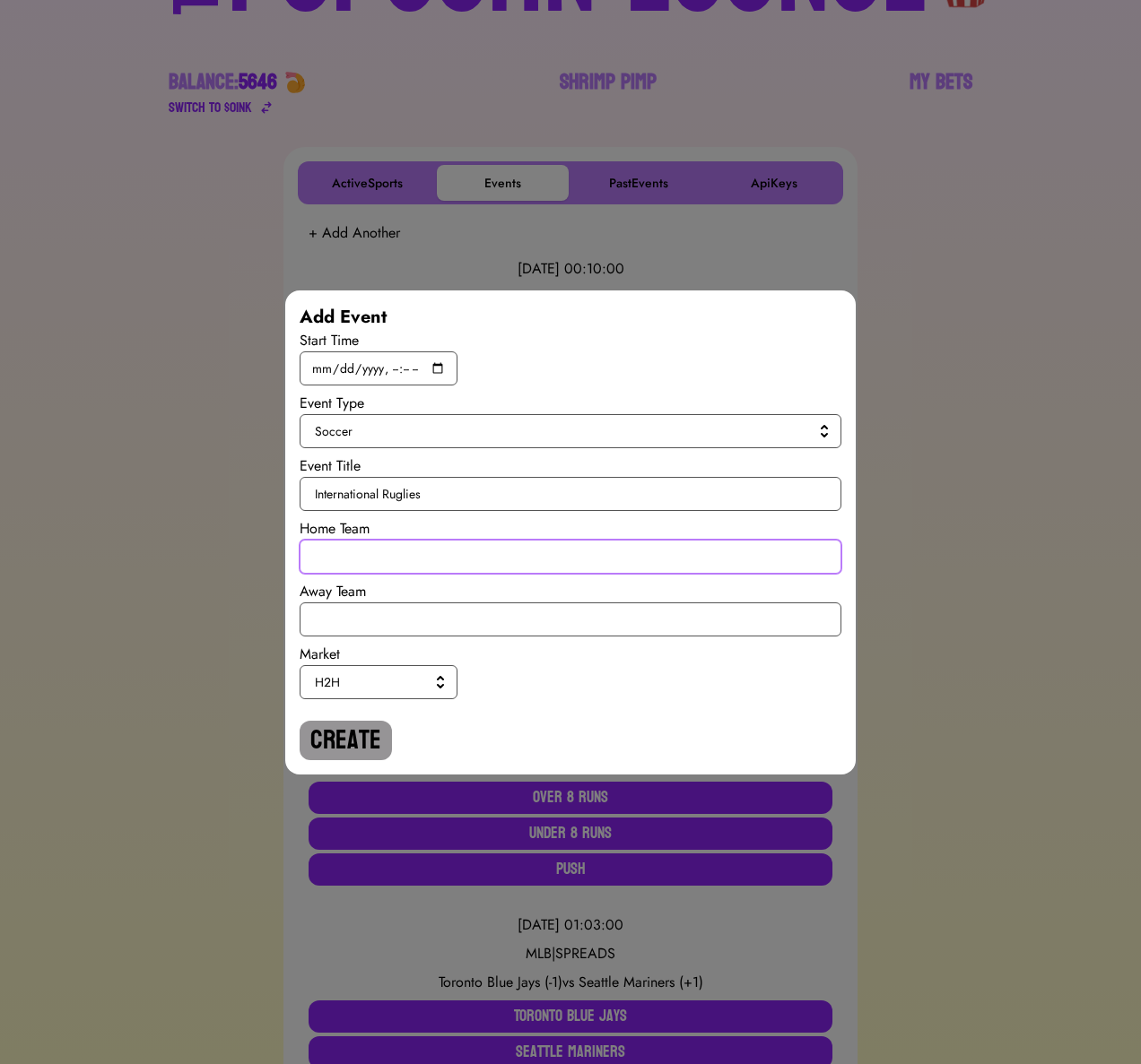
click at [376, 570] on input "text" at bounding box center [570, 557] width 542 height 34
type input "[GEOGRAPHIC_DATA]"
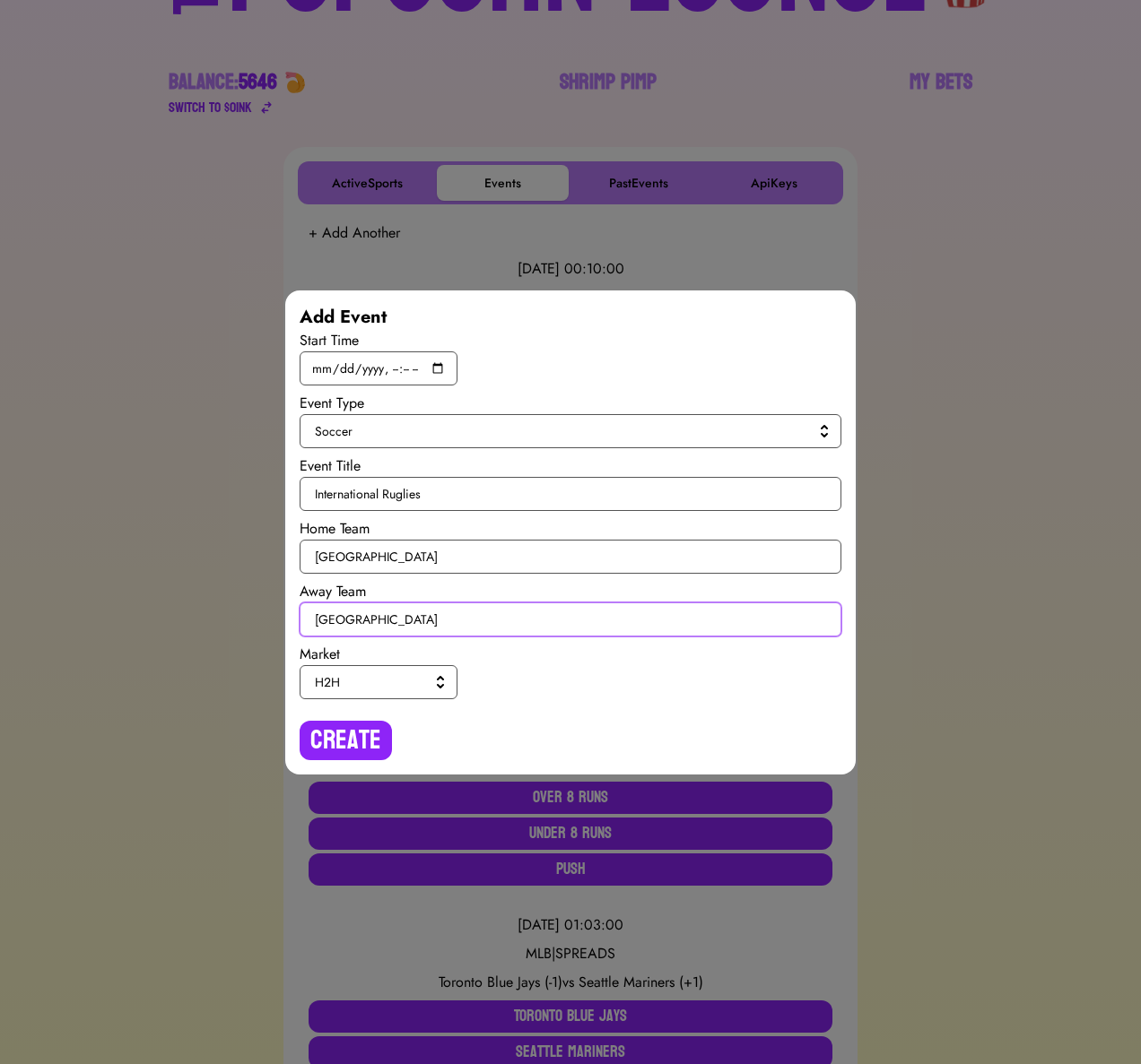
type input "[GEOGRAPHIC_DATA]"
click at [370, 681] on span "H2H" at bounding box center [375, 682] width 120 height 18
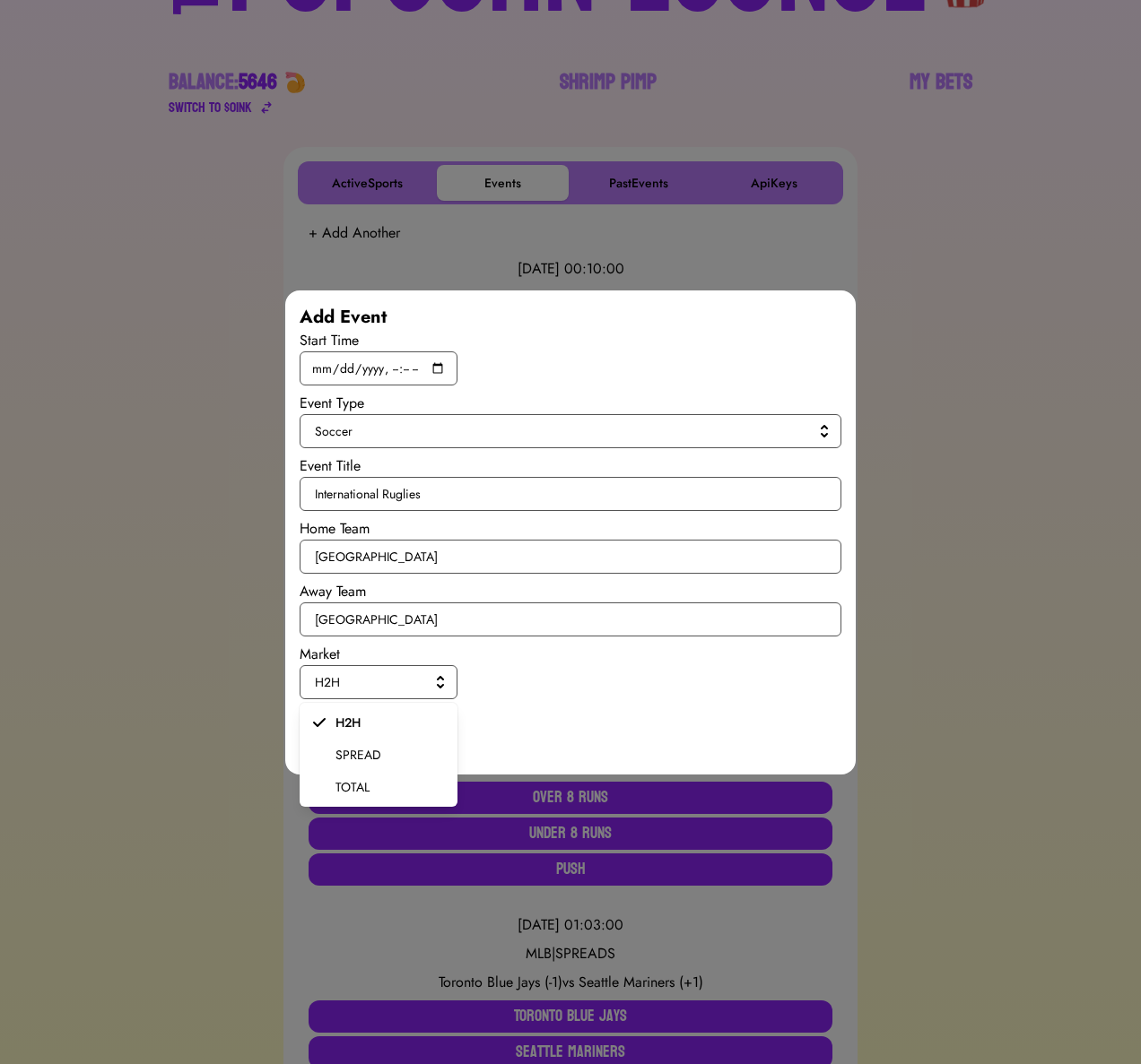
click at [361, 749] on span "SPREAD" at bounding box center [389, 755] width 107 height 18
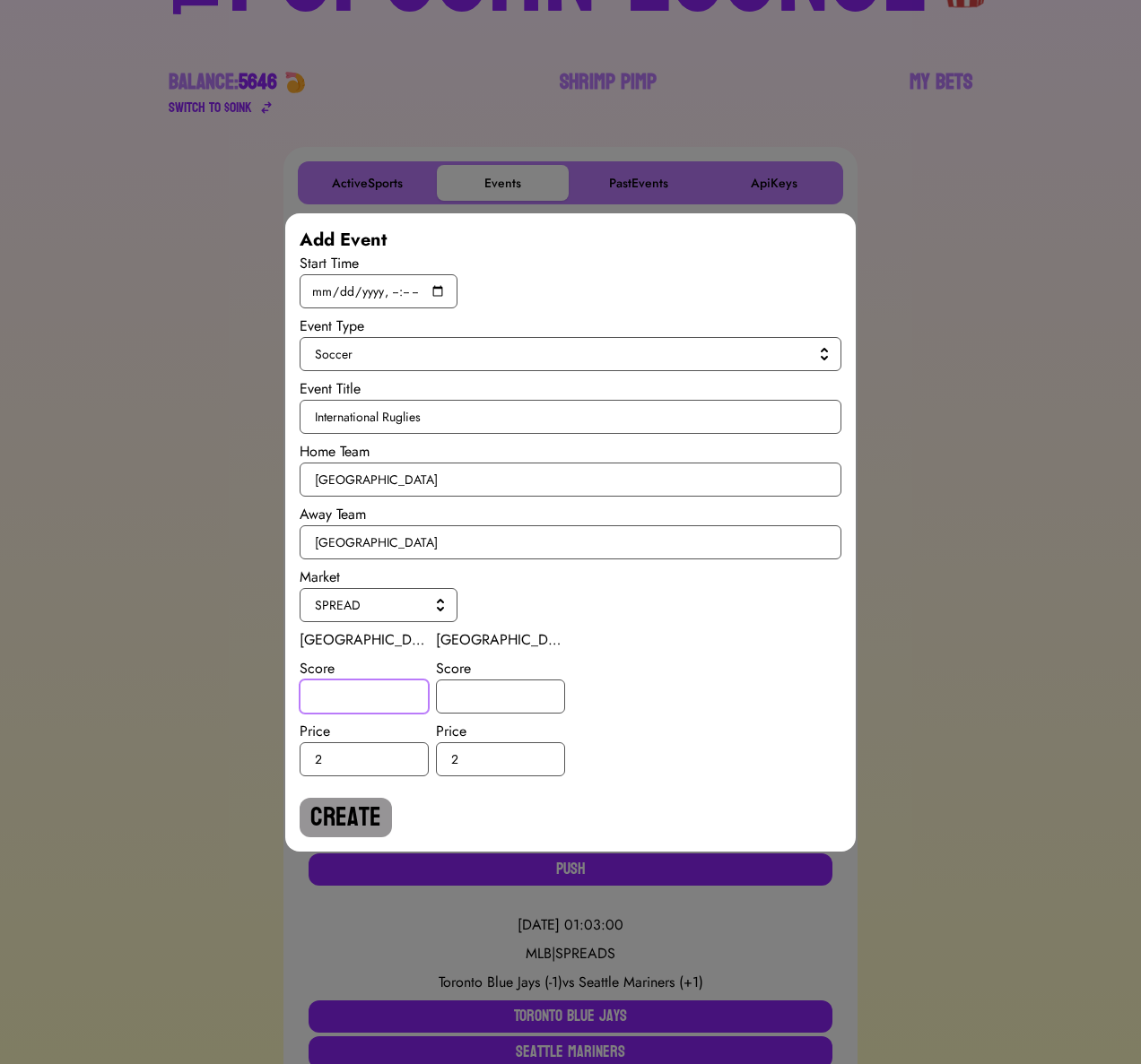
click at [353, 698] on input "number" at bounding box center [363, 696] width 129 height 34
type input "-2"
type input "2"
click at [329, 820] on button "Create" at bounding box center [345, 818] width 93 height 40
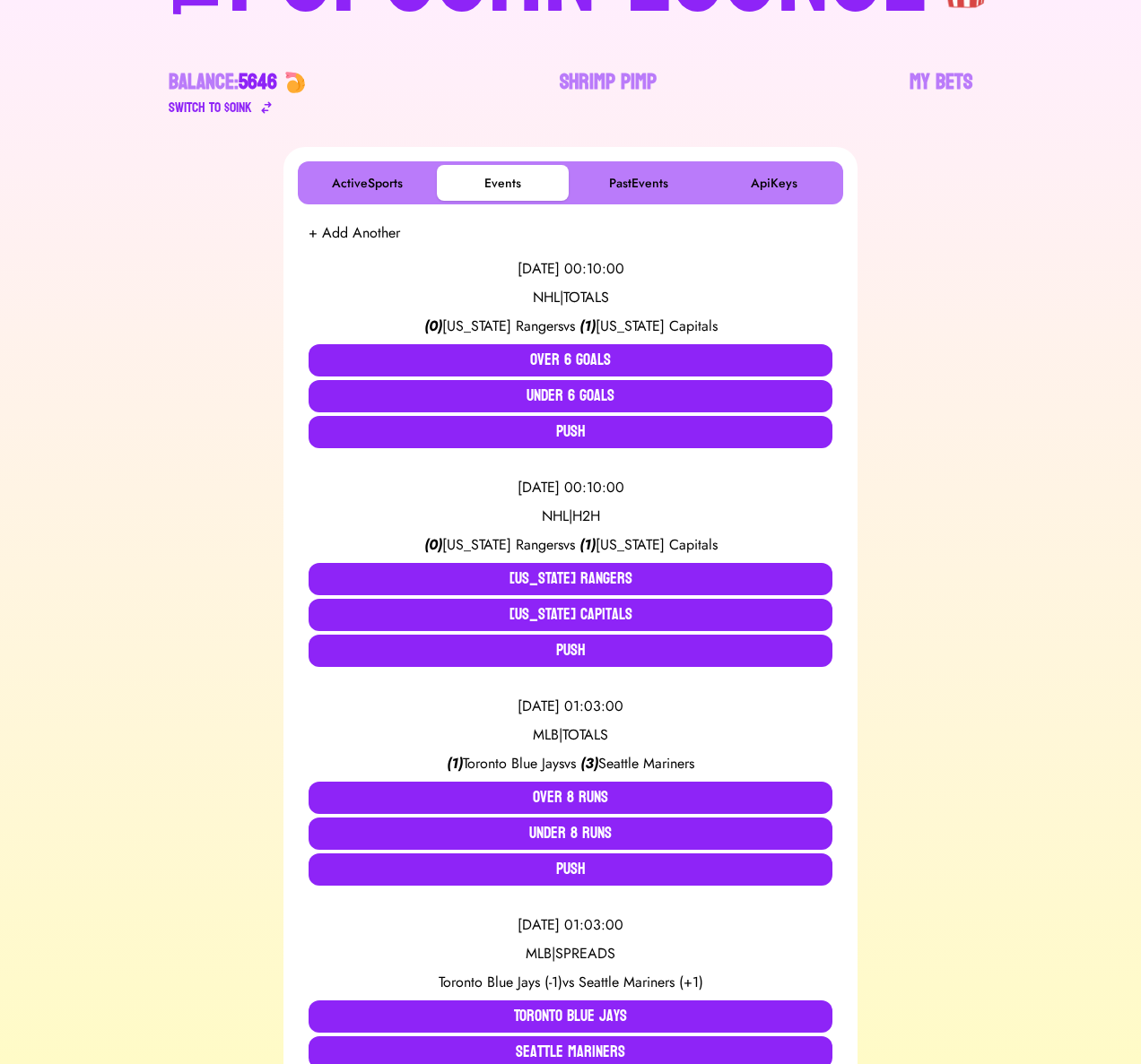
click at [356, 238] on button "+ Add Another" at bounding box center [354, 232] width 92 height 21
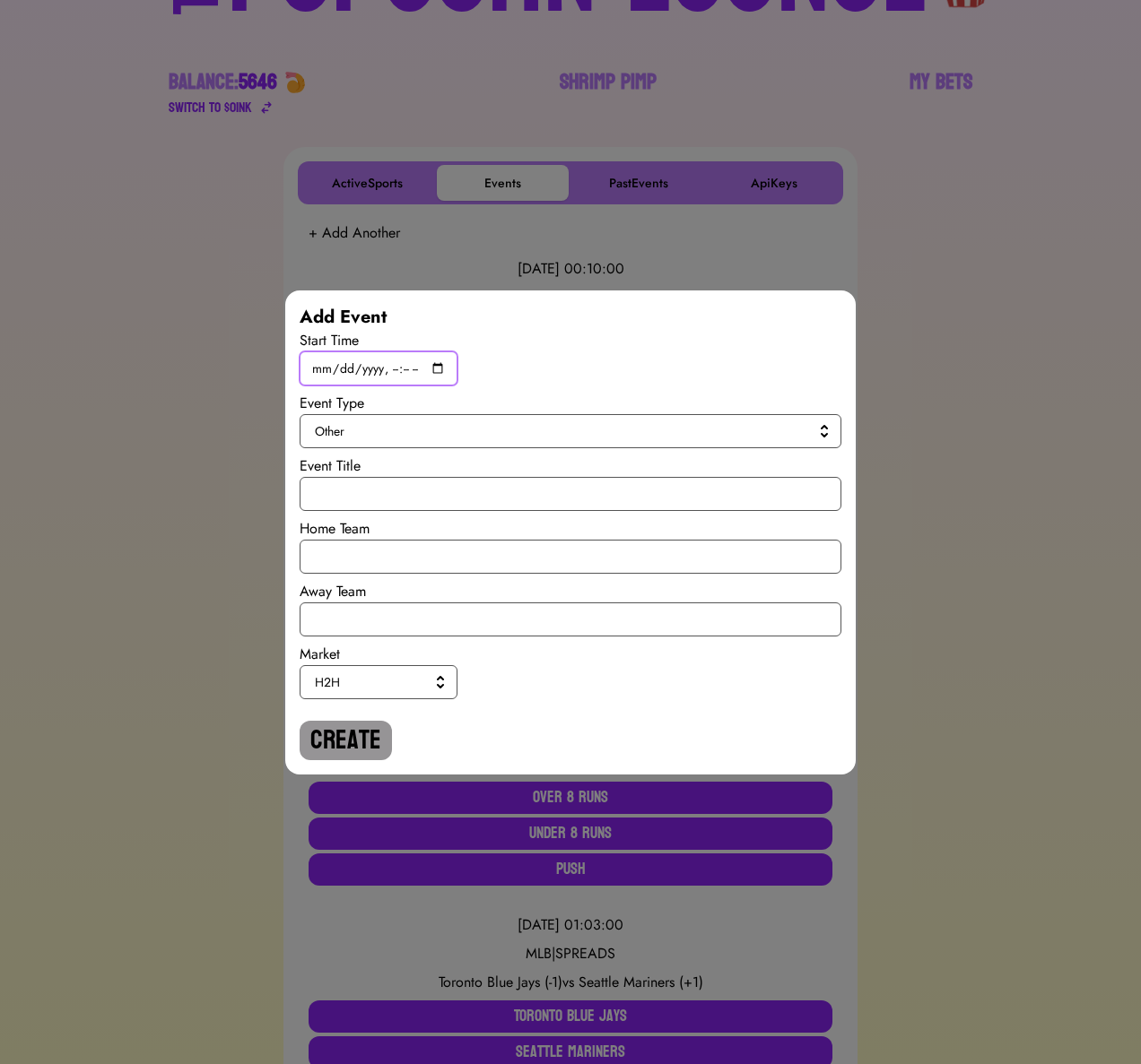
click at [437, 358] on input "datetime-local" at bounding box center [378, 369] width 157 height 34
click at [445, 364] on input "datetime-local" at bounding box center [378, 369] width 157 height 34
type input "[DATE]T19:45"
click at [620, 434] on span "Other" at bounding box center [567, 431] width 504 height 18
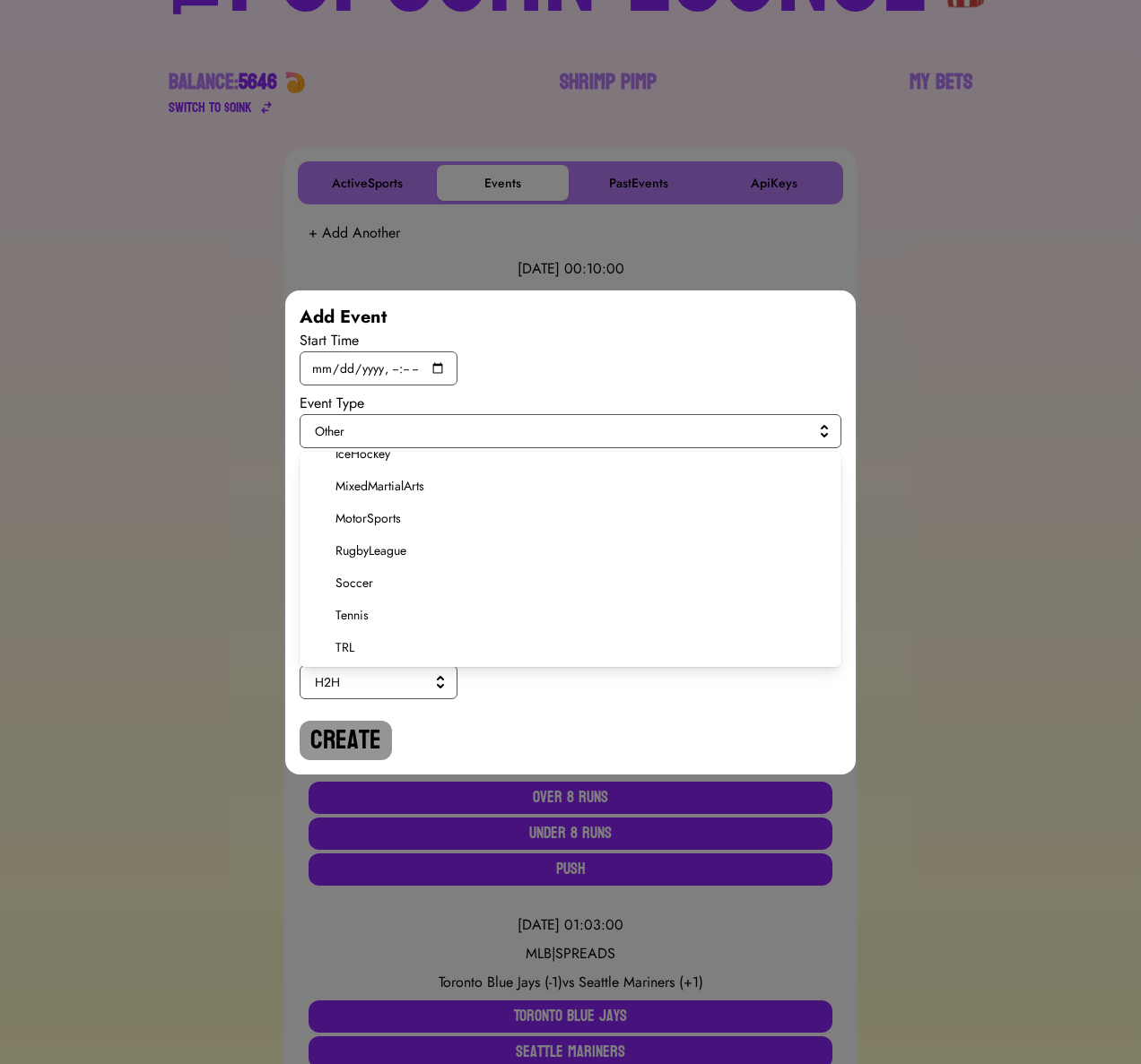
click at [365, 581] on span "Soccer" at bounding box center [581, 582] width 492 height 18
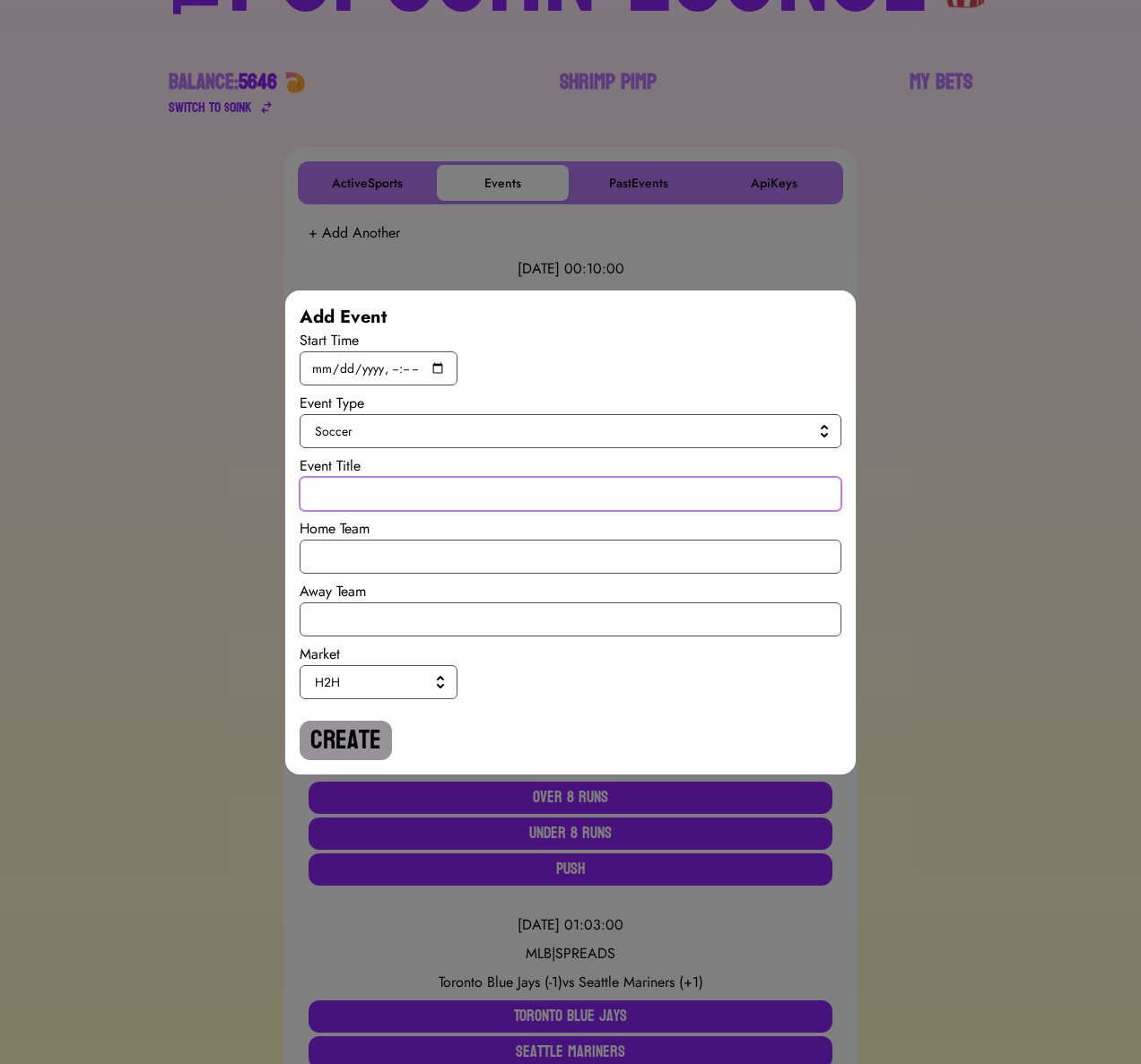
click at [369, 494] on input "text" at bounding box center [570, 494] width 542 height 34
paste input "International Ruglies"
type input "International Ruglies"
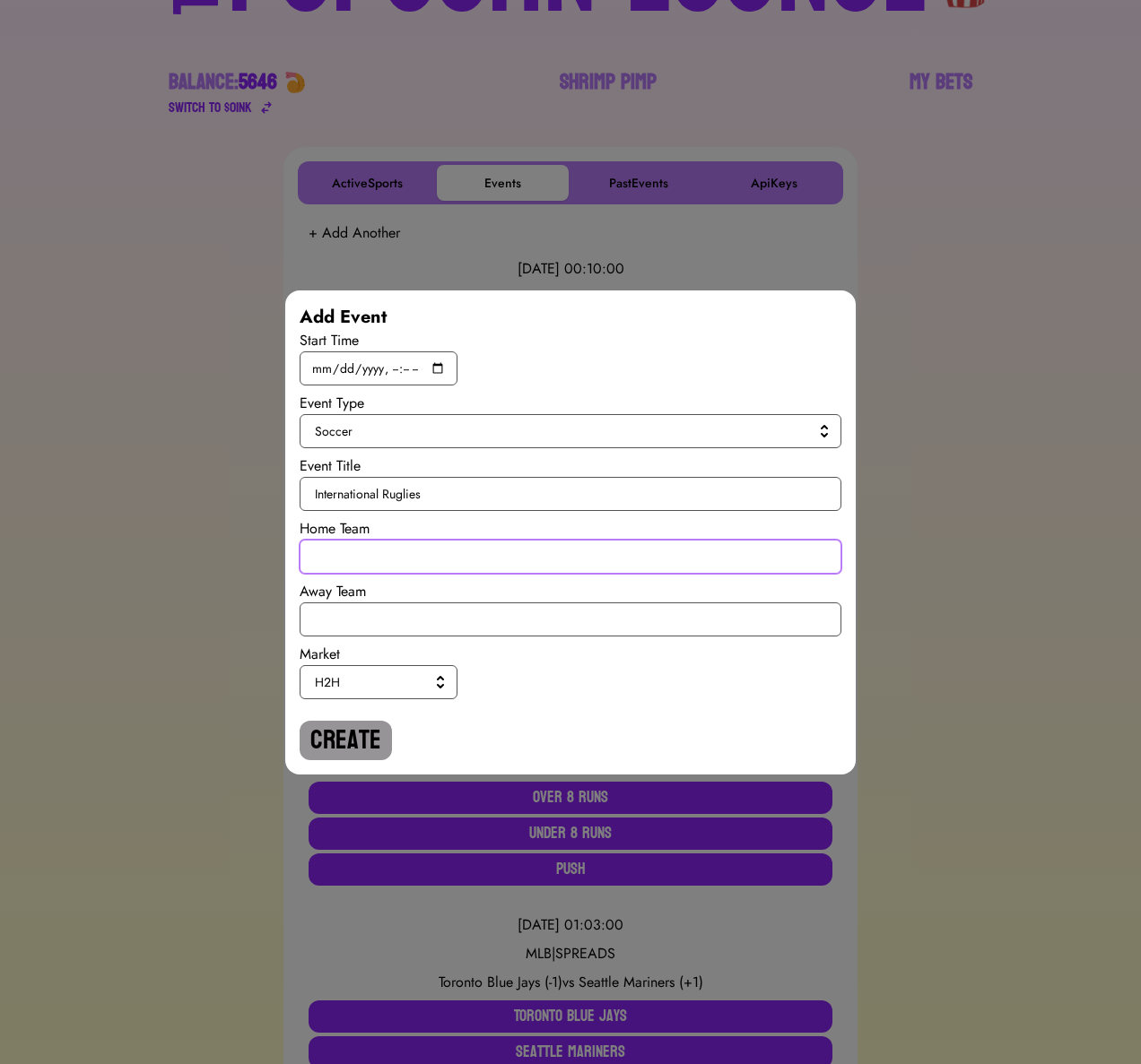
click at [360, 570] on input "text" at bounding box center [570, 557] width 542 height 34
type input "[GEOGRAPHIC_DATA]"
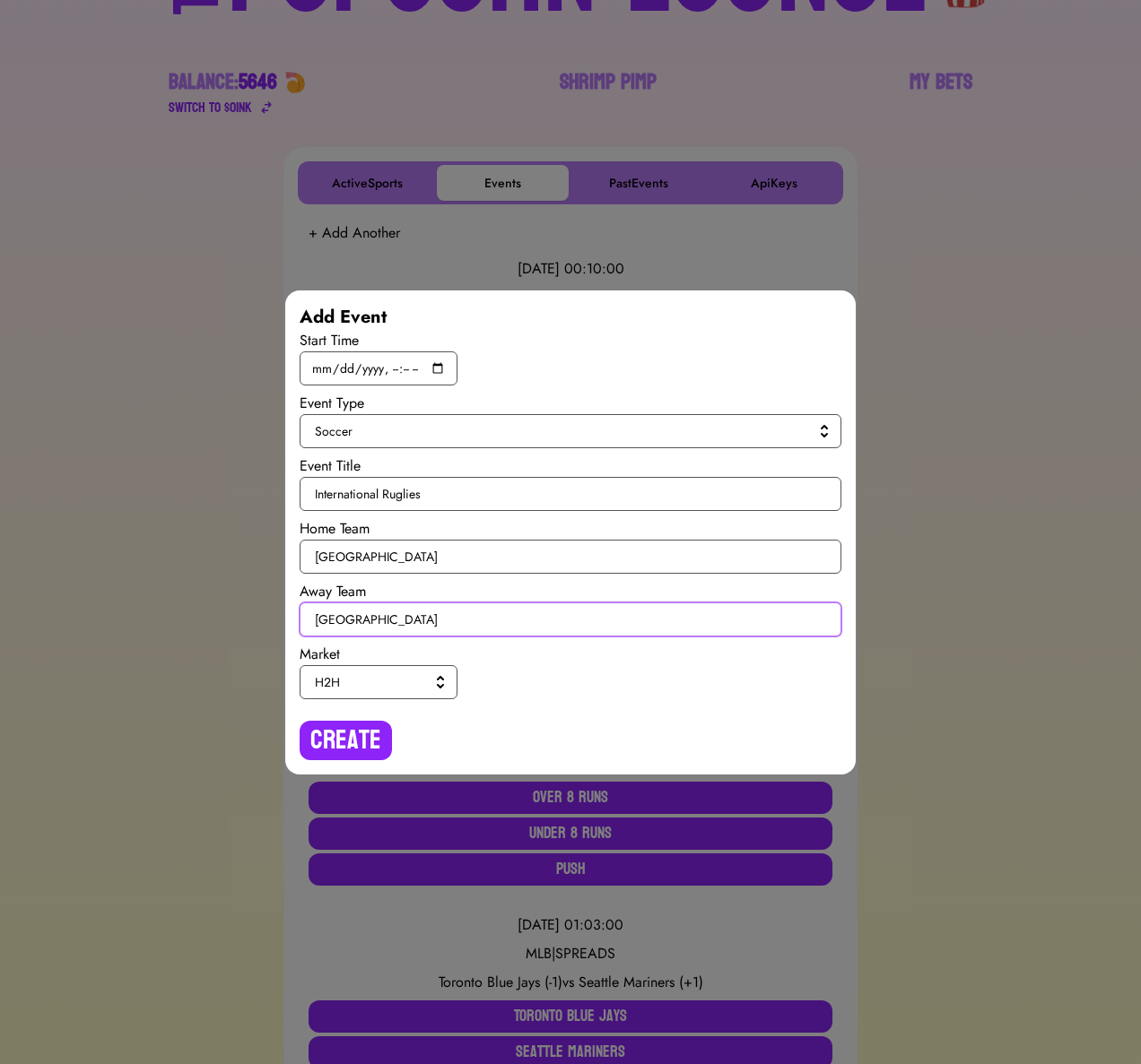
type input "[GEOGRAPHIC_DATA]"
click at [336, 689] on span "H2H" at bounding box center [375, 682] width 120 height 18
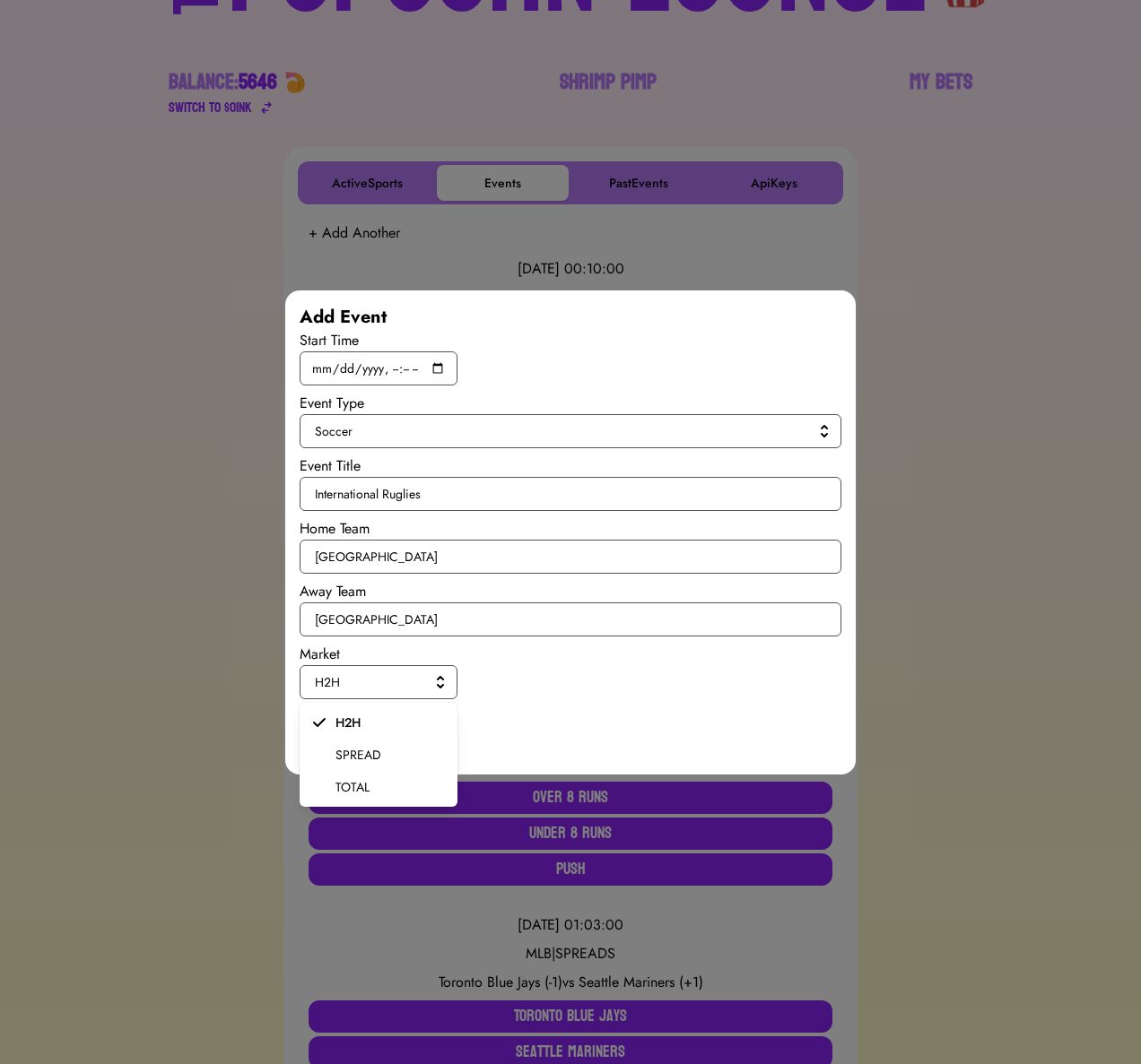
click at [336, 751] on span "SPREAD" at bounding box center [389, 755] width 107 height 18
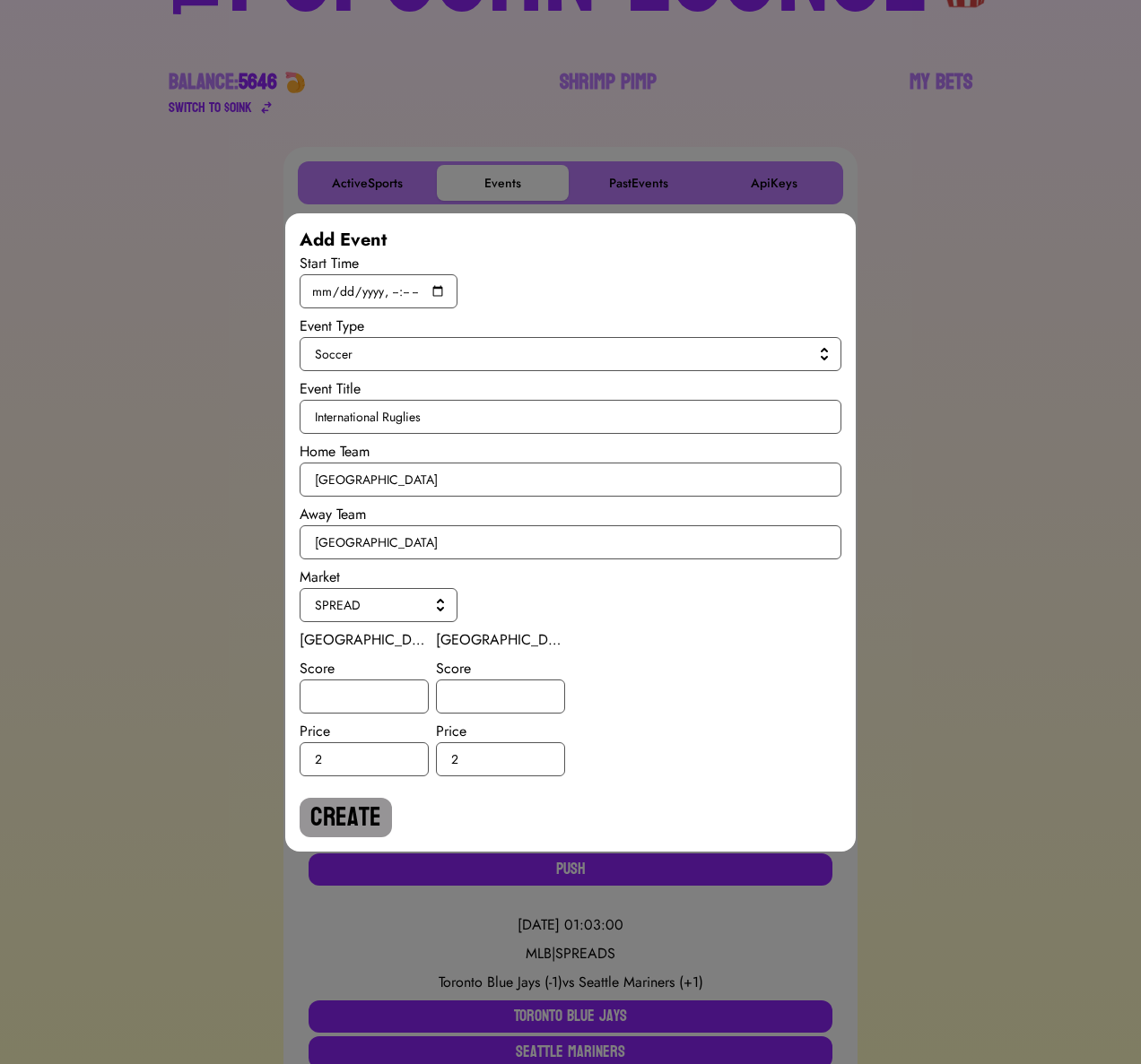
click at [335, 716] on div "Wales Score Price 2" at bounding box center [363, 703] width 129 height 147
click at [334, 702] on input "number" at bounding box center [363, 696] width 129 height 34
type input "0.5"
type input "-0.5"
click at [316, 816] on button "Create" at bounding box center [345, 818] width 93 height 40
